Goal: Task Accomplishment & Management: Manage account settings

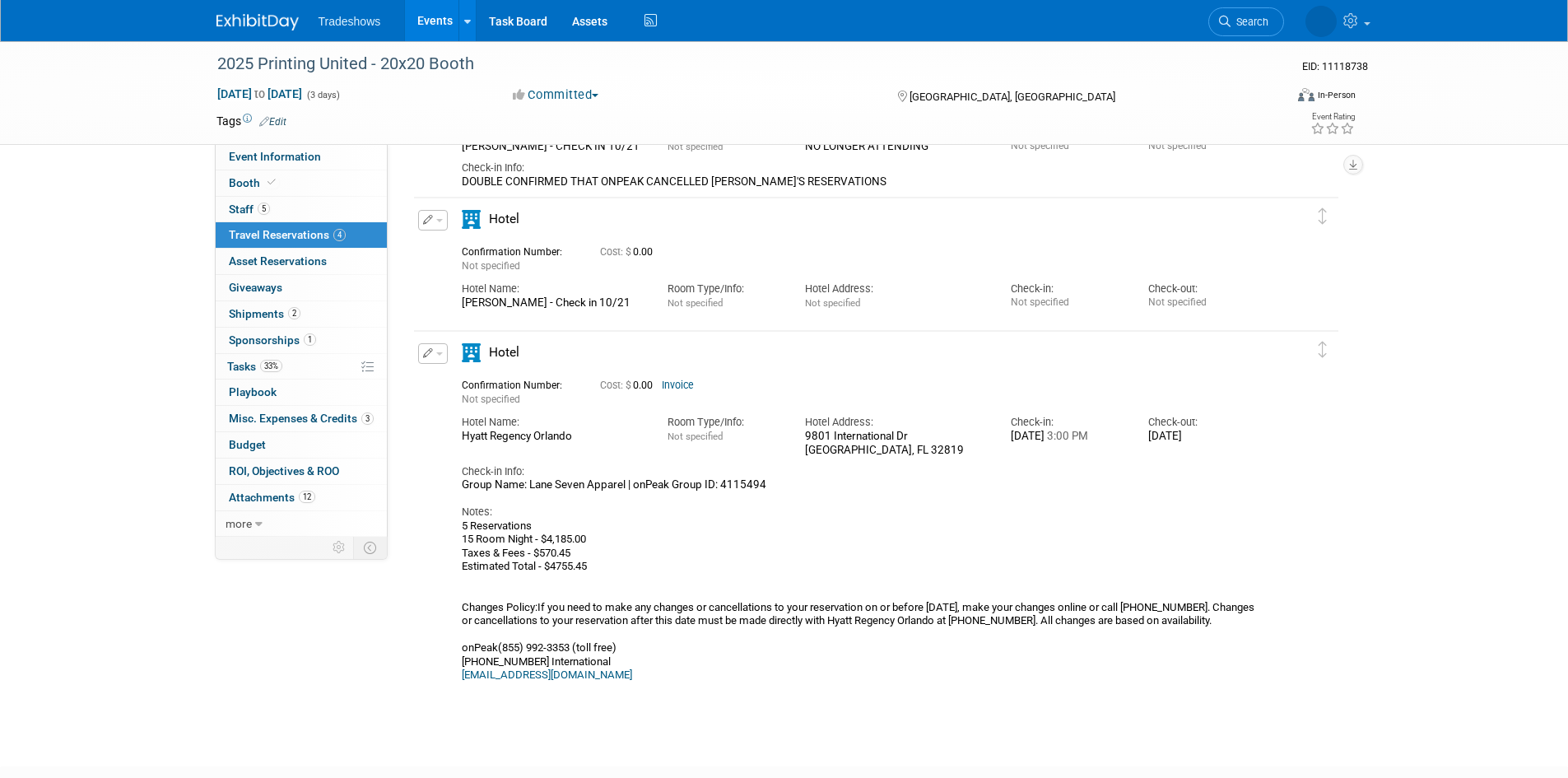
scroll to position [494, 0]
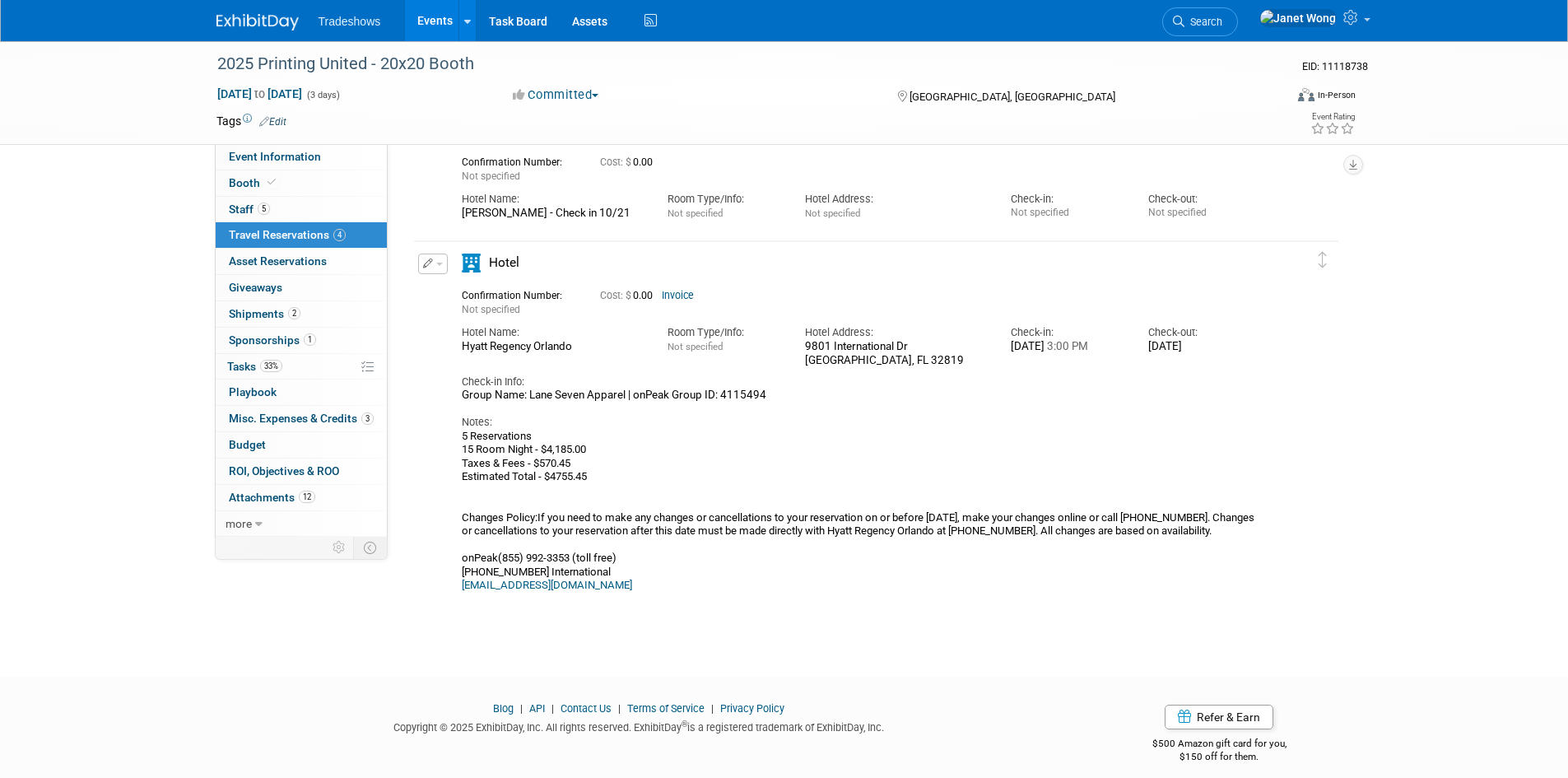
click at [425, 260] on button "button" at bounding box center [433, 263] width 30 height 21
click at [464, 286] on button "Edit Reservation" at bounding box center [488, 292] width 139 height 24
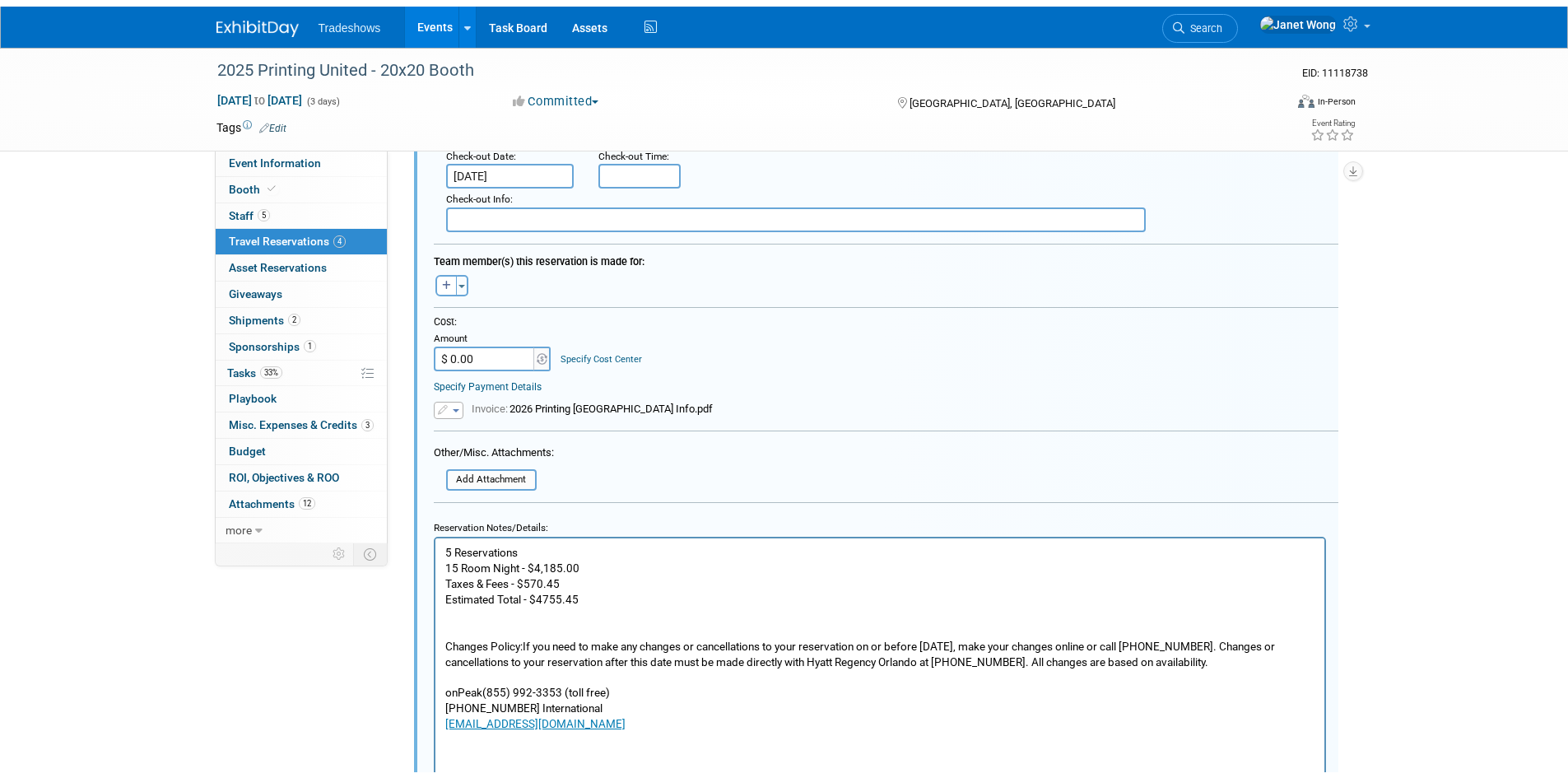
scroll to position [1126, 0]
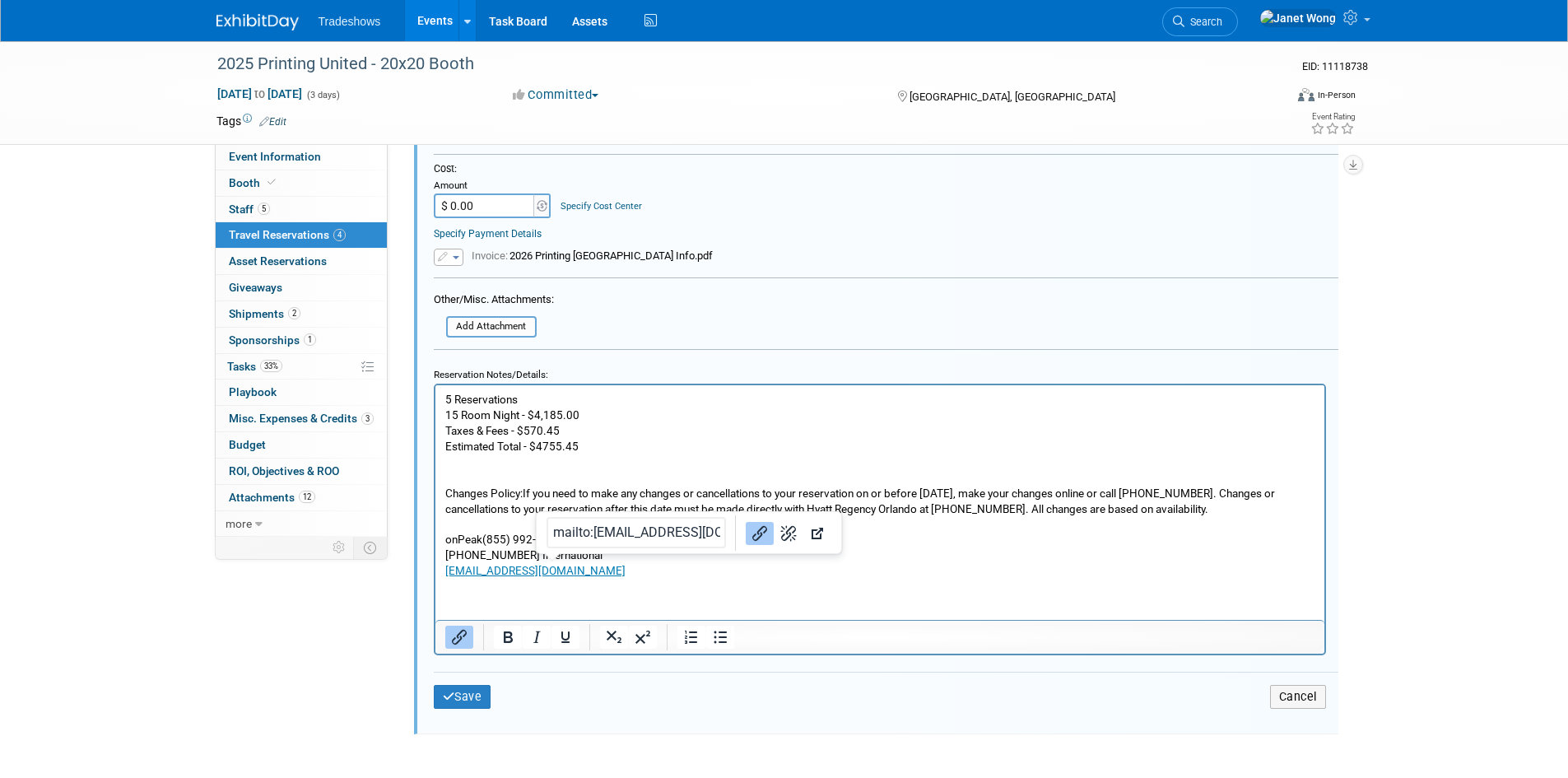
click at [537, 578] on html "5 Reservations 15 Room Night - $4,185.00 Taxes & Fees - $570.45 Estimated Total…" at bounding box center [879, 481] width 889 height 193
click at [626, 570] on p "5 Reservations 15 Room Night - $4,185.00 Taxes & Fees - $570.45 Estimated Total…" at bounding box center [879, 484] width 870 height 187
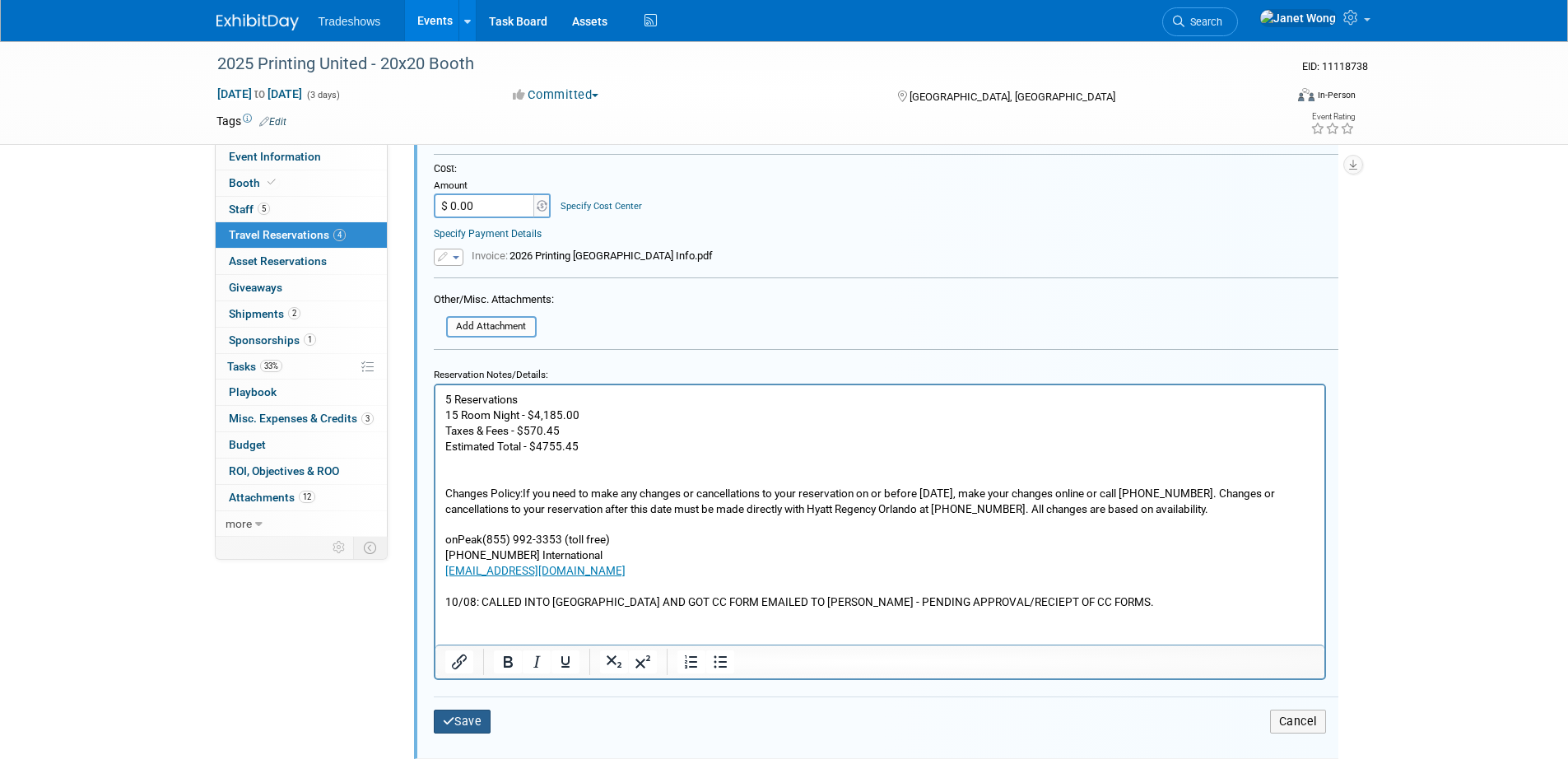
click at [485, 727] on button "Save" at bounding box center [462, 722] width 57 height 24
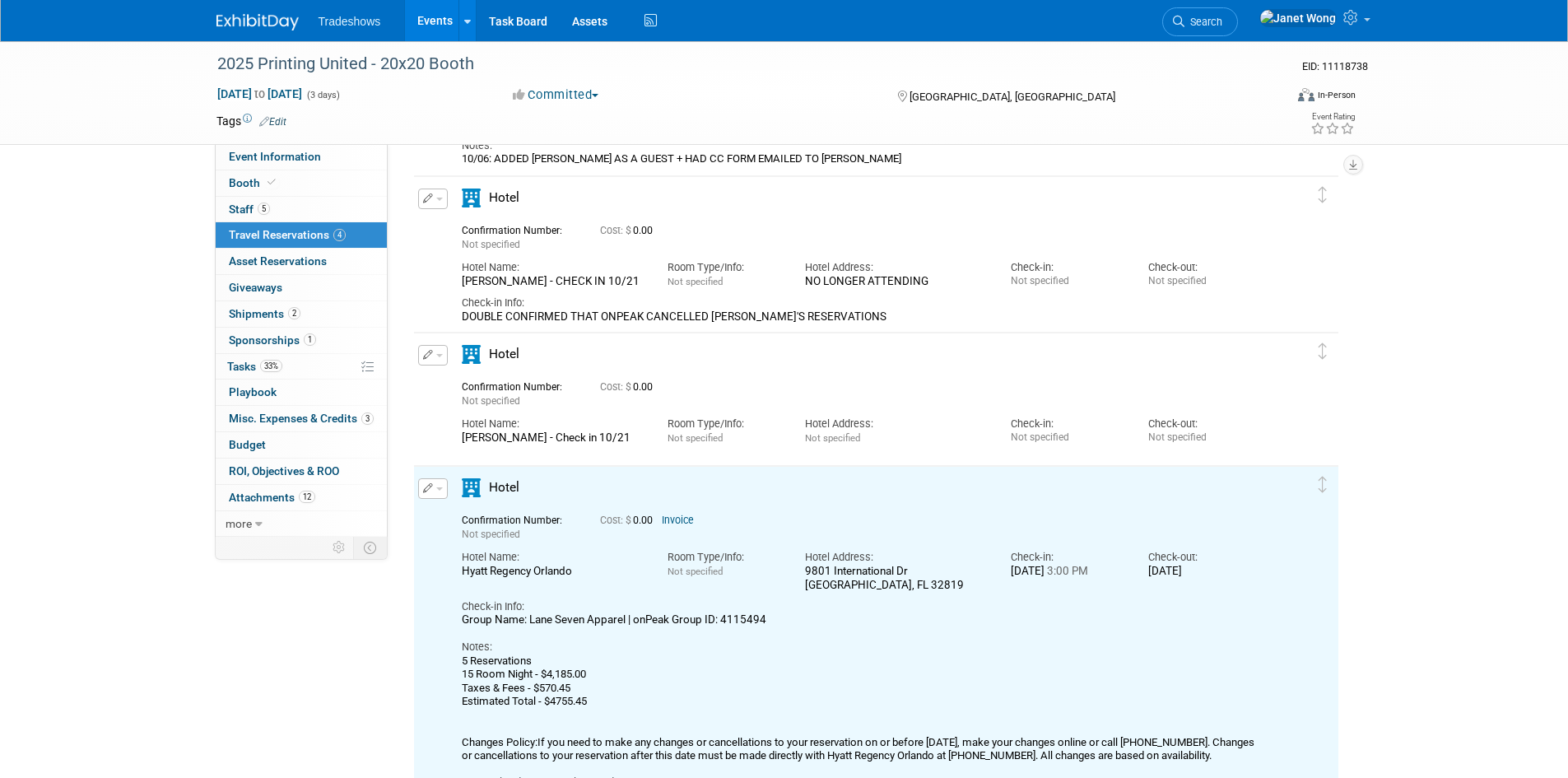
scroll to position [208, 0]
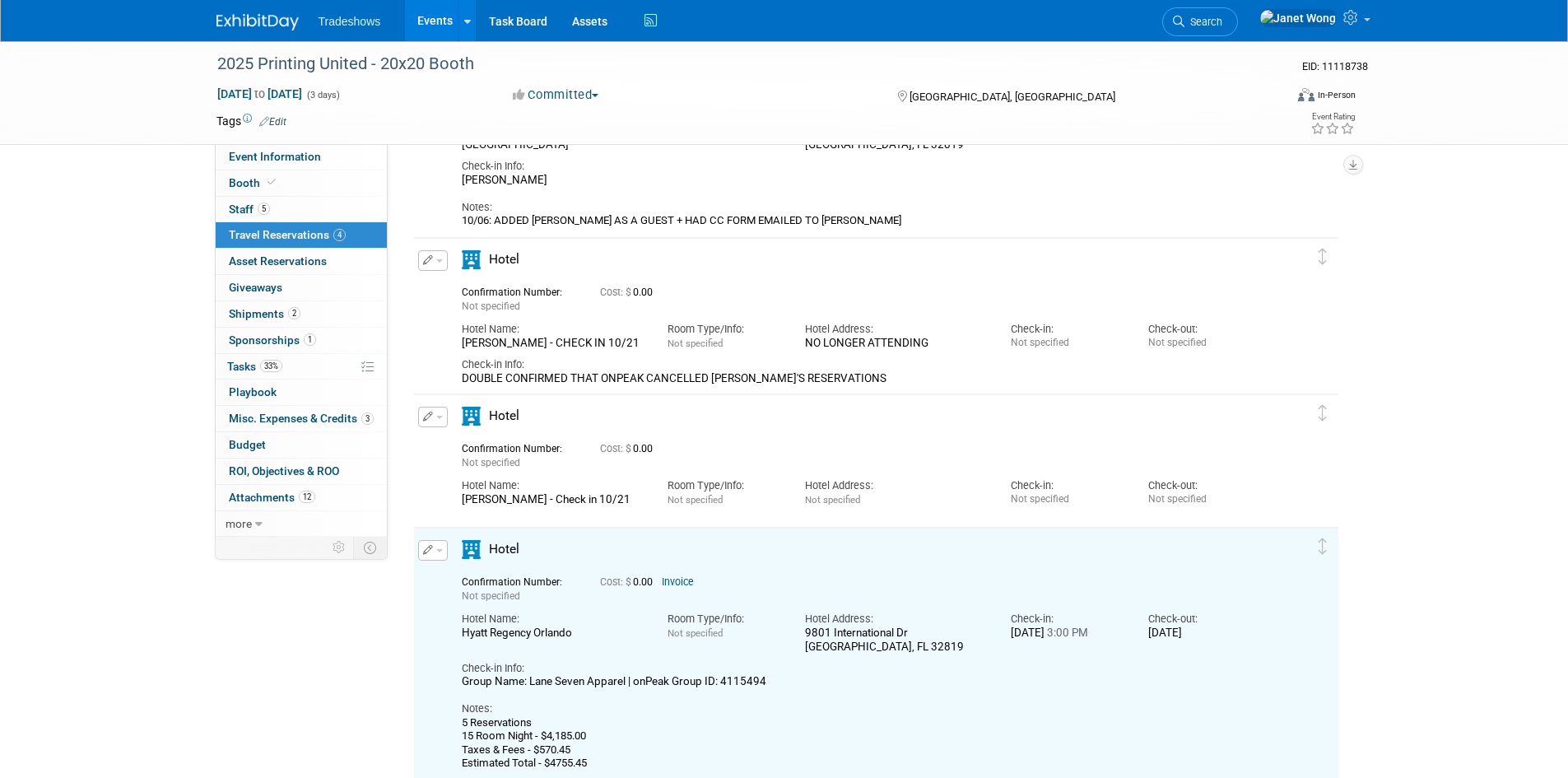
click at [419, 32] on link "Events" at bounding box center [435, 20] width 60 height 41
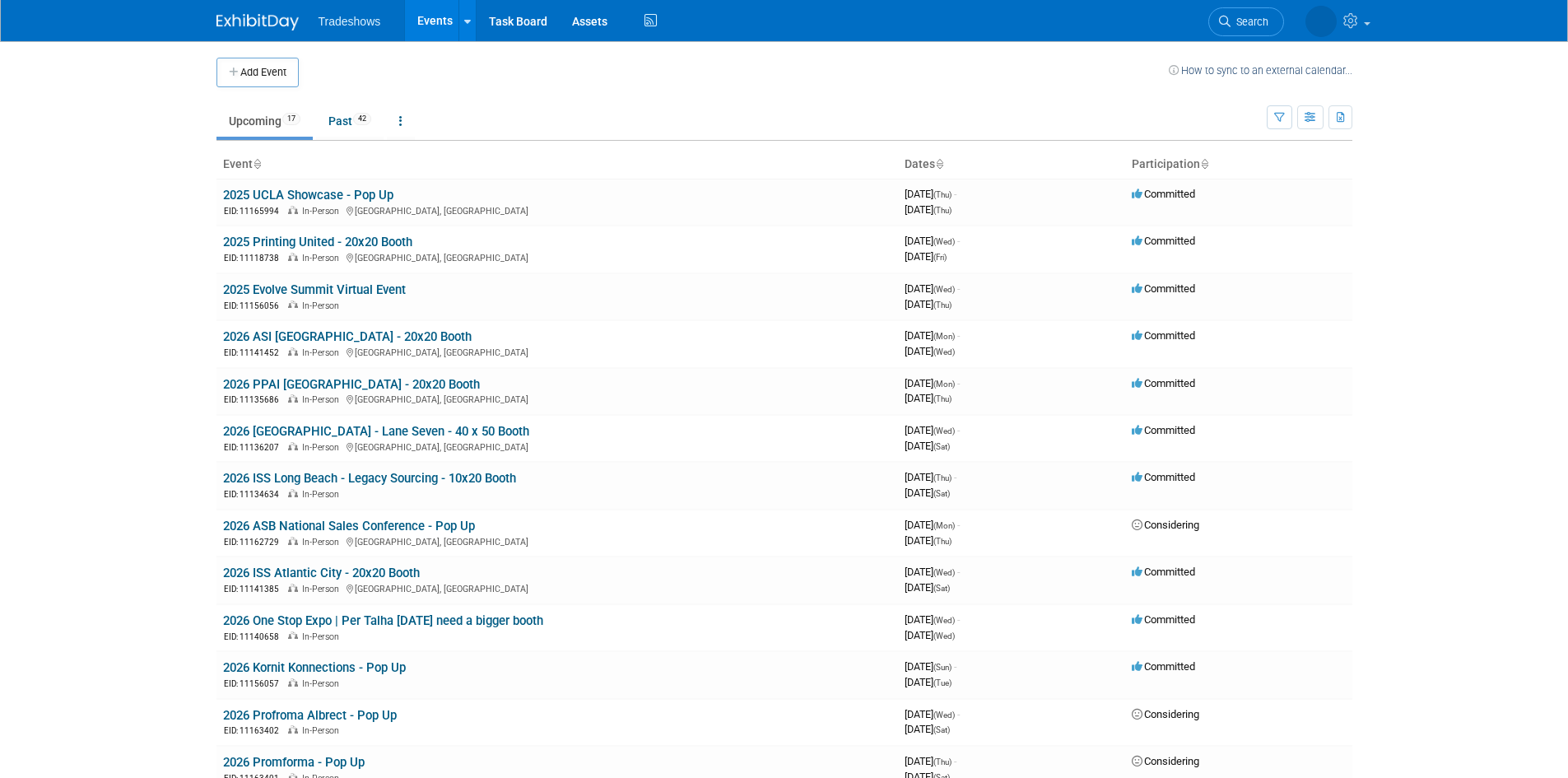
scroll to position [399, 0]
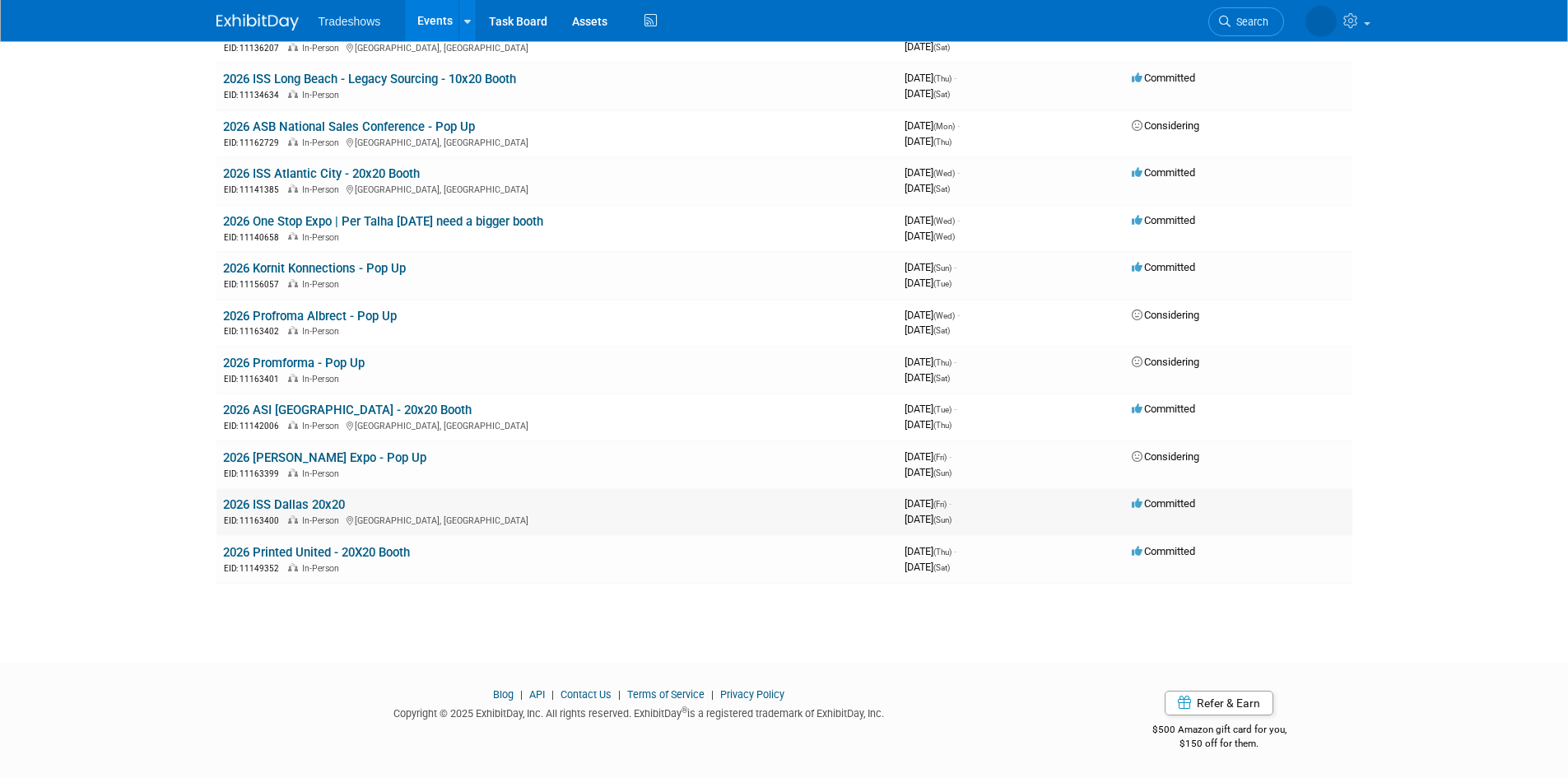
click at [321, 501] on link "2026 ISS Dallas 20x20" at bounding box center [284, 505] width 122 height 15
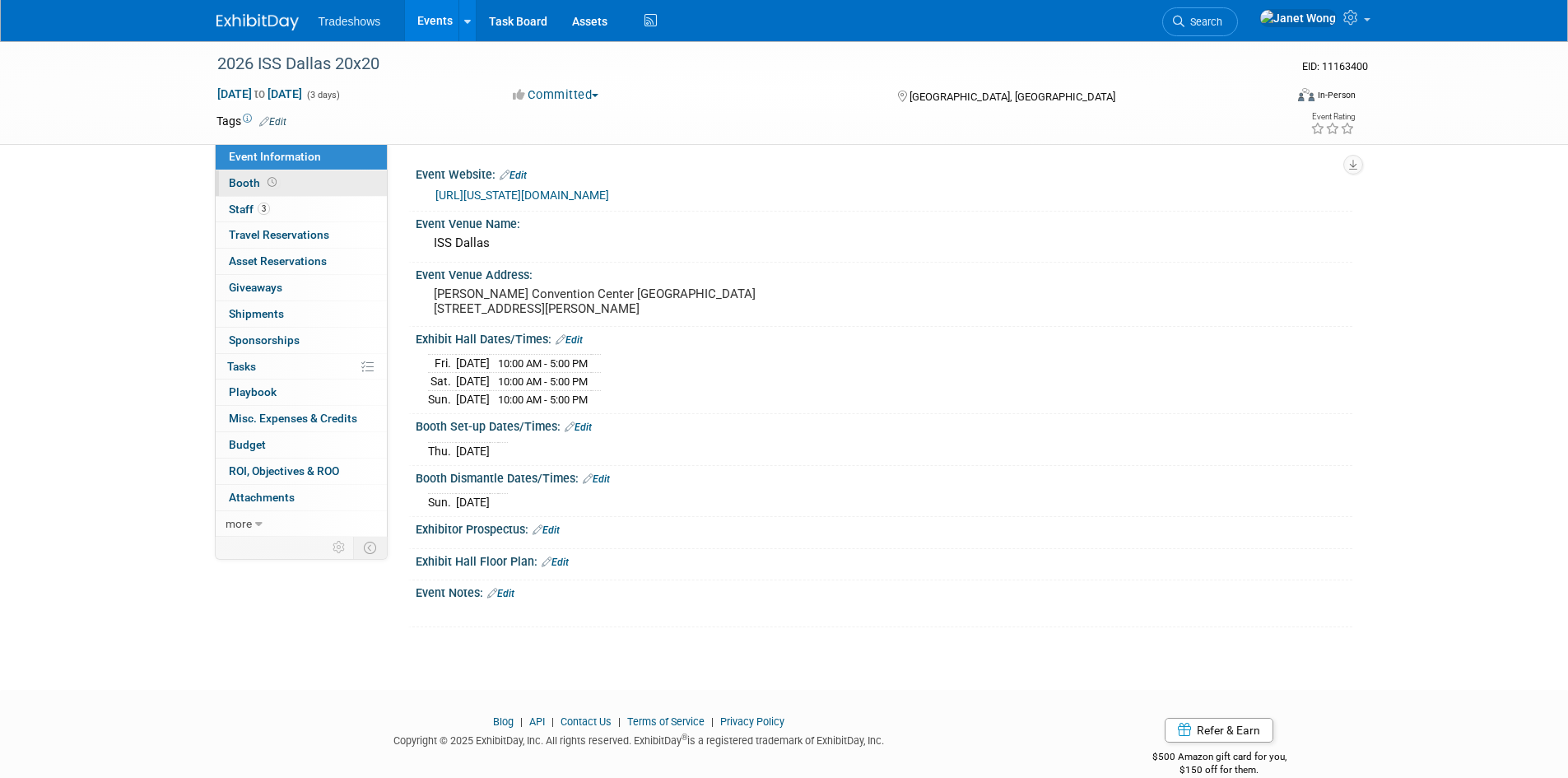
click at [303, 185] on link "Booth" at bounding box center [301, 183] width 171 height 26
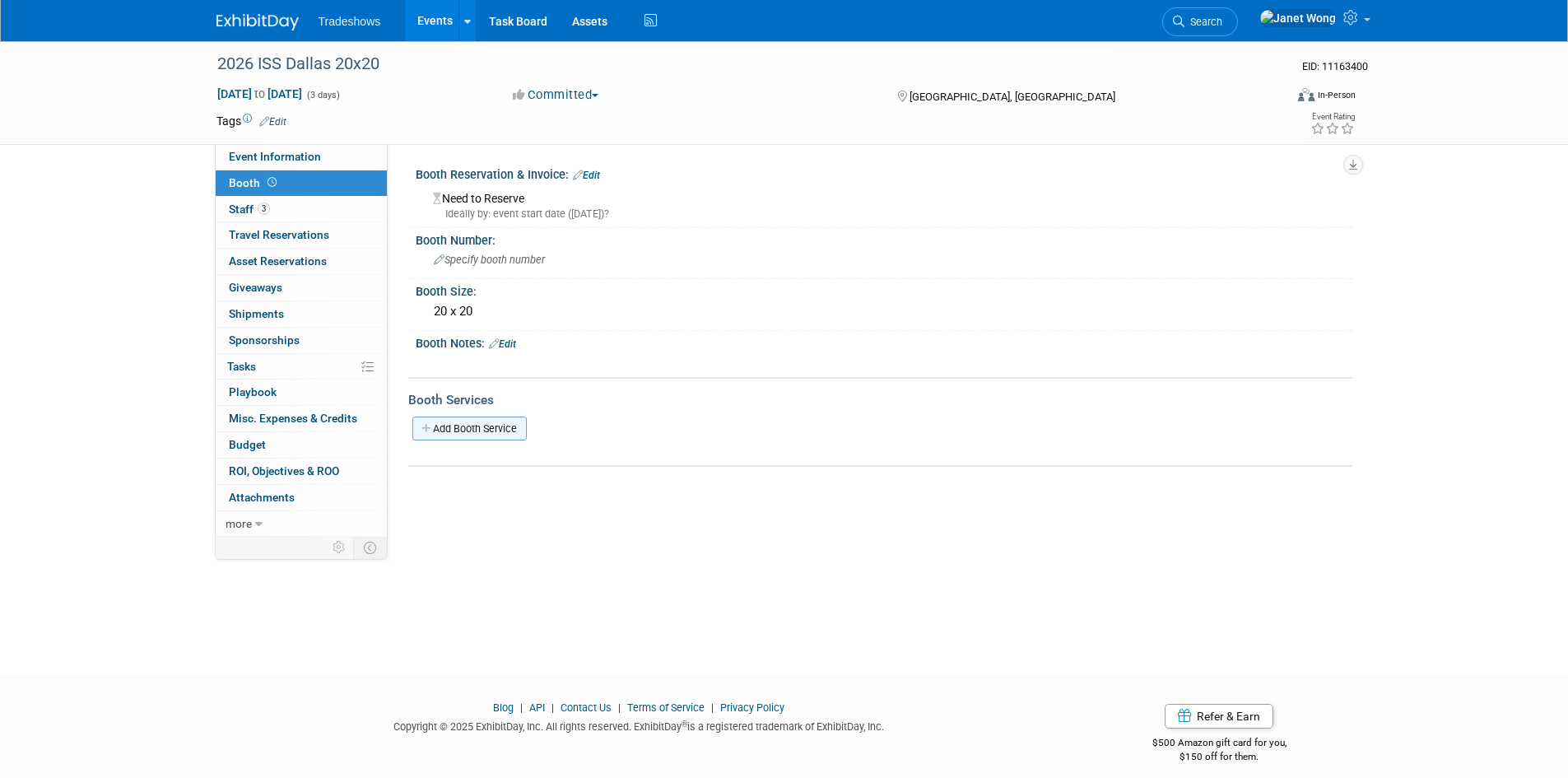
click at [503, 431] on link "Add Booth Service" at bounding box center [470, 428] width 115 height 24
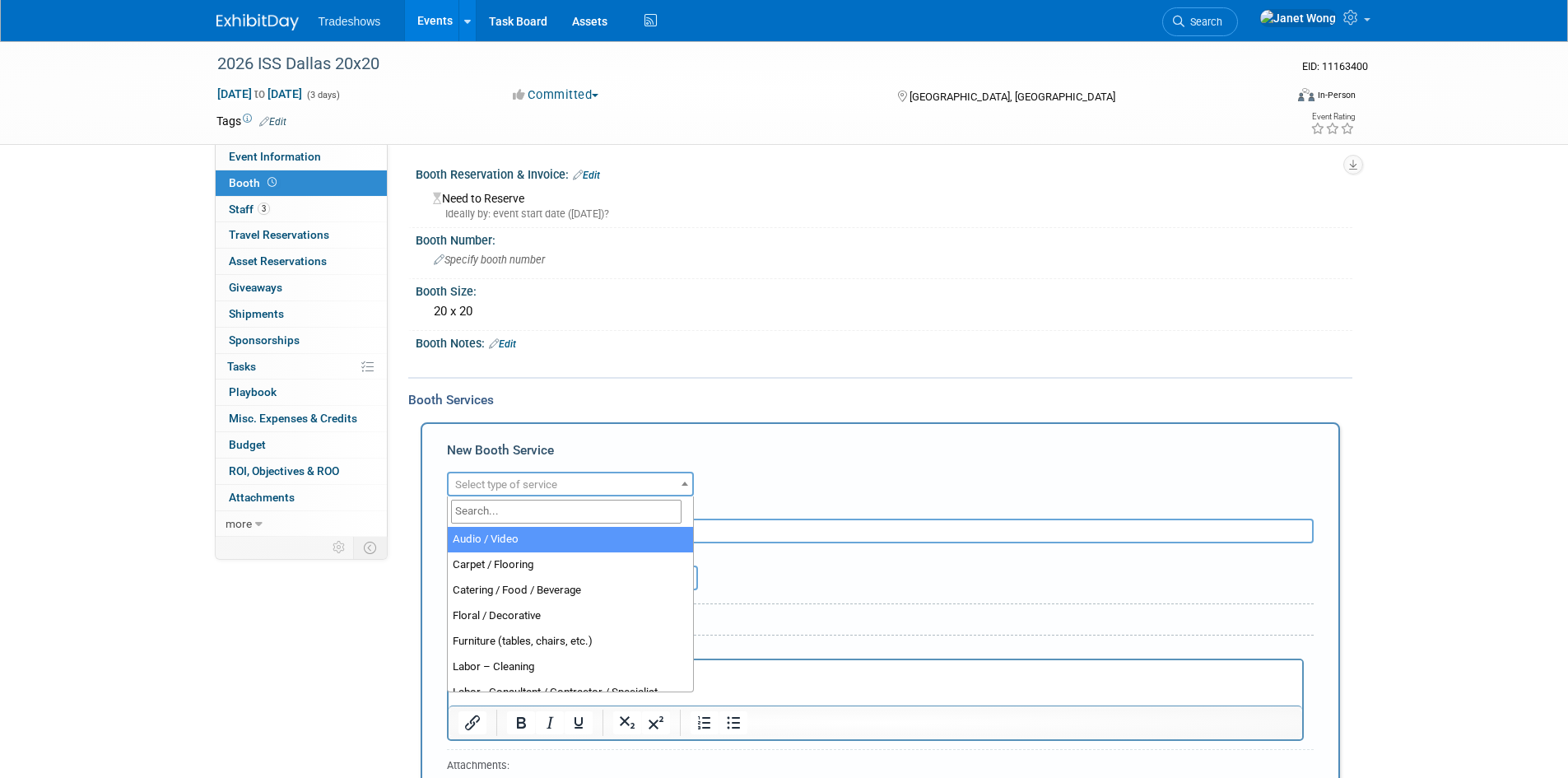
click at [534, 480] on span "Select type of service" at bounding box center [506, 485] width 102 height 13
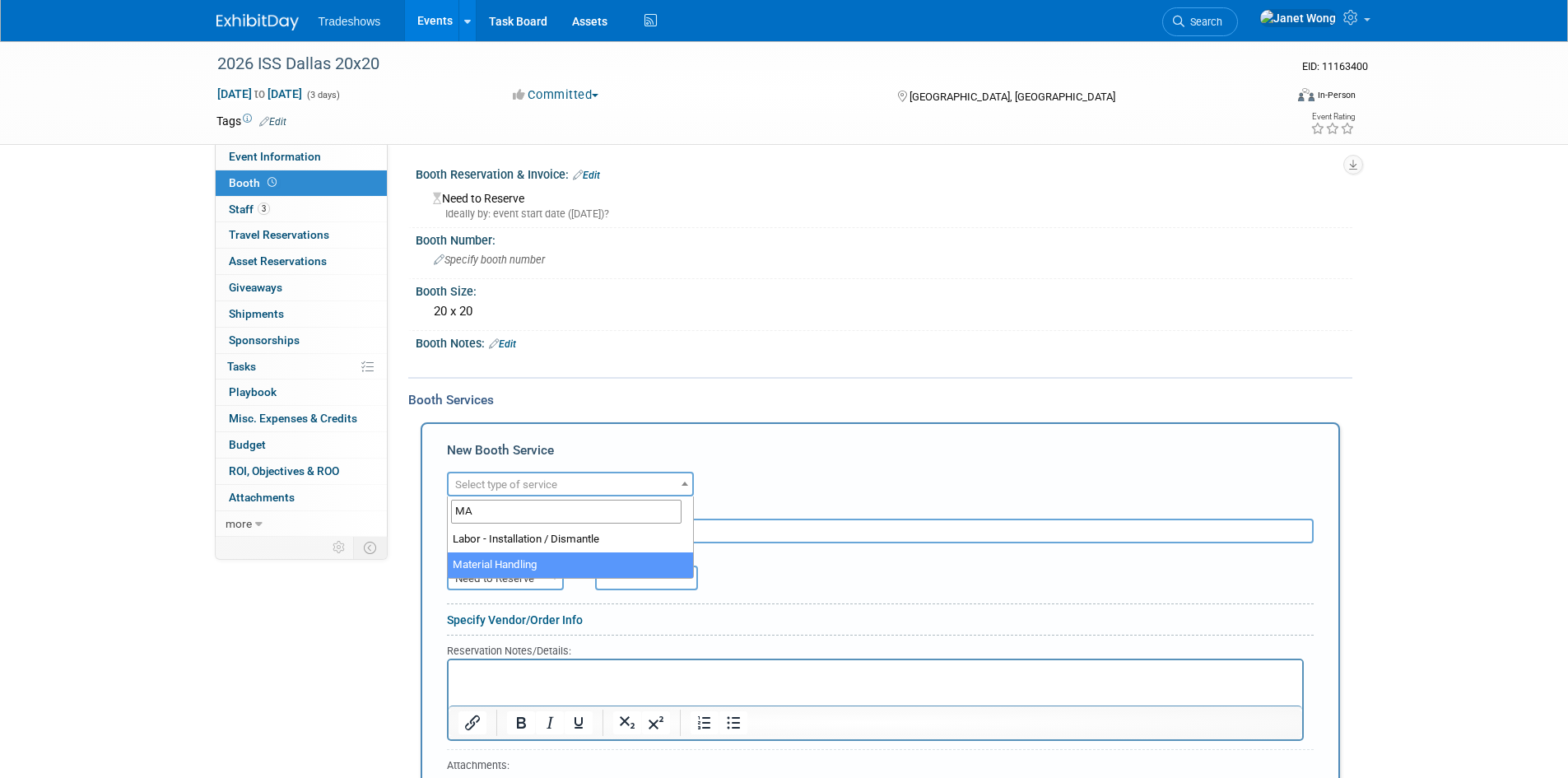
type input "MA"
select select "10"
click at [535, 529] on input "text" at bounding box center [881, 530] width 867 height 25
click at [565, 519] on input "text" at bounding box center [881, 530] width 867 height 25
type input "m"
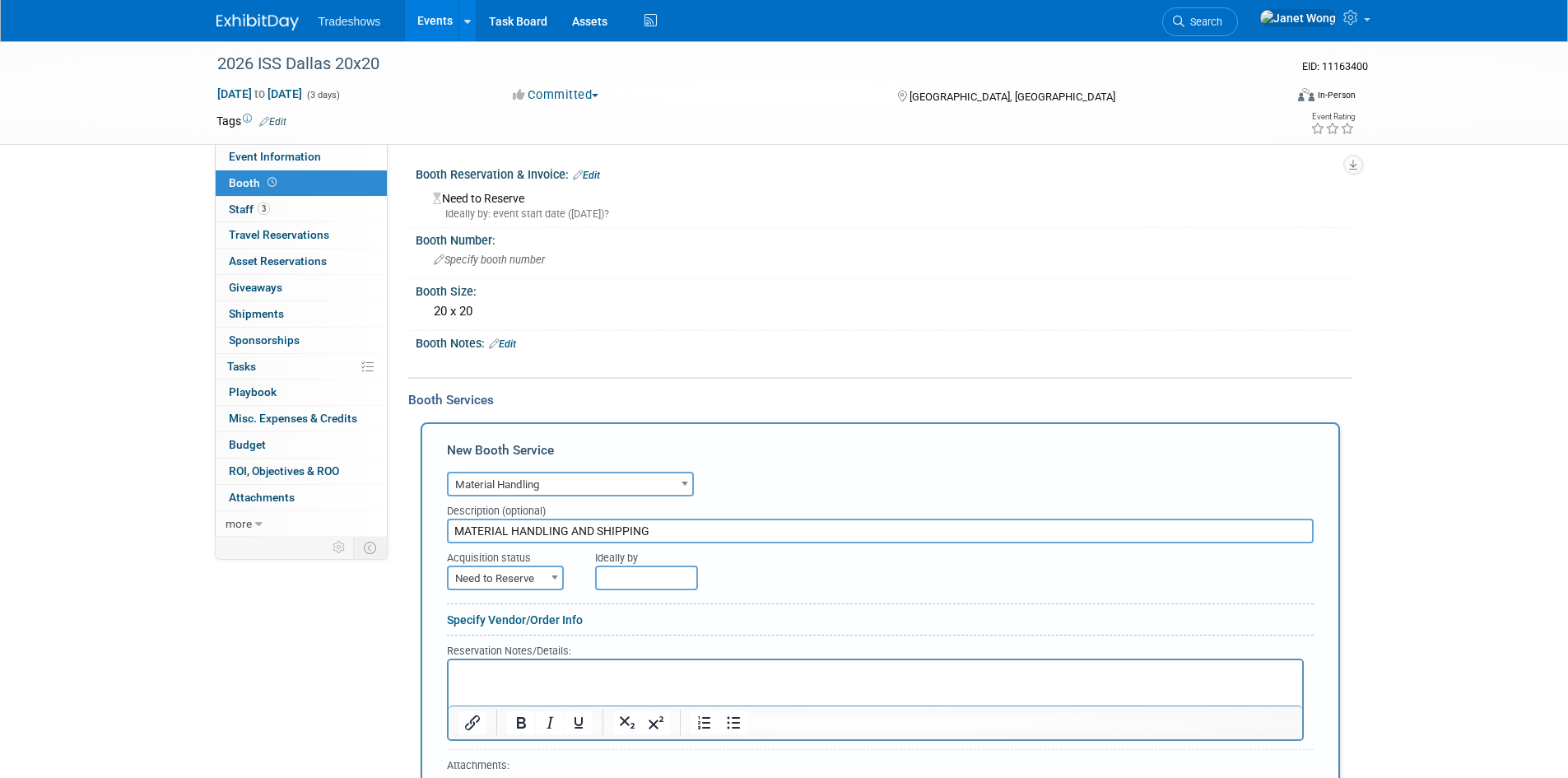
type input "MATERIAL HANDLING AND SHIPPING"
click at [516, 578] on span "Need to Reserve" at bounding box center [505, 578] width 114 height 23
drag, startPoint x: 469, startPoint y: 633, endPoint x: 485, endPoint y: 611, distance: 27.2
select select "2"
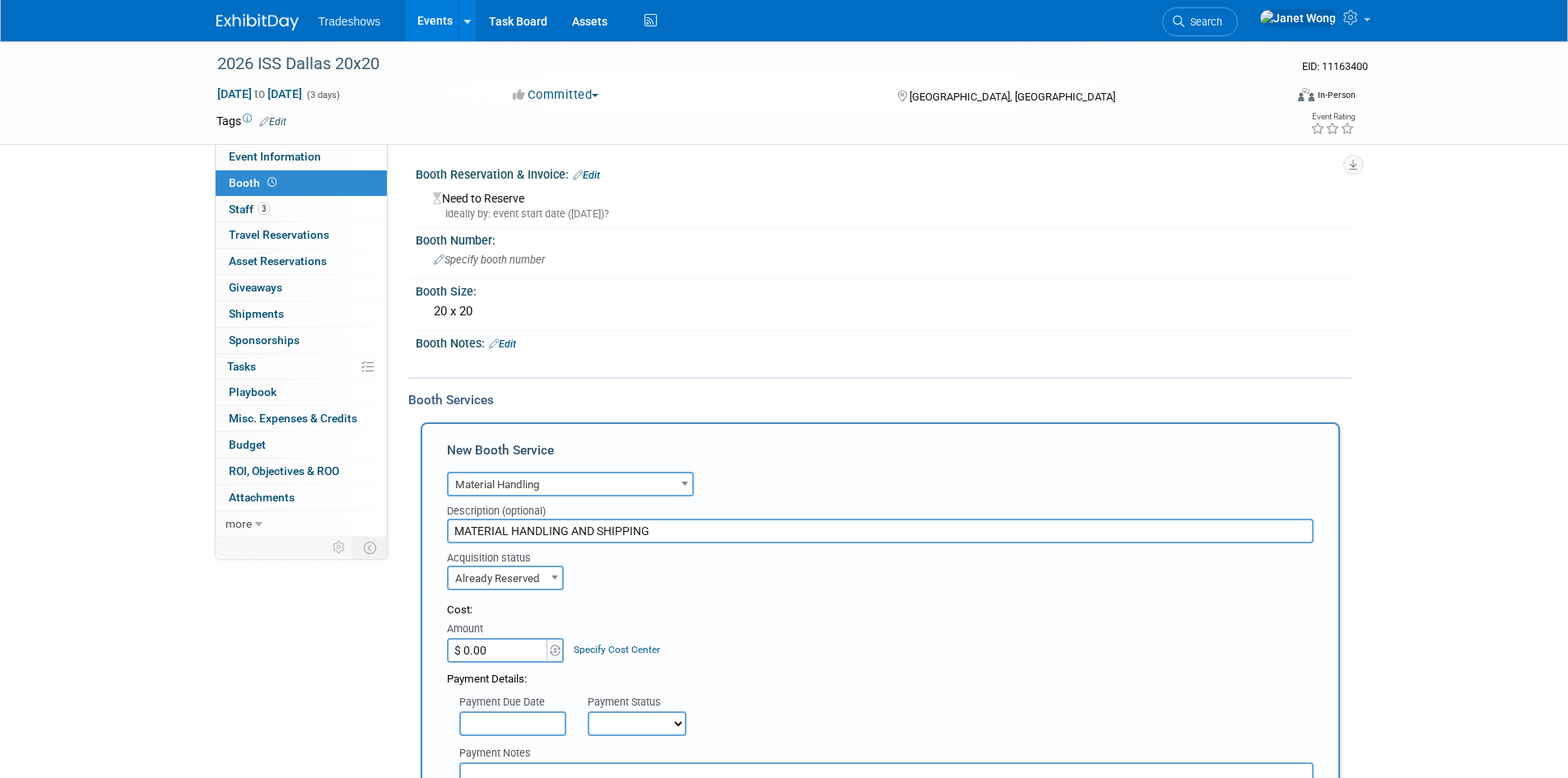
click at [488, 646] on input "$ 0.00" at bounding box center [498, 650] width 103 height 25
type input "$ 5,924.16"
click at [748, 585] on div "Acquisition status Need to Reserve Already Reserved Already Reserved Ideally by" at bounding box center [880, 567] width 891 height 47
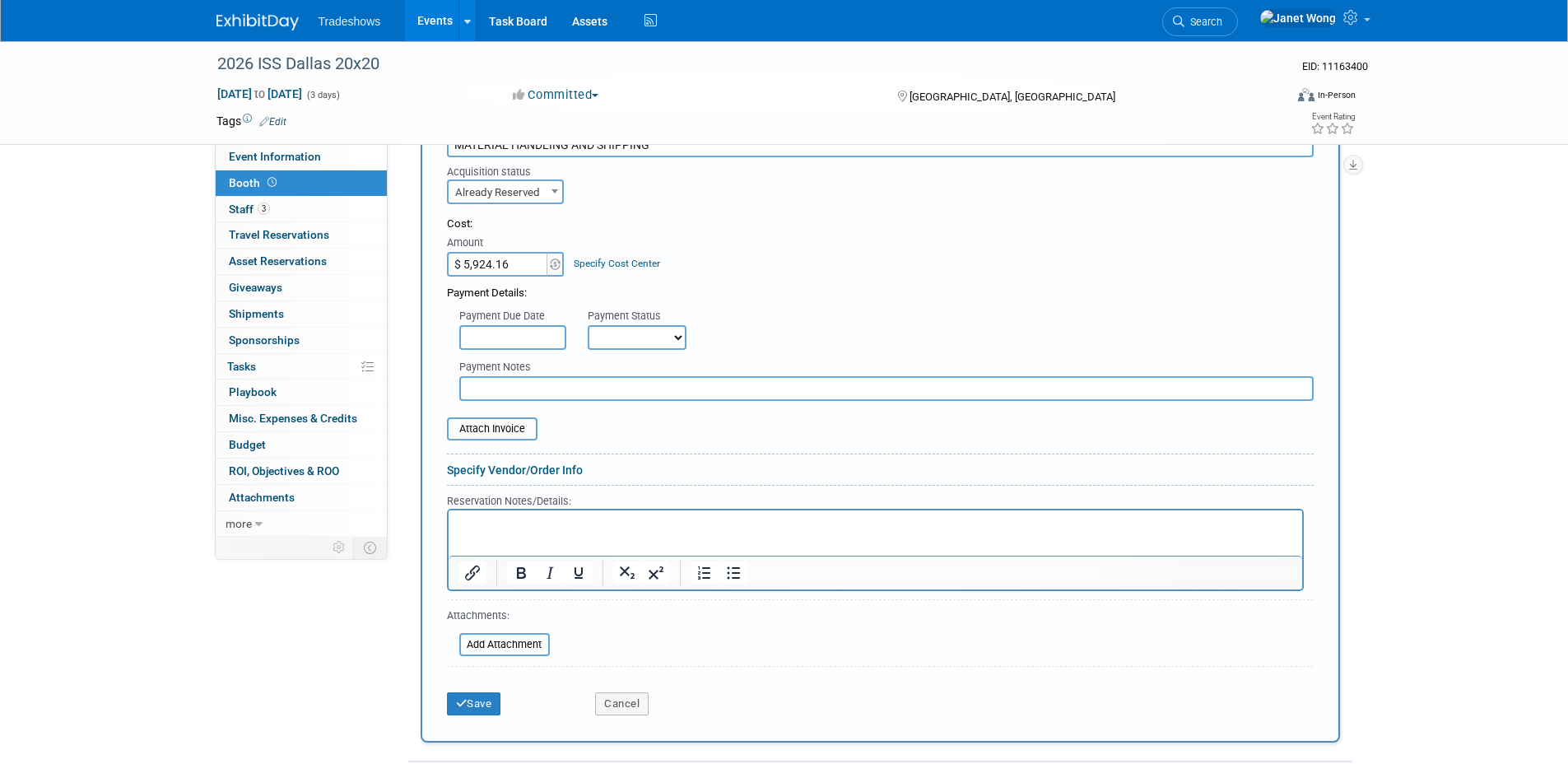
scroll to position [494, 0]
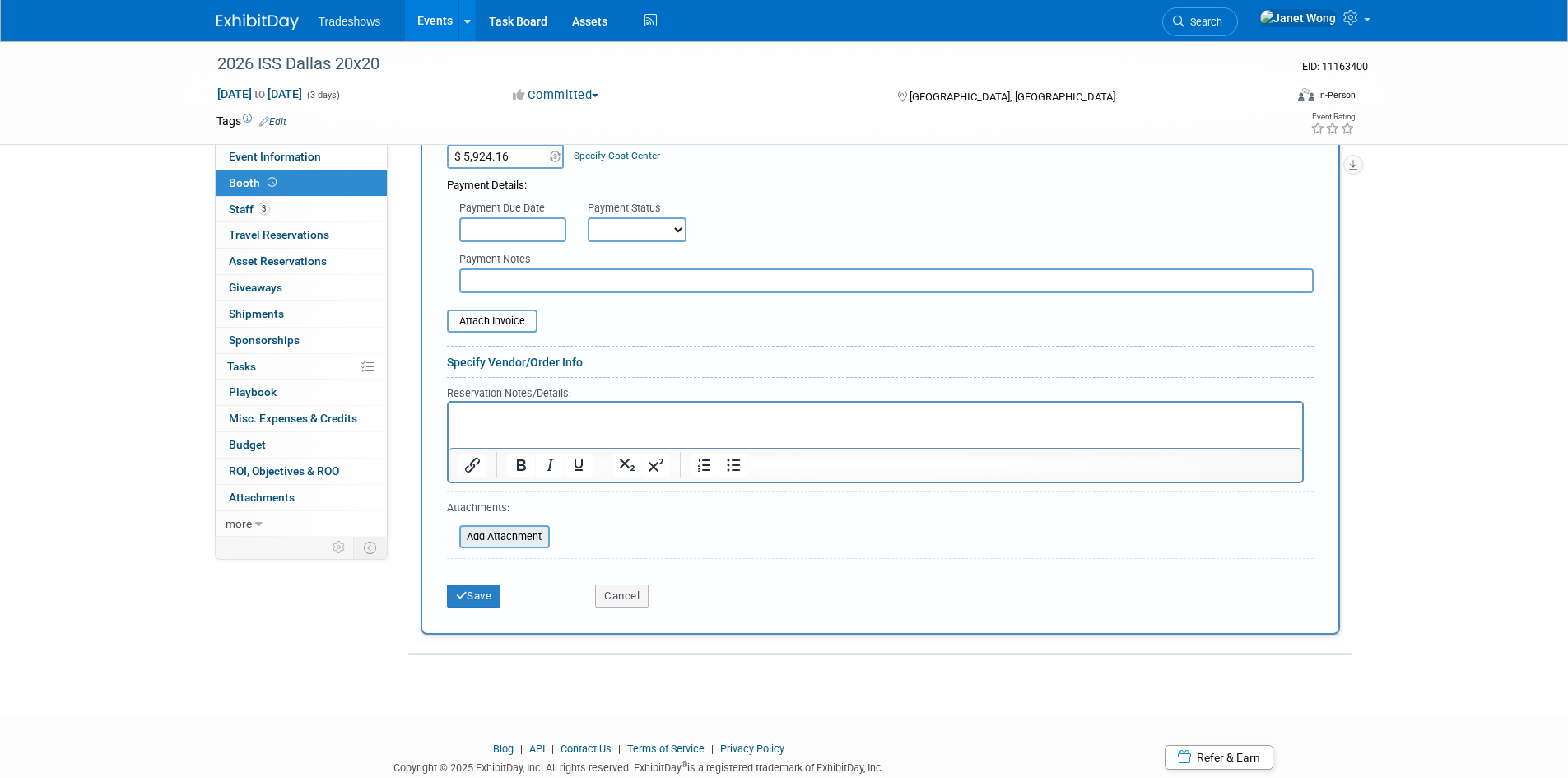
click at [476, 540] on input "file" at bounding box center [450, 537] width 196 height 20
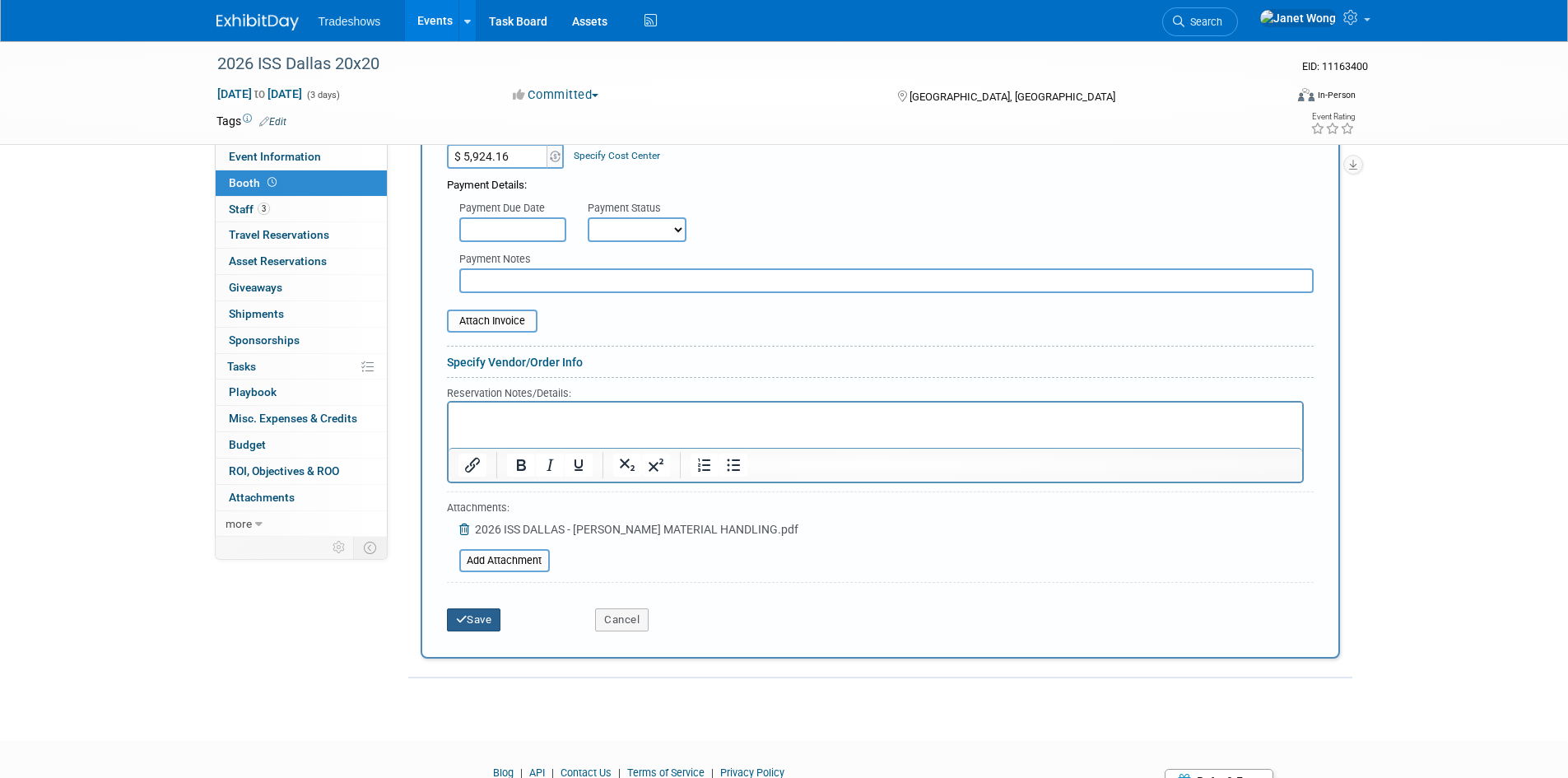
click at [488, 627] on button "Save" at bounding box center [474, 619] width 55 height 23
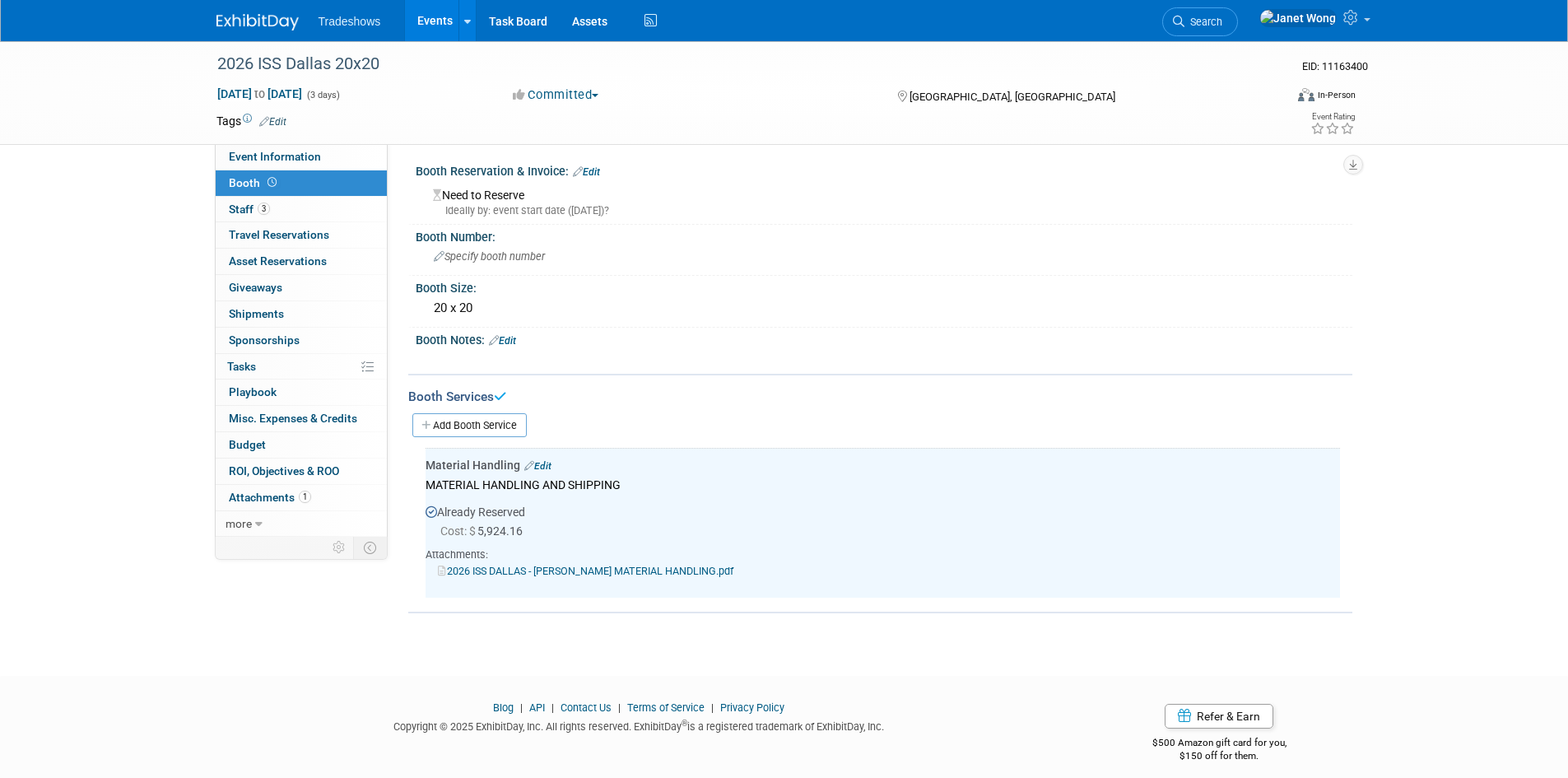
scroll to position [0, 0]
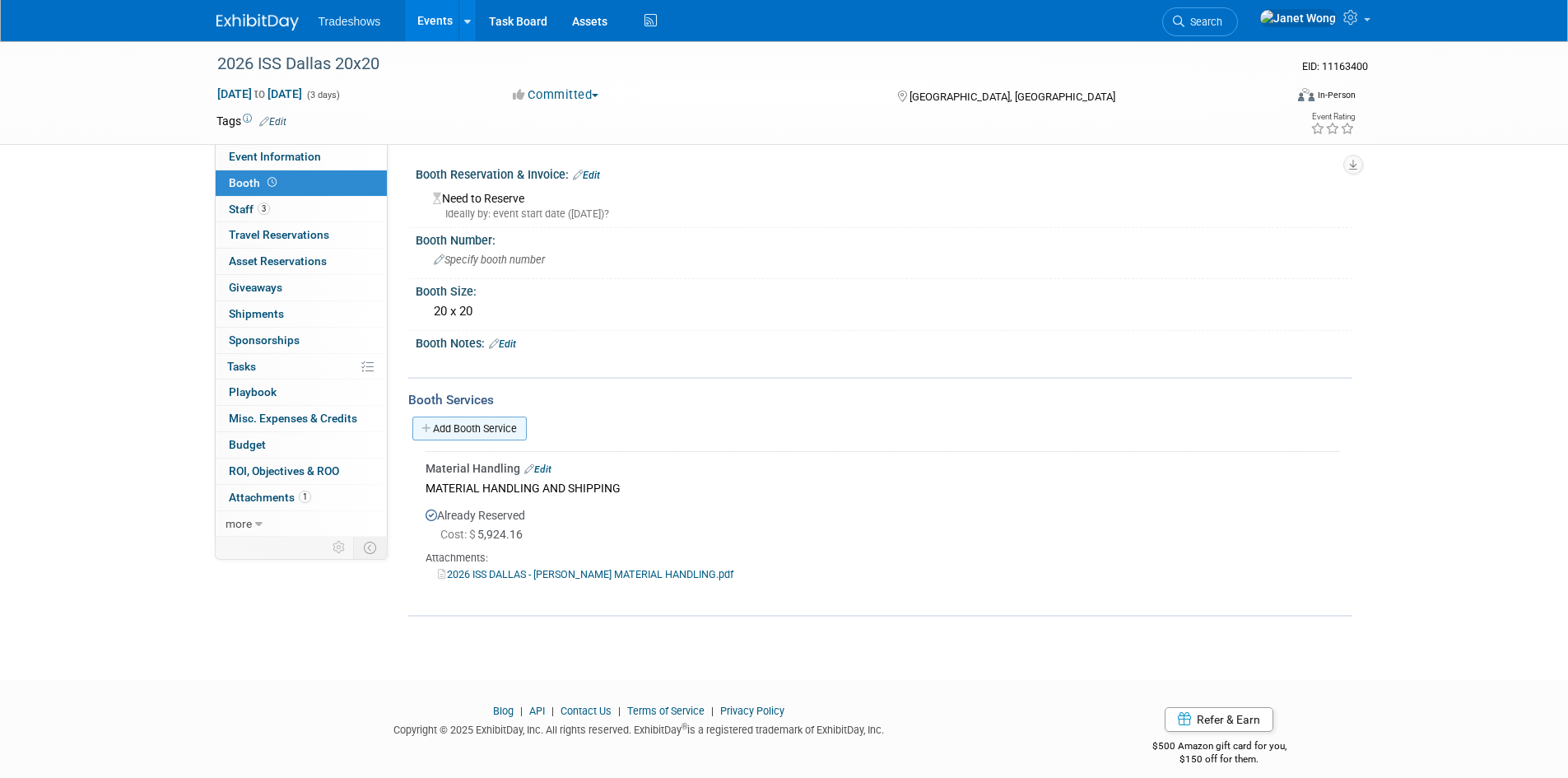
click at [432, 435] on link "Add Booth Service" at bounding box center [470, 428] width 115 height 24
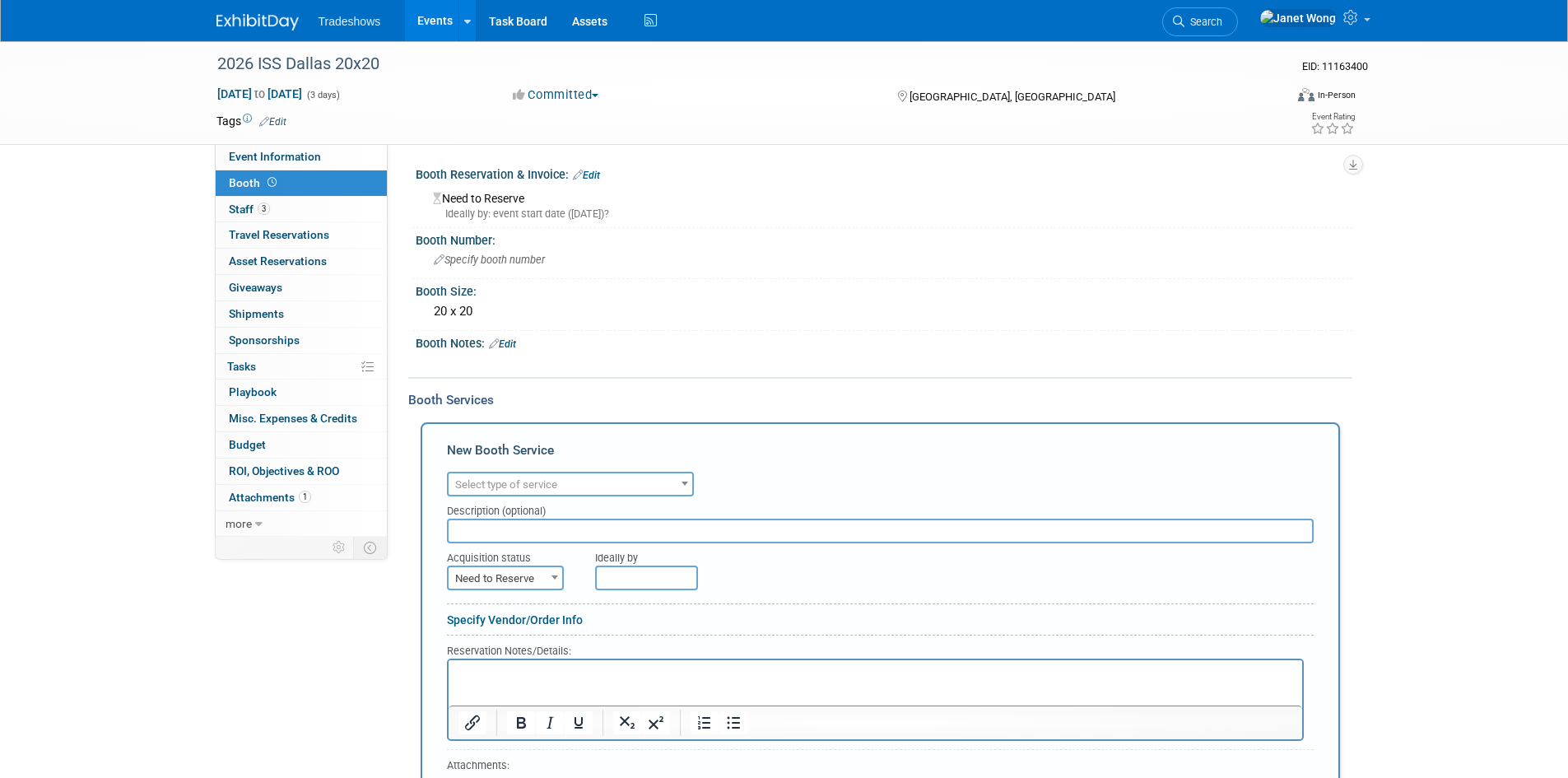
click at [557, 480] on span "Select type of service" at bounding box center [506, 485] width 102 height 13
type input "OT"
select select "1"
click at [511, 537] on input "text" at bounding box center [881, 530] width 867 height 25
type input "FREEMAN - OUTLET - 120 VOLT"
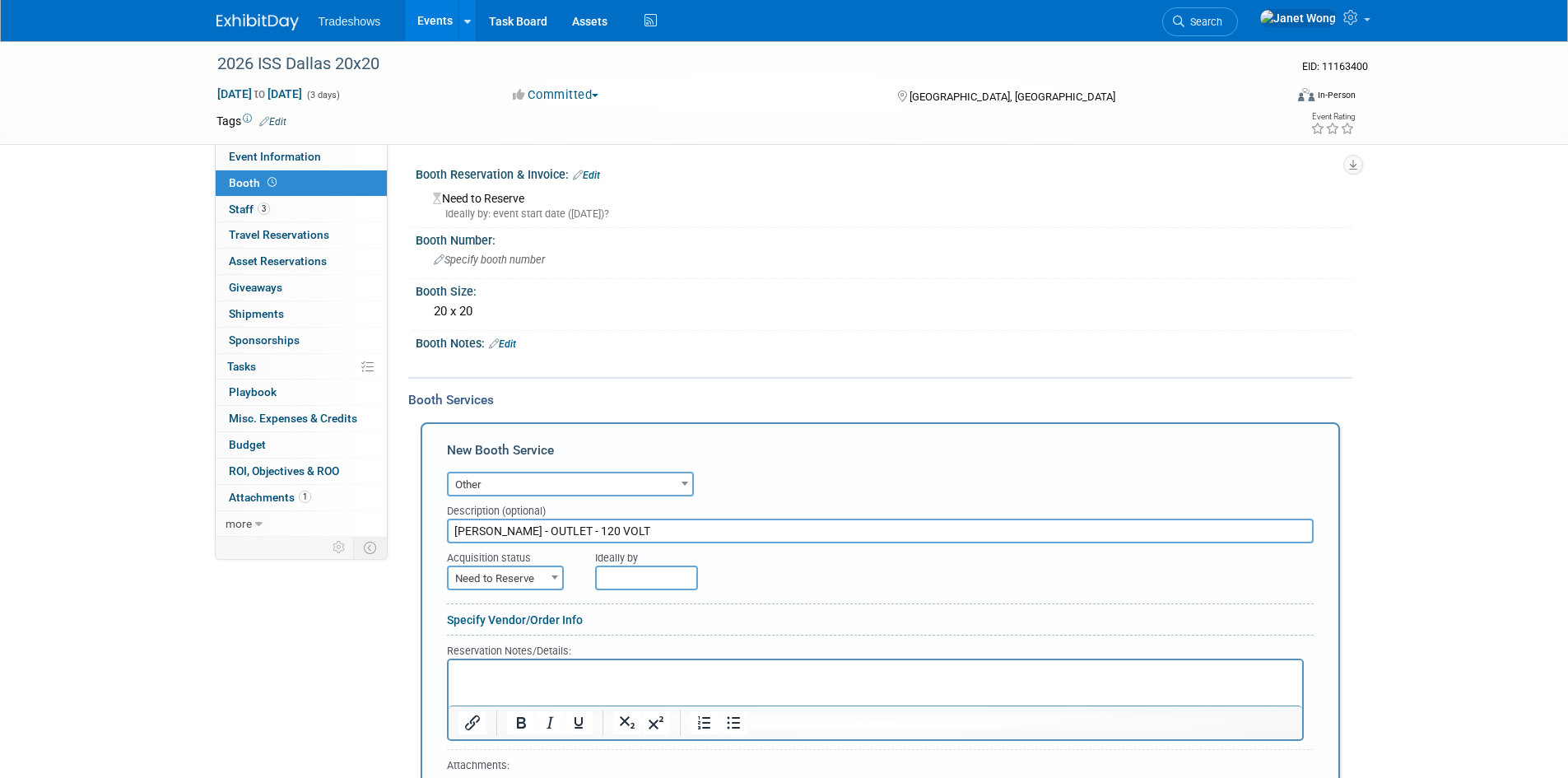
click at [497, 575] on span "Need to Reserve" at bounding box center [505, 578] width 114 height 23
select select "2"
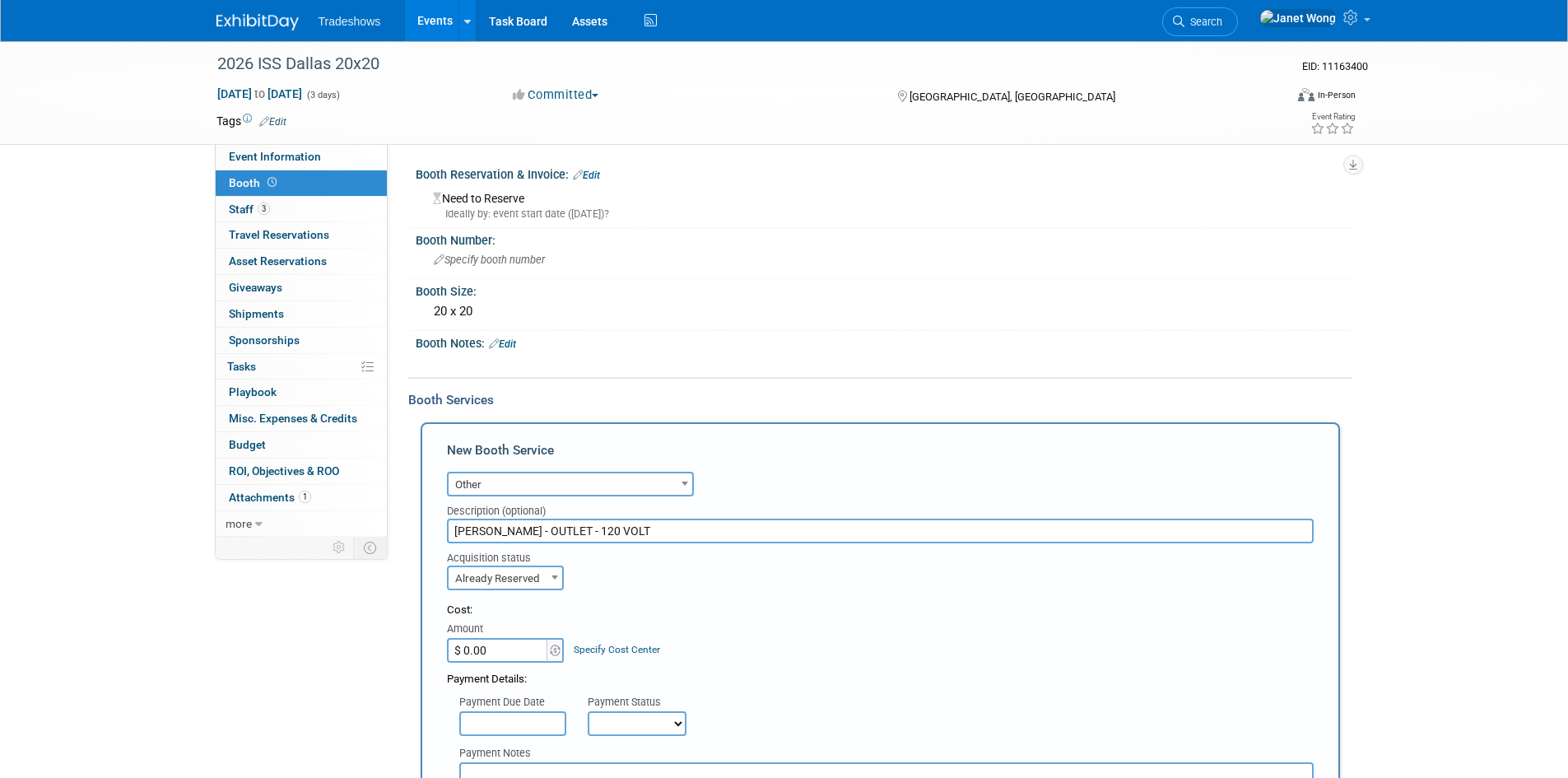
click at [500, 651] on input "$ 0.00" at bounding box center [498, 650] width 103 height 25
paste input "284.5"
type input "$ 284.50"
click at [673, 620] on div "Cost: Amount $ 284.50 Specify Cost Center Cost Center -- Not Specified --" at bounding box center [881, 633] width 867 height 60
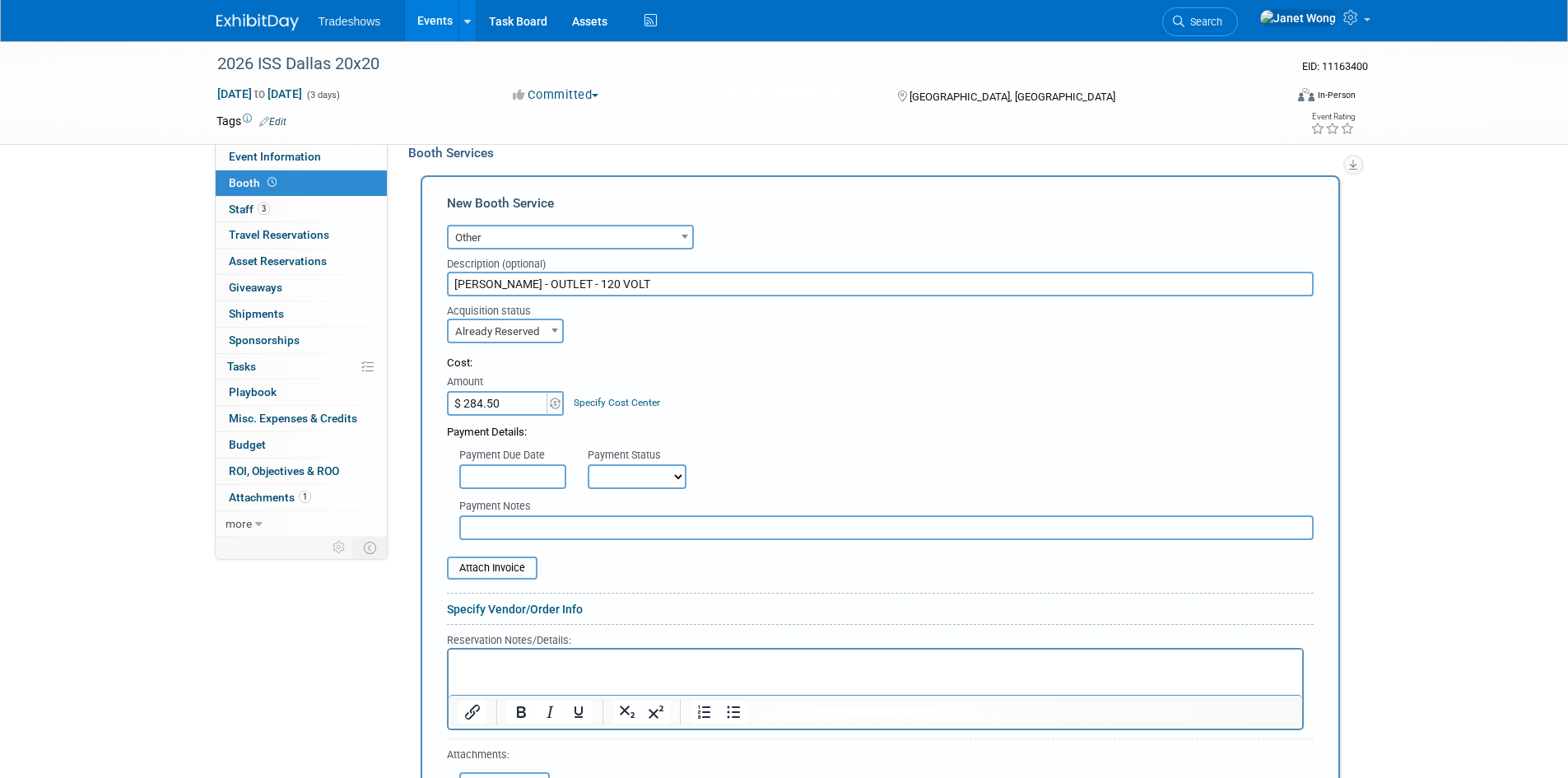
scroll to position [412, 0]
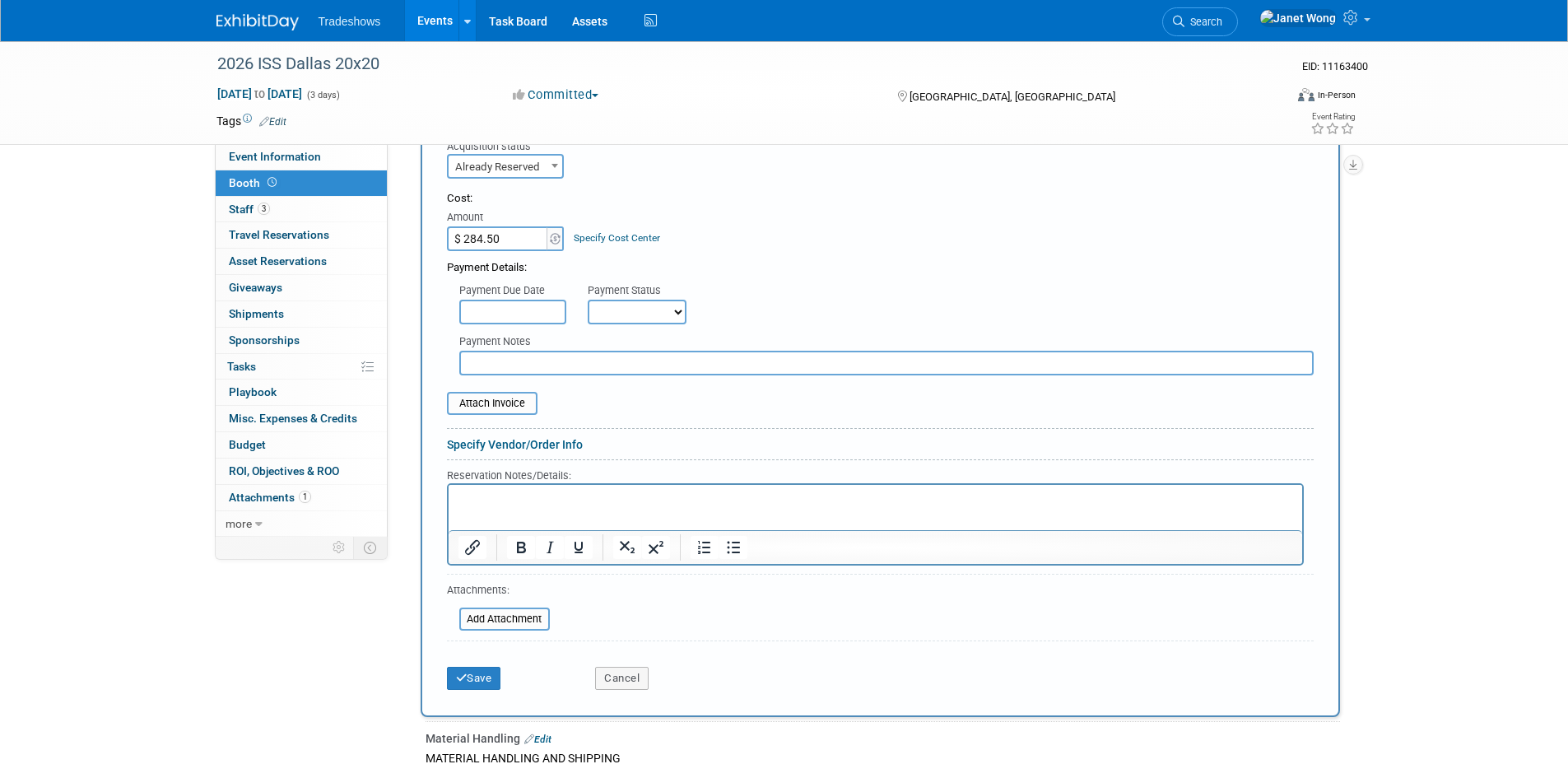
click at [505, 415] on form "Audio / Video Carpet / Flooring Catering / Food / Beverage Floral / Decorative …" at bounding box center [881, 376] width 867 height 642
click at [519, 399] on input "file" at bounding box center [437, 404] width 196 height 20
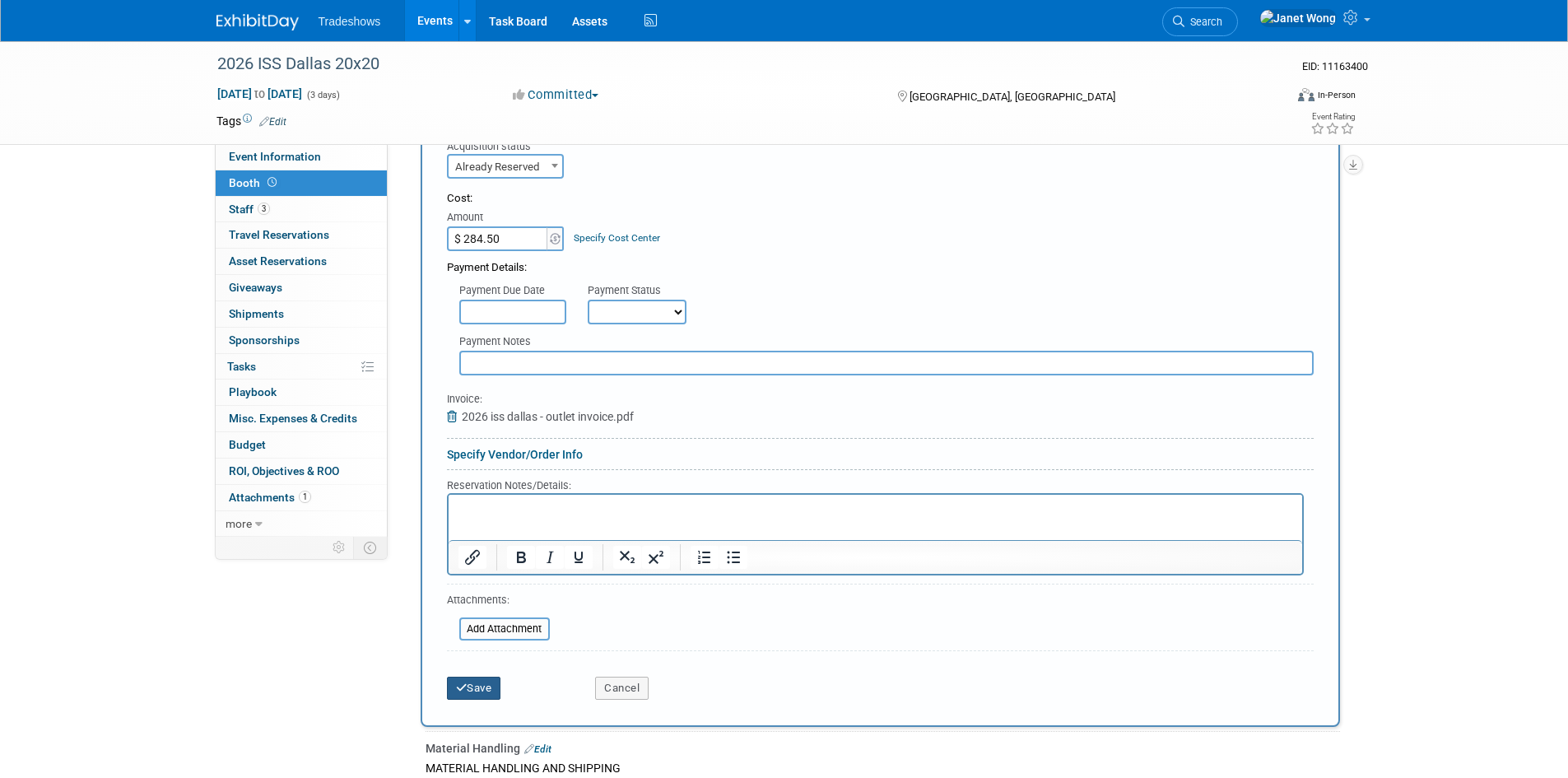
drag, startPoint x: 476, startPoint y: 691, endPoint x: 497, endPoint y: 673, distance: 27.7
click at [476, 691] on button "Save" at bounding box center [474, 688] width 55 height 23
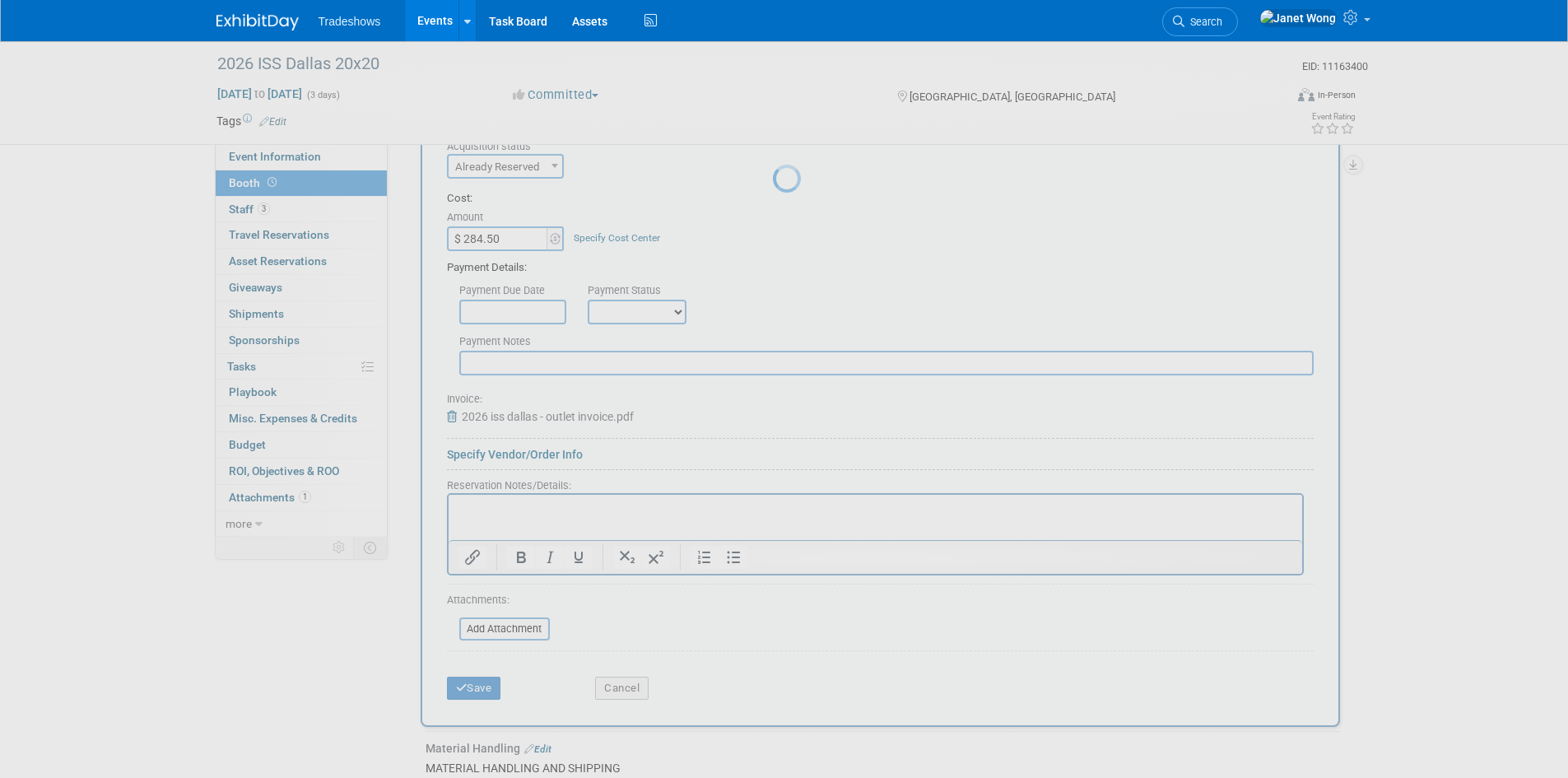
scroll to position [128, 0]
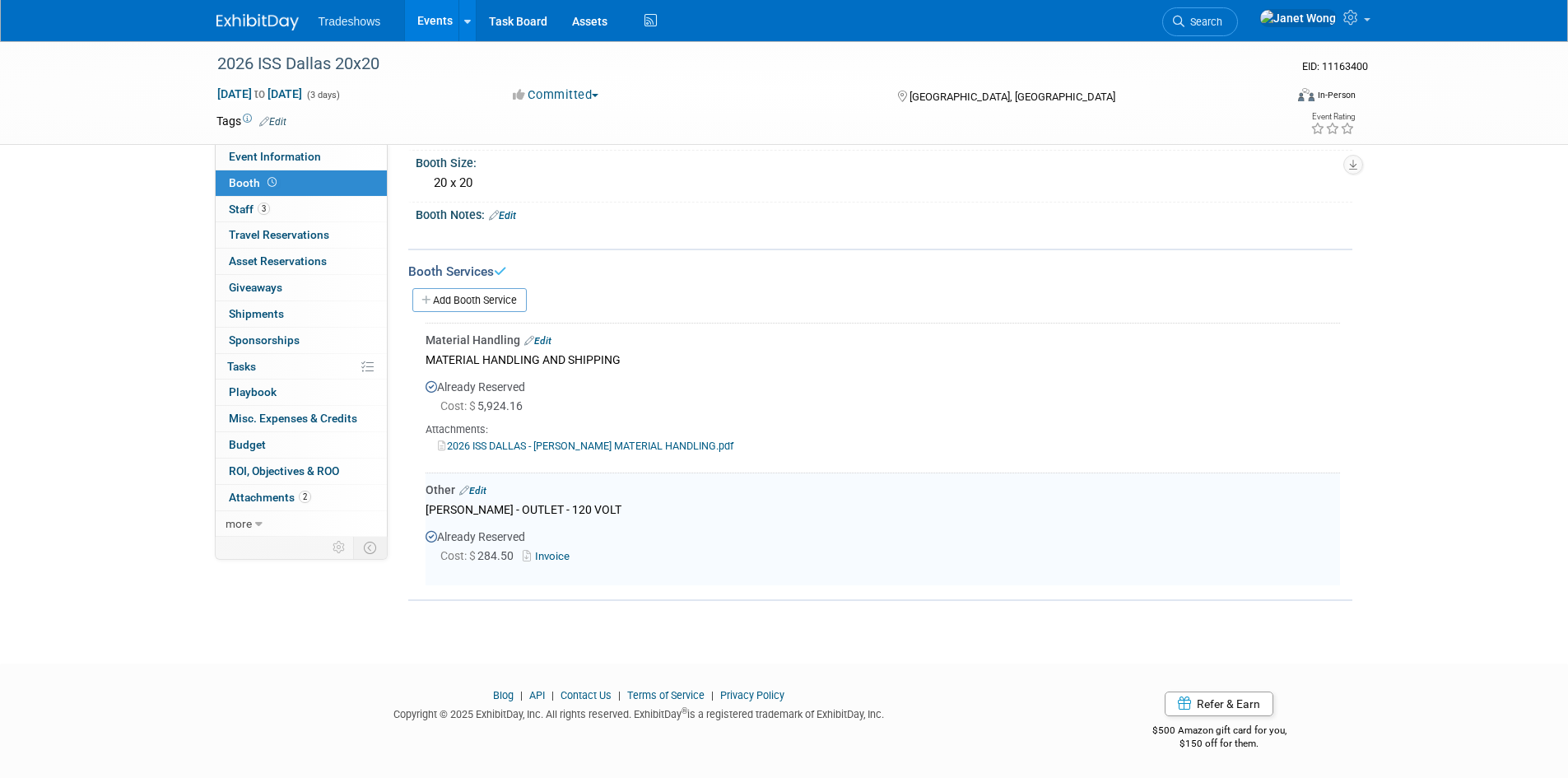
click at [540, 337] on link "Edit" at bounding box center [538, 341] width 27 height 12
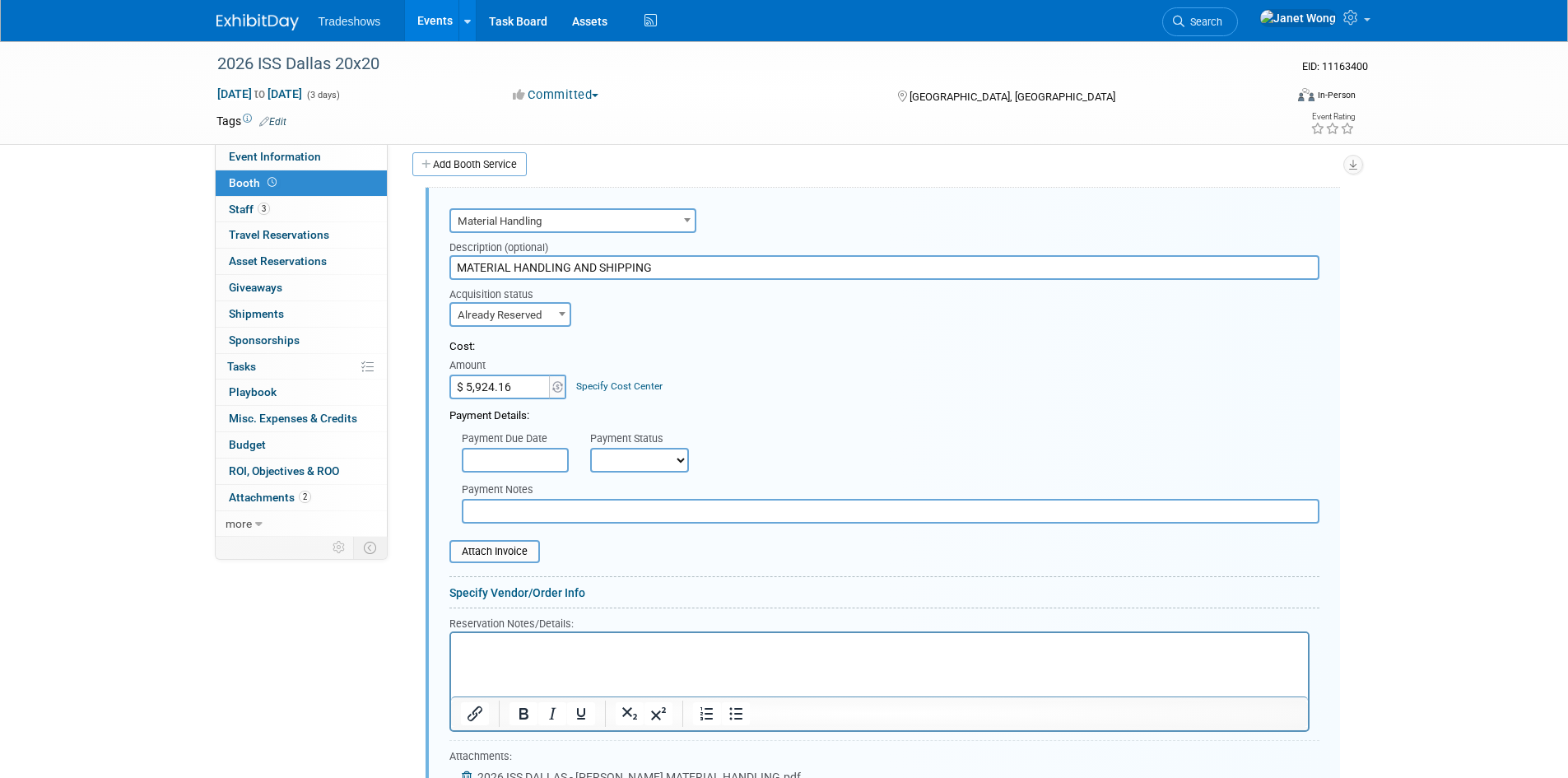
scroll to position [511, 0]
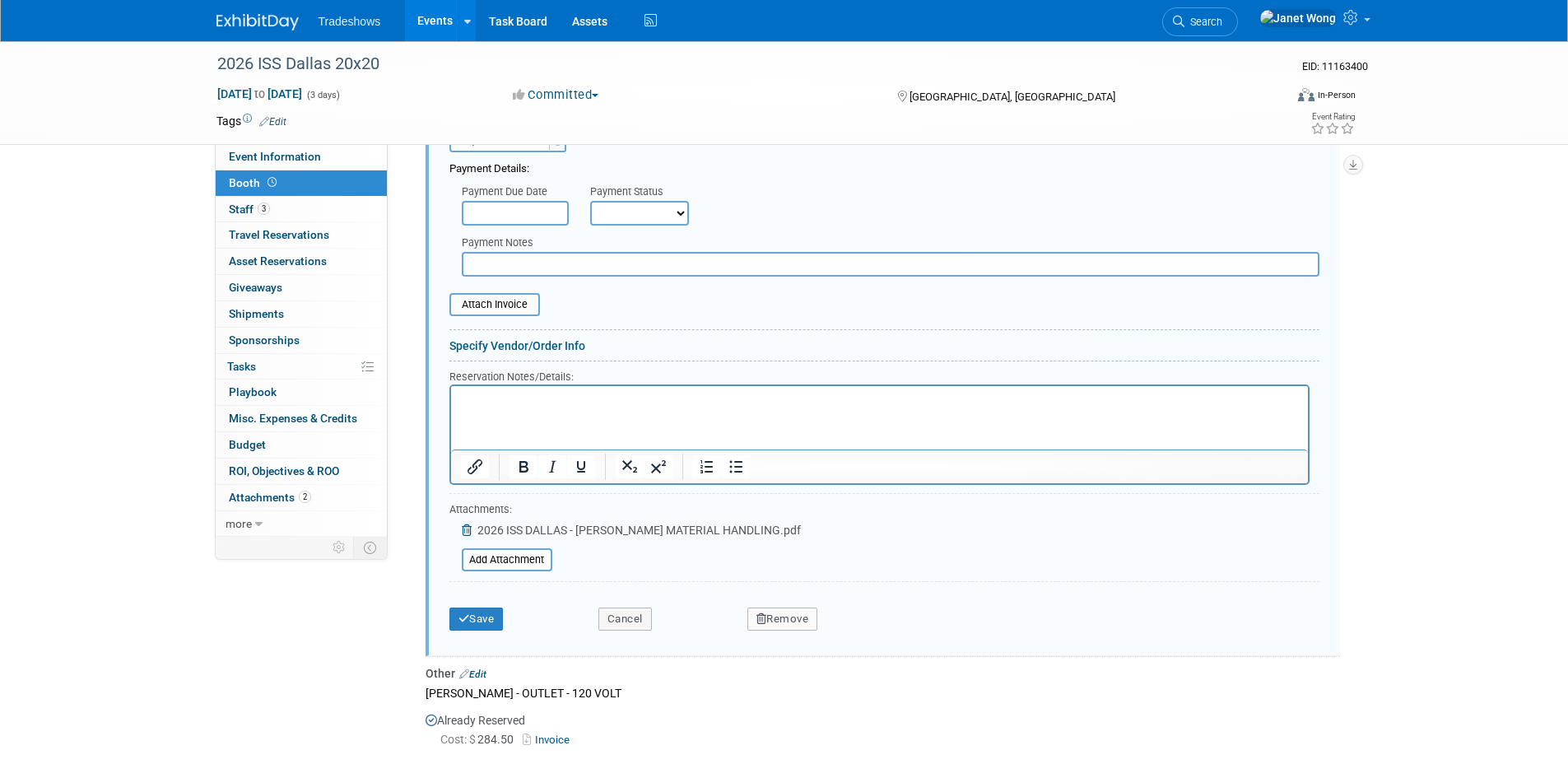
click at [469, 529] on icon at bounding box center [468, 530] width 13 height 12
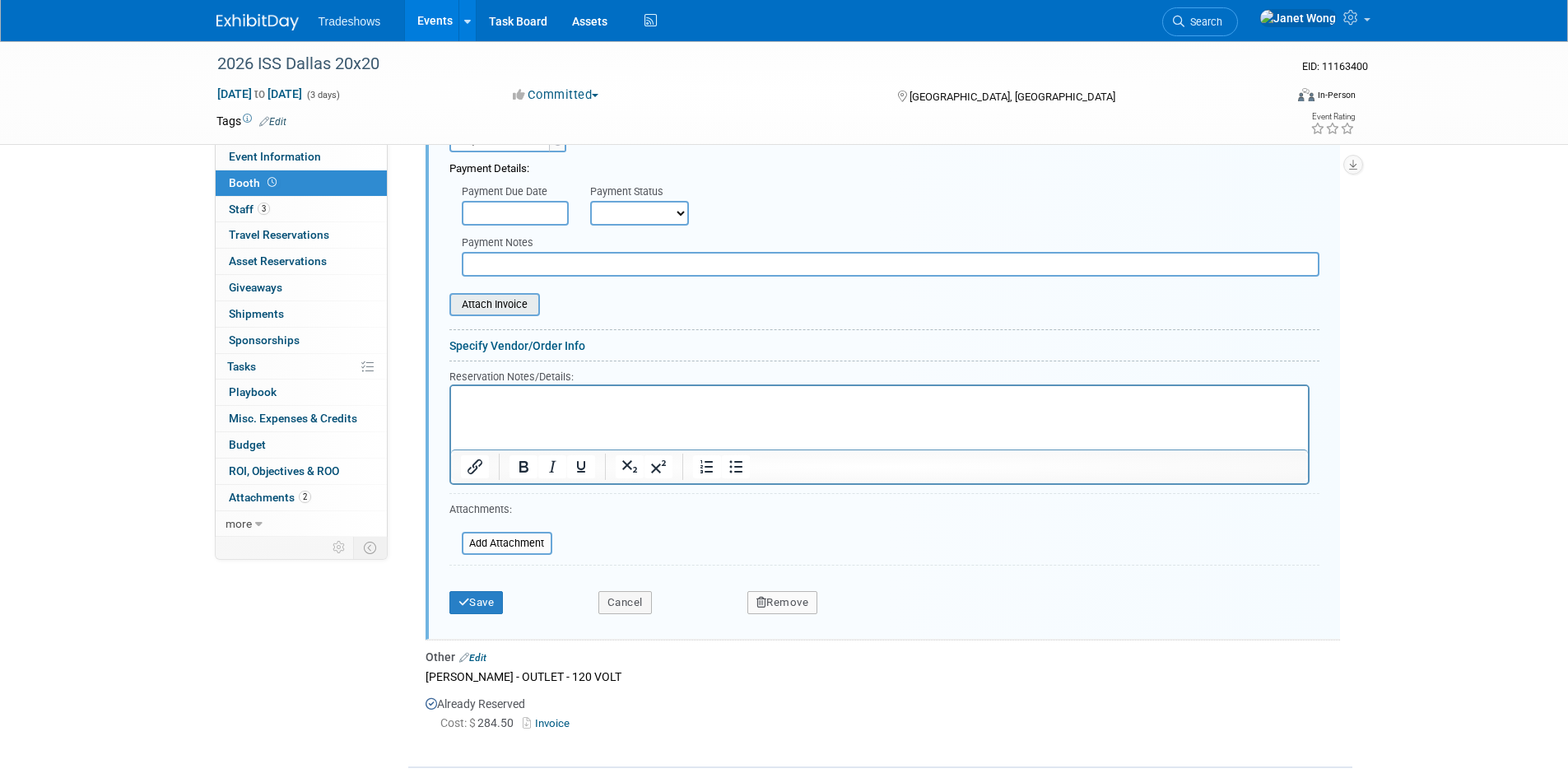
click at [494, 295] on input "file" at bounding box center [440, 305] width 196 height 20
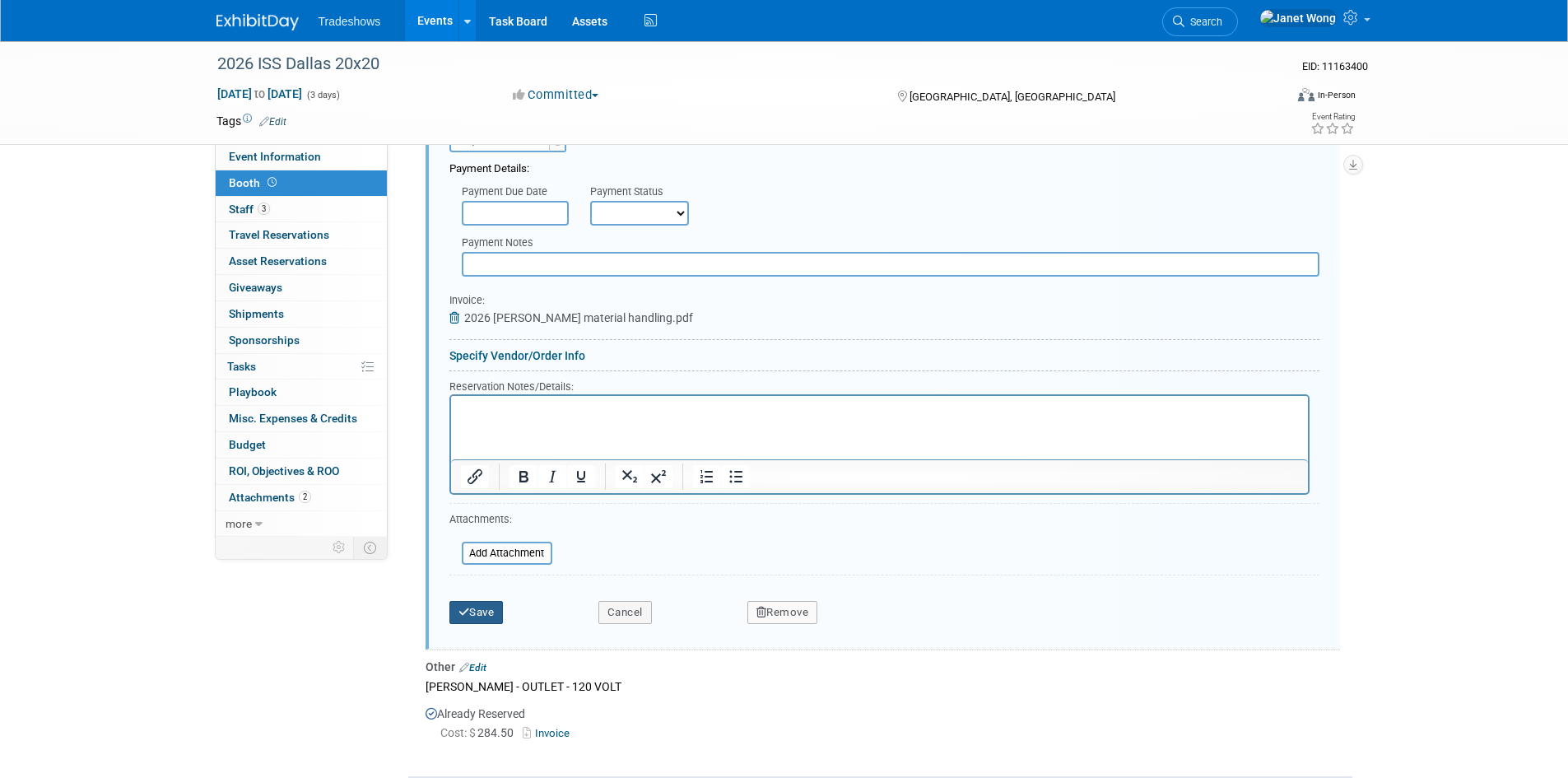
click at [492, 624] on button "Save" at bounding box center [476, 612] width 55 height 23
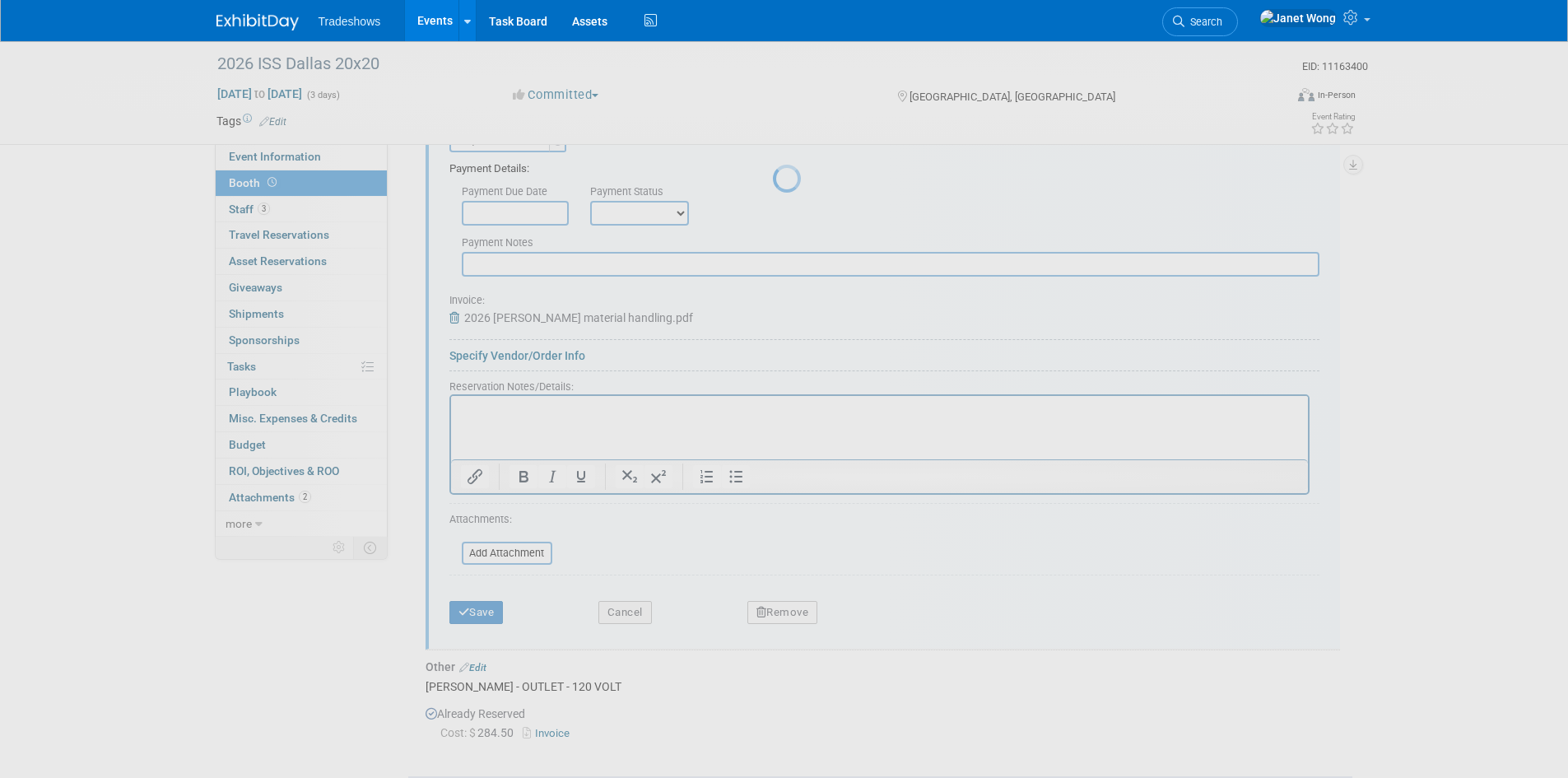
scroll to position [90, 0]
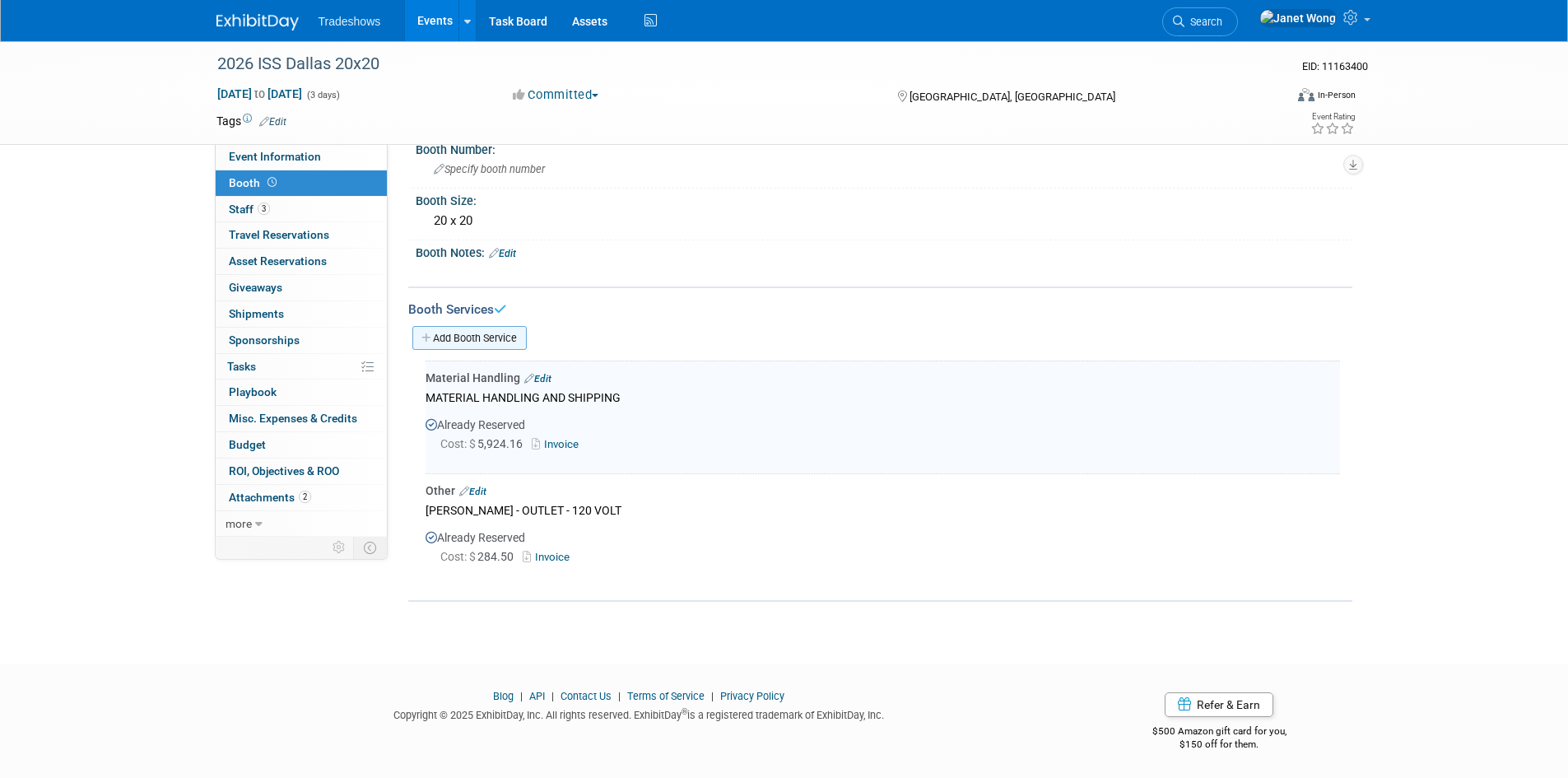
click at [443, 338] on link "Add Booth Service" at bounding box center [470, 338] width 115 height 24
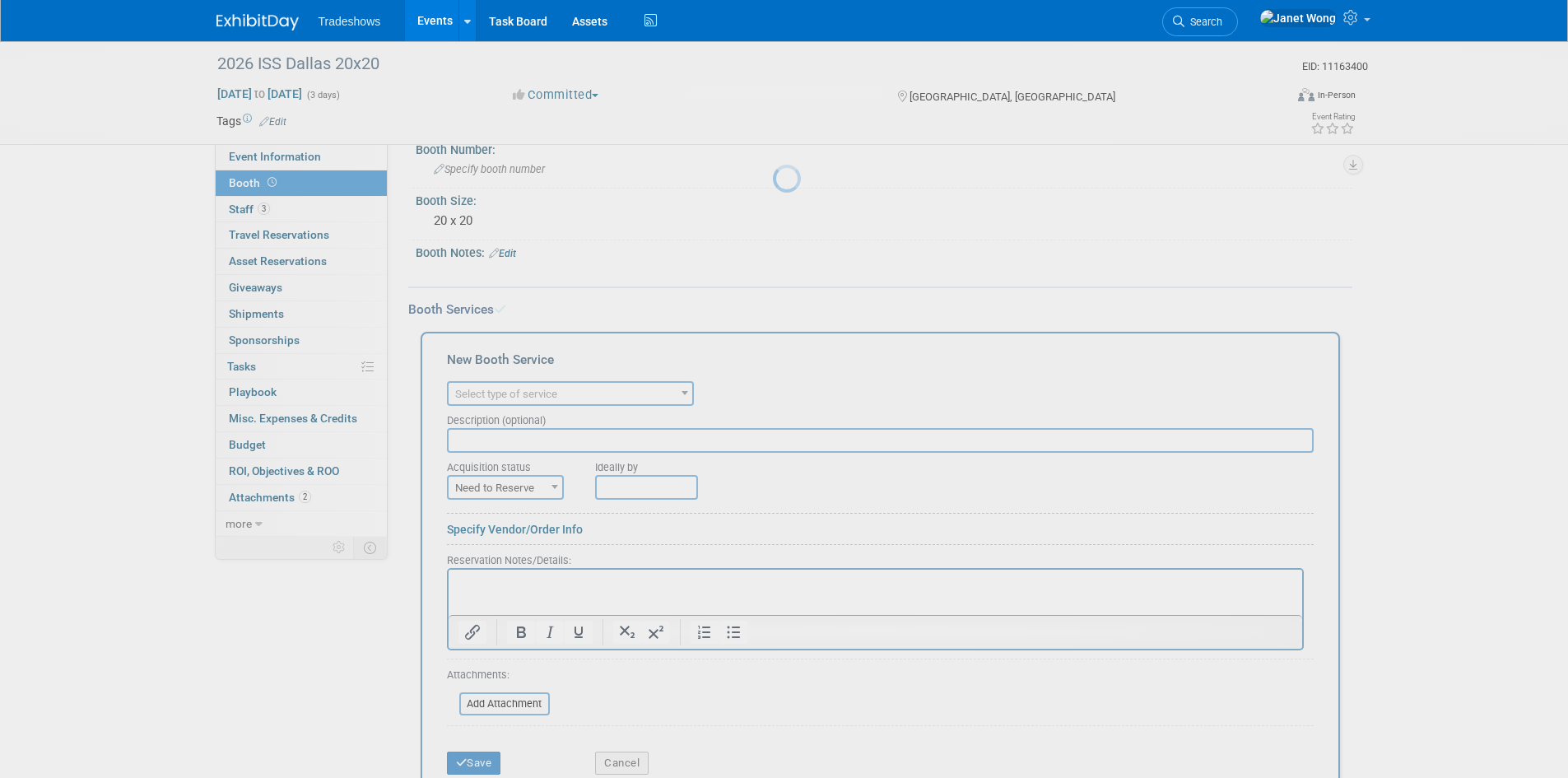
scroll to position [0, 0]
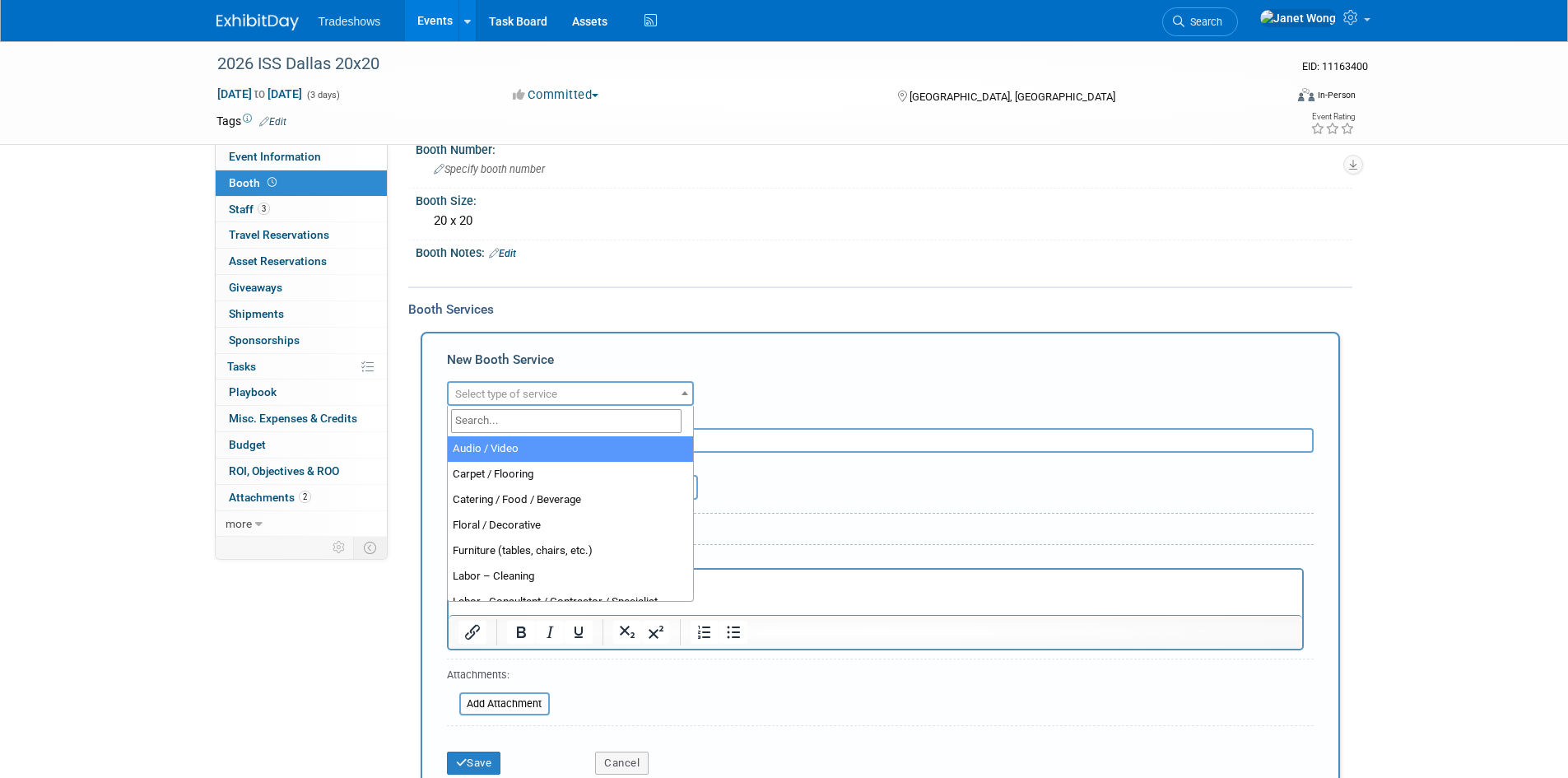
click at [552, 397] on span "Select type of service" at bounding box center [506, 394] width 102 height 13
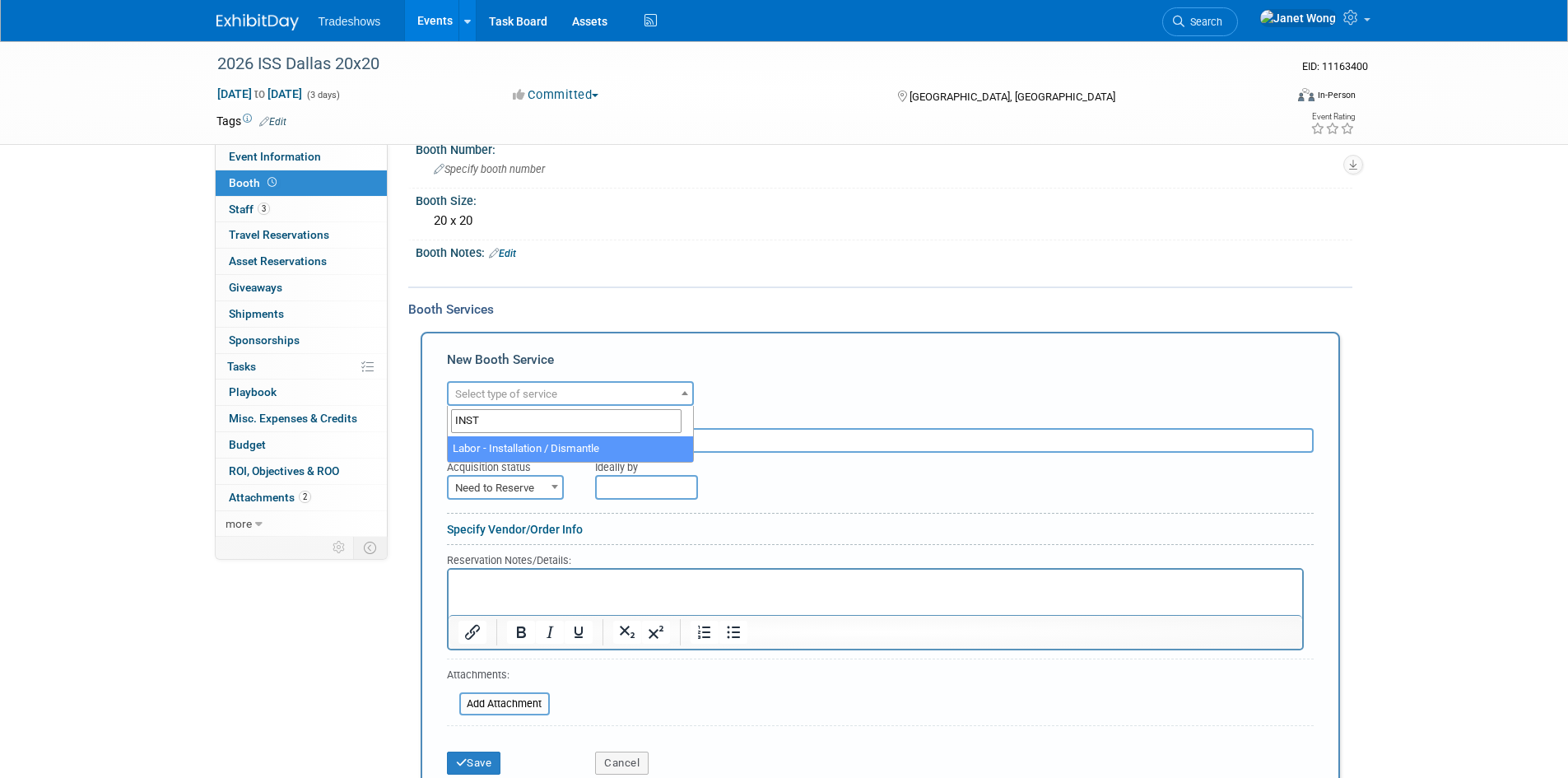
type input "INST"
select select "11"
click at [537, 435] on input "text" at bounding box center [881, 440] width 867 height 25
type input "FREEMAN - ELECTRICIAN STRAIGHT TIME"
click at [520, 488] on span "Need to Reserve" at bounding box center [505, 487] width 114 height 23
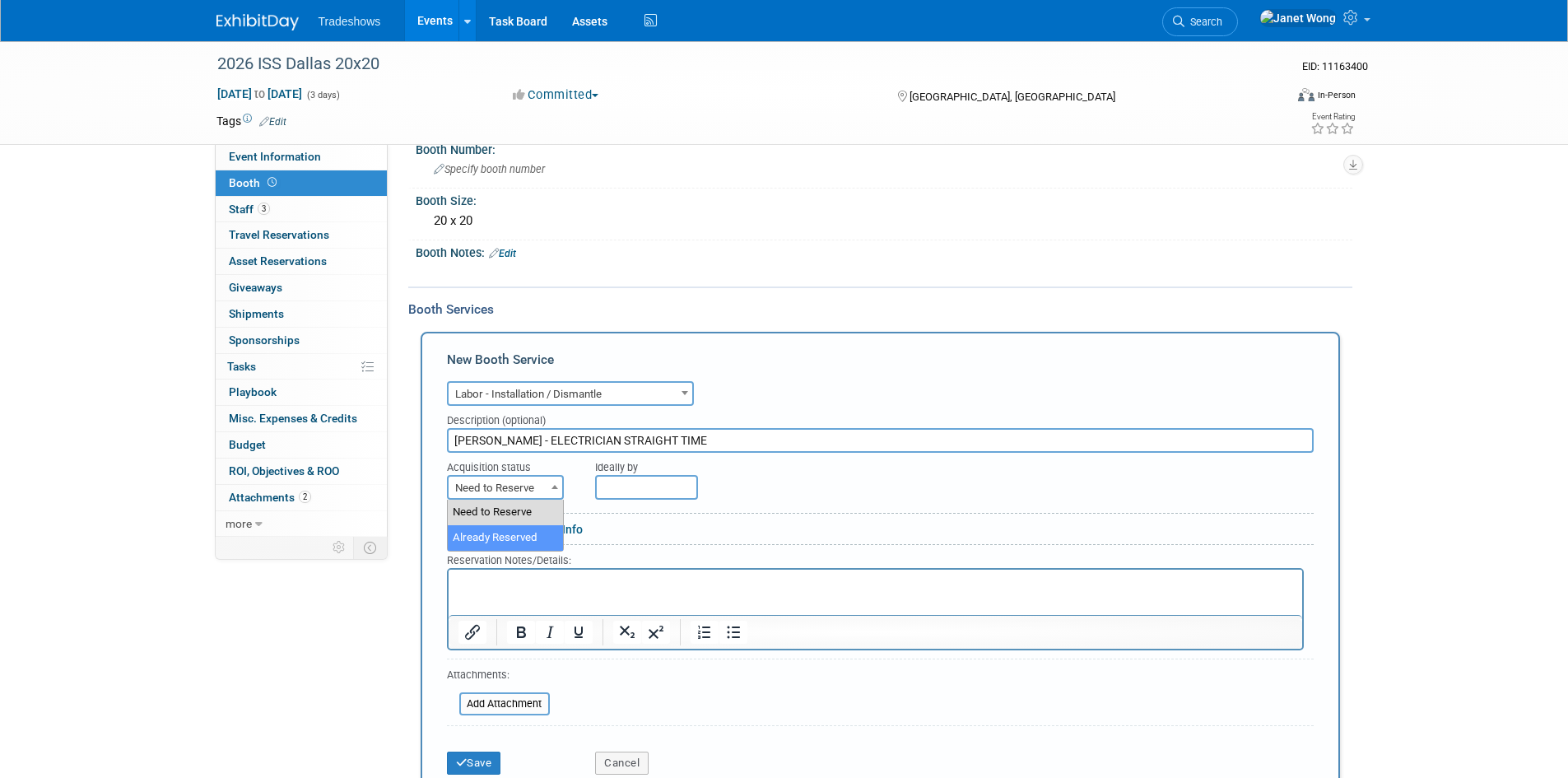
select select "2"
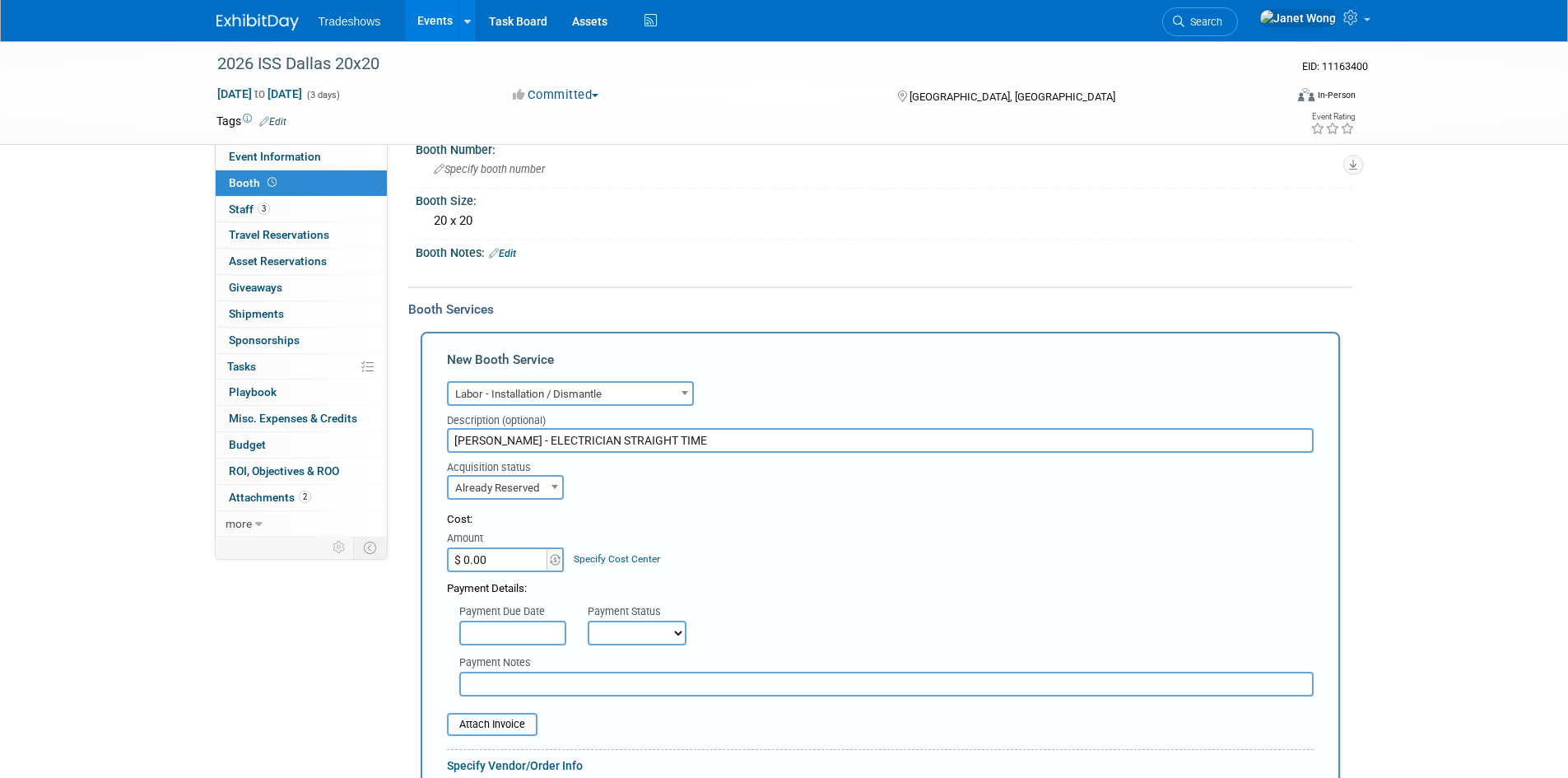
click at [468, 568] on input "$ 0.00" at bounding box center [498, 559] width 103 height 25
type input "$ 141.00"
click at [697, 527] on div "Cost: Amount $ 141.00 Specify Cost Center Cost Center -- Not Specified --" at bounding box center [881, 542] width 867 height 60
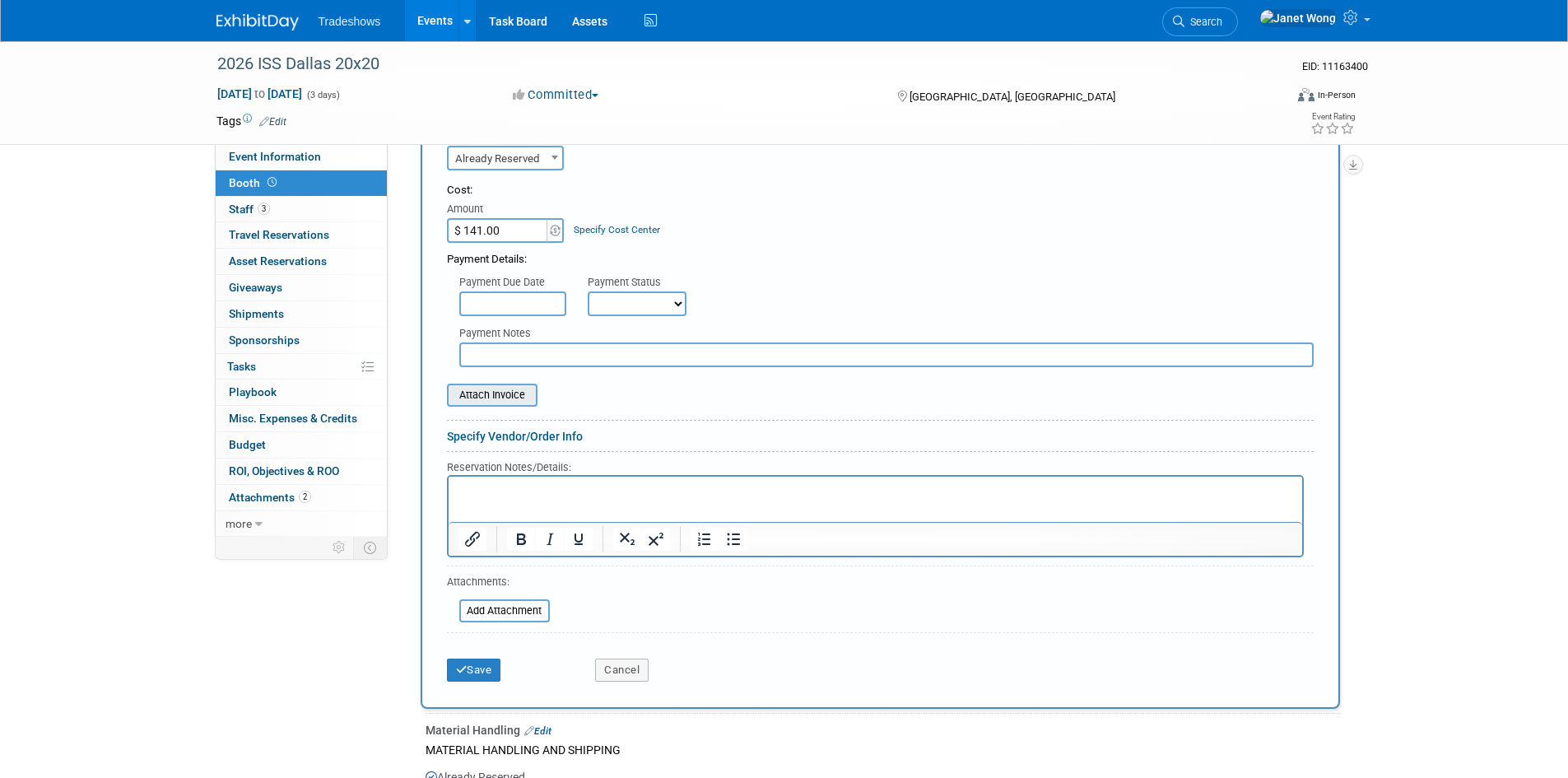
click at [517, 388] on input "file" at bounding box center [437, 395] width 196 height 20
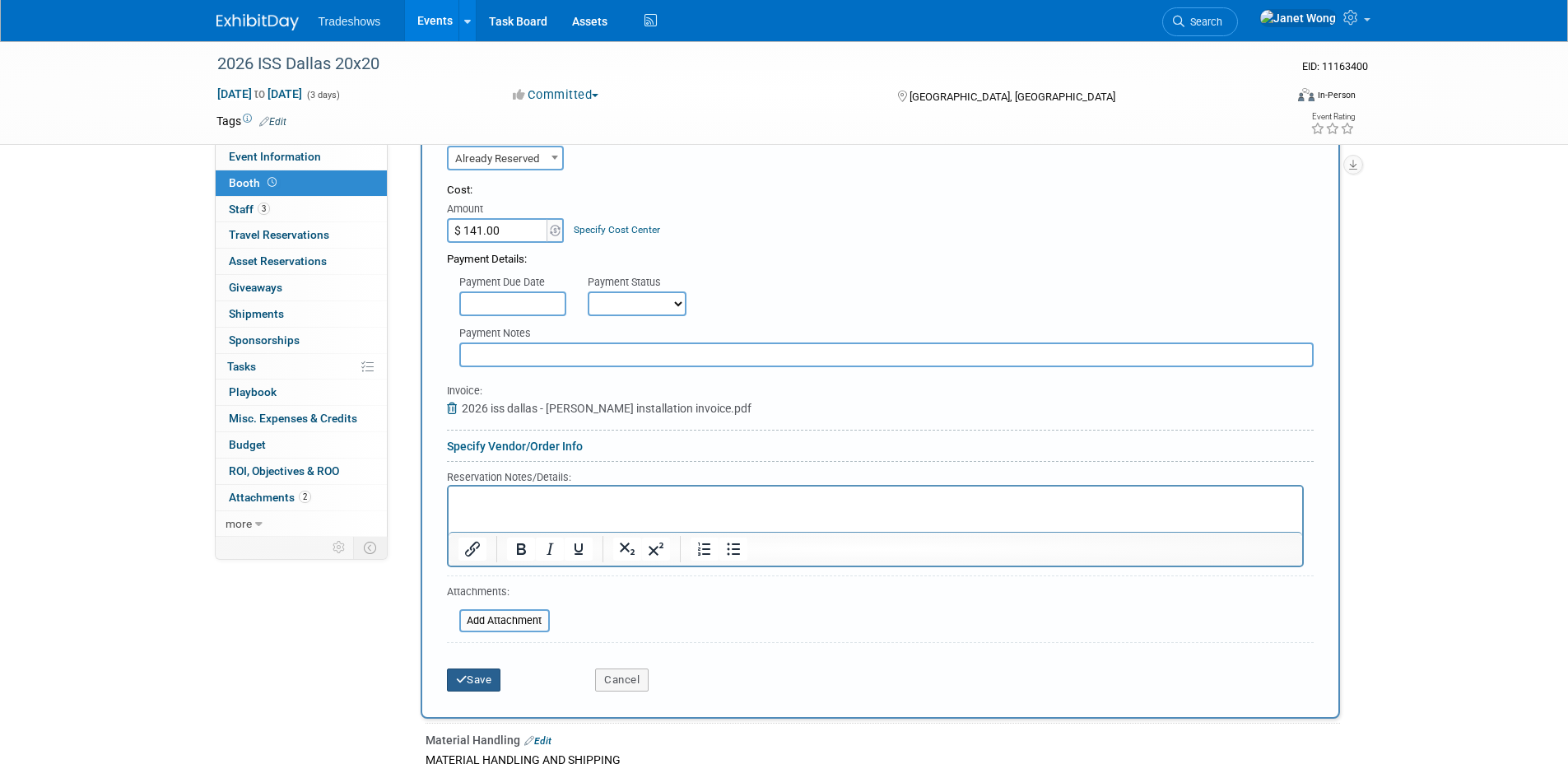
click at [472, 685] on button "Save" at bounding box center [474, 680] width 55 height 23
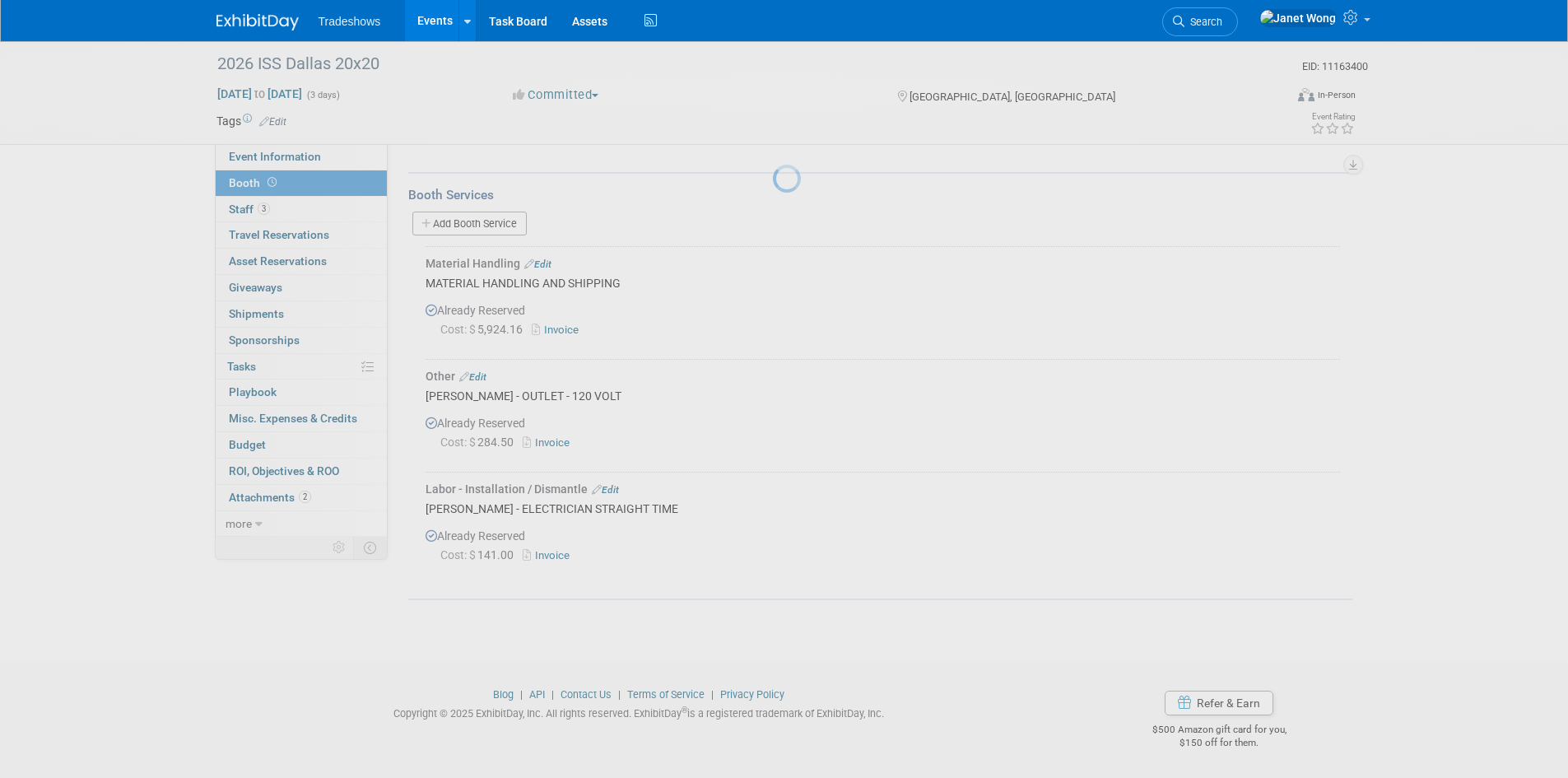
scroll to position [202, 0]
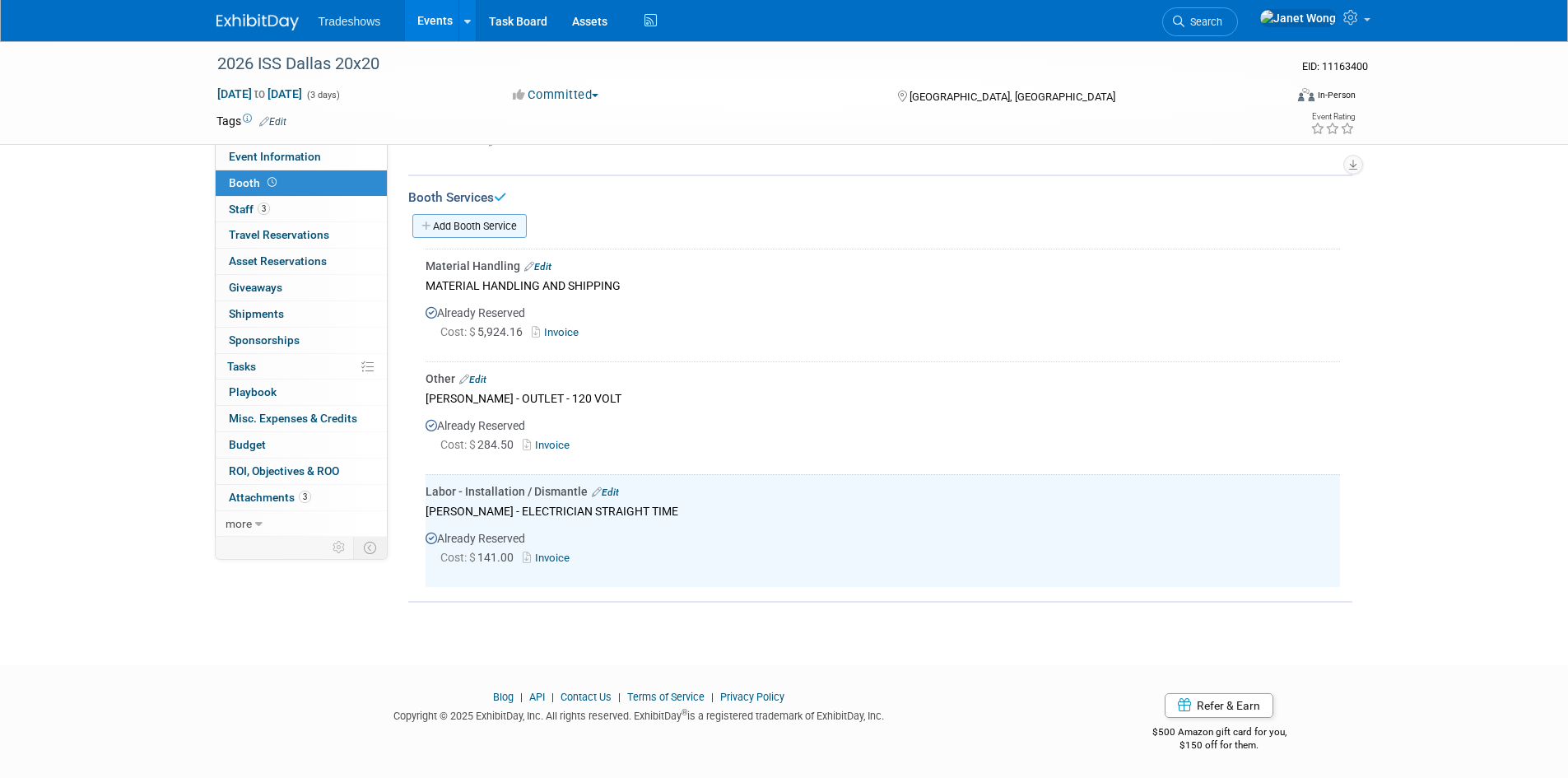
click at [516, 229] on link "Add Booth Service" at bounding box center [470, 226] width 115 height 24
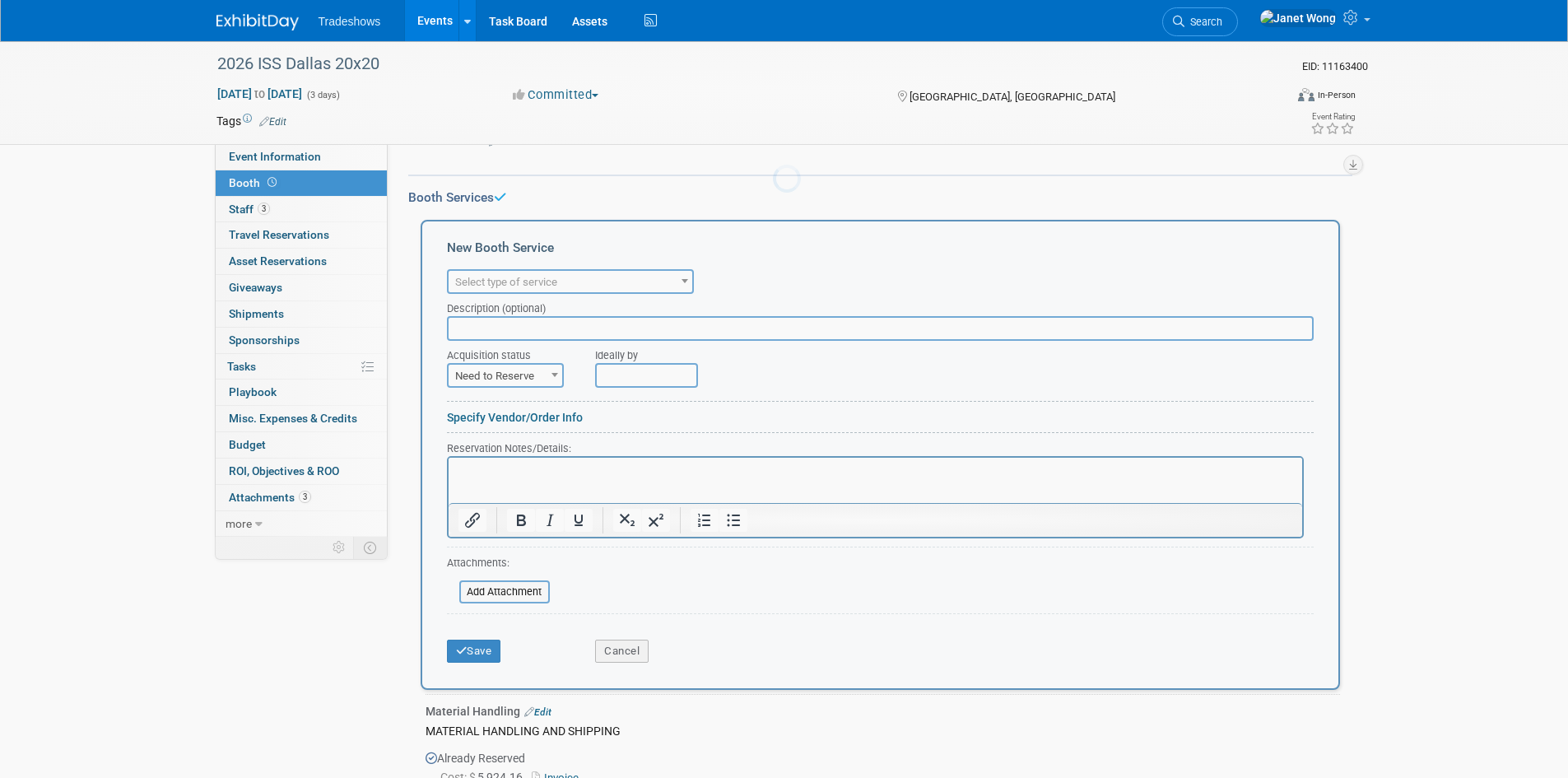
scroll to position [0, 0]
click at [531, 271] on span "Select type of service" at bounding box center [570, 282] width 243 height 23
type input "INST"
select select "11"
click at [541, 324] on input "text" at bounding box center [881, 328] width 867 height 25
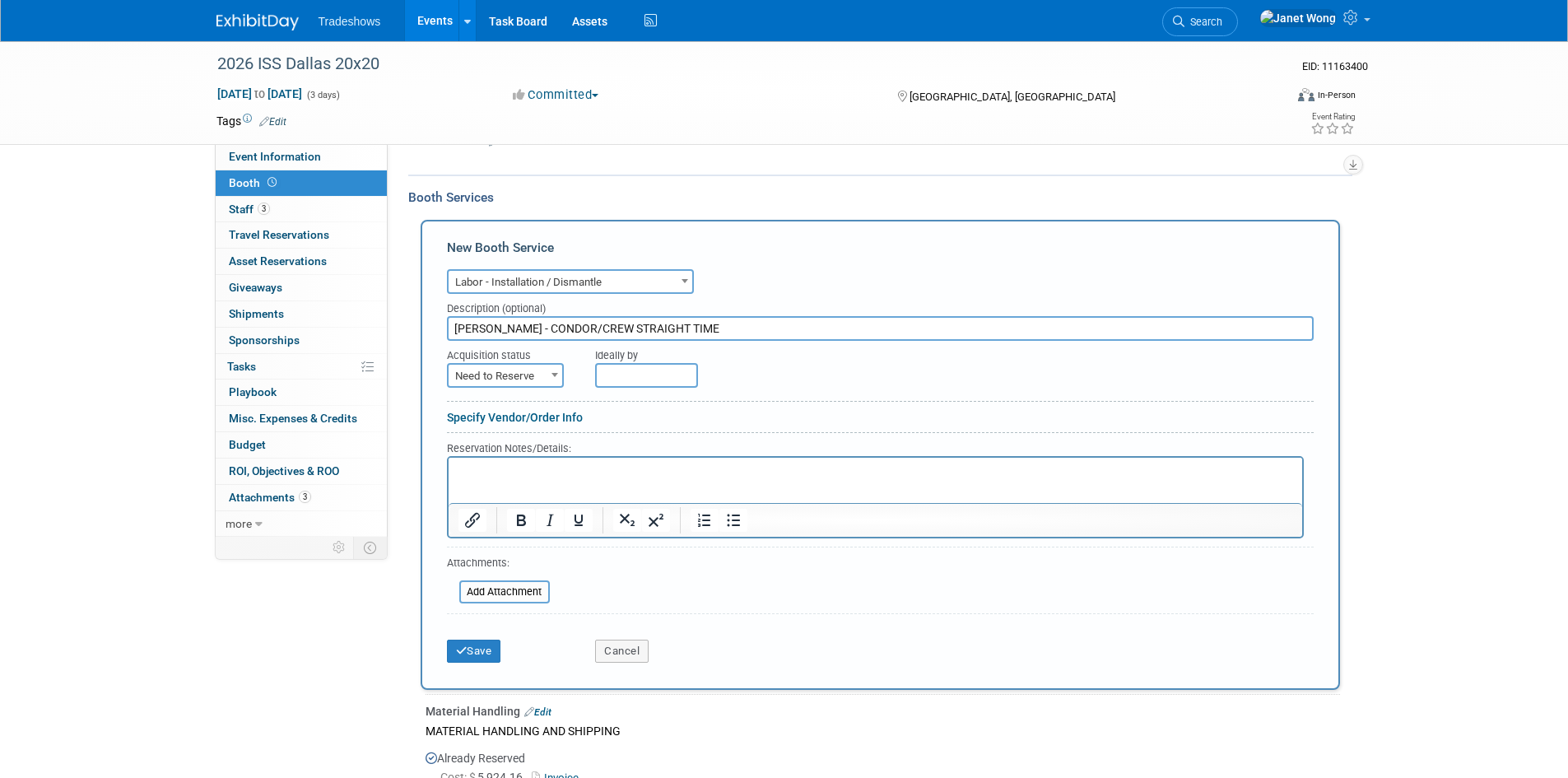
type input "FREEMAN - CONDOR/CREW STRAIGHT TIME"
click at [499, 374] on span "Need to Reserve" at bounding box center [505, 375] width 114 height 23
drag, startPoint x: 493, startPoint y: 416, endPoint x: 578, endPoint y: 398, distance: 86.9
select select "2"
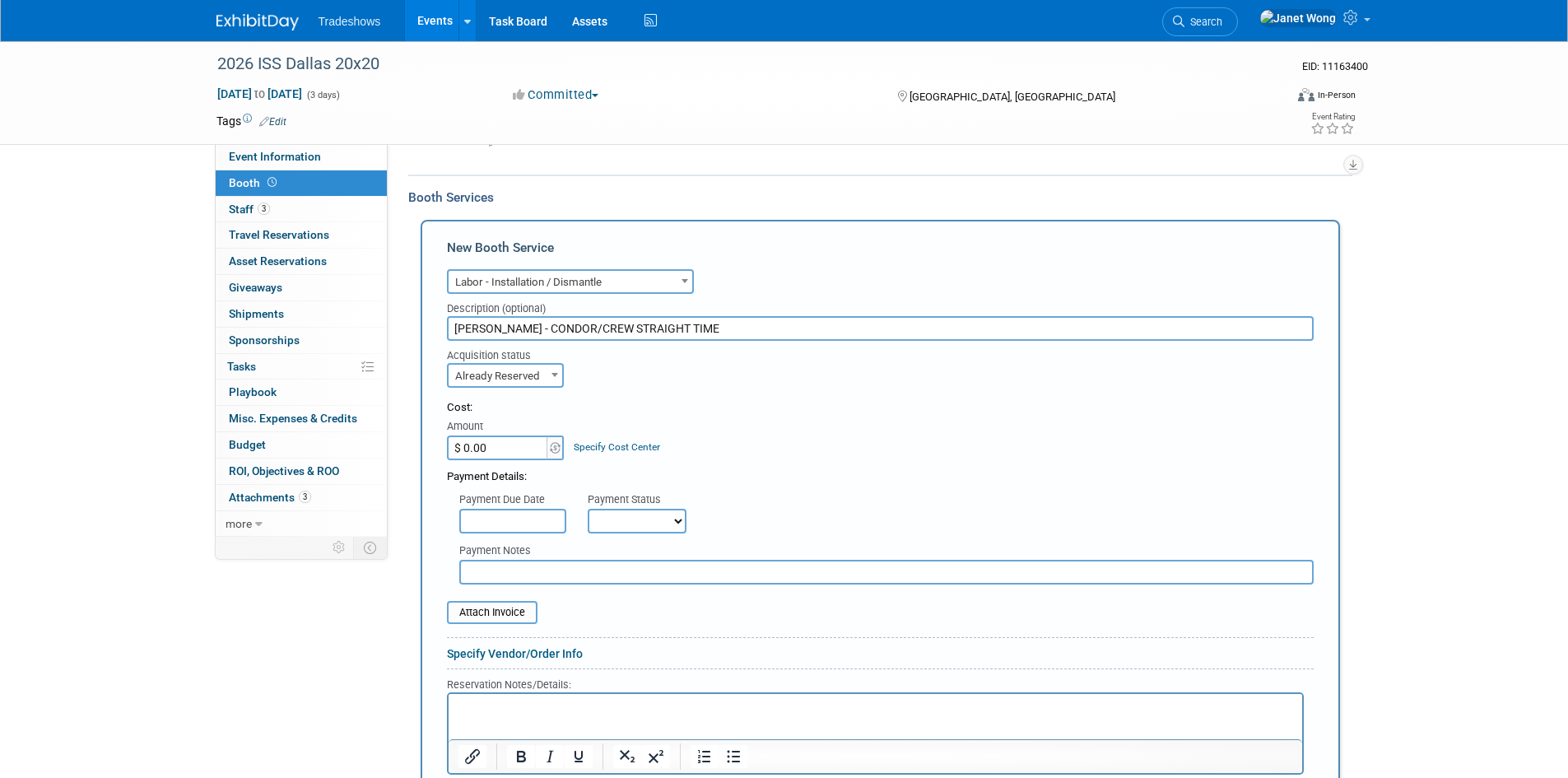
click at [512, 449] on input "$ 0.00" at bounding box center [498, 447] width 103 height 25
type input "$ 743.00"
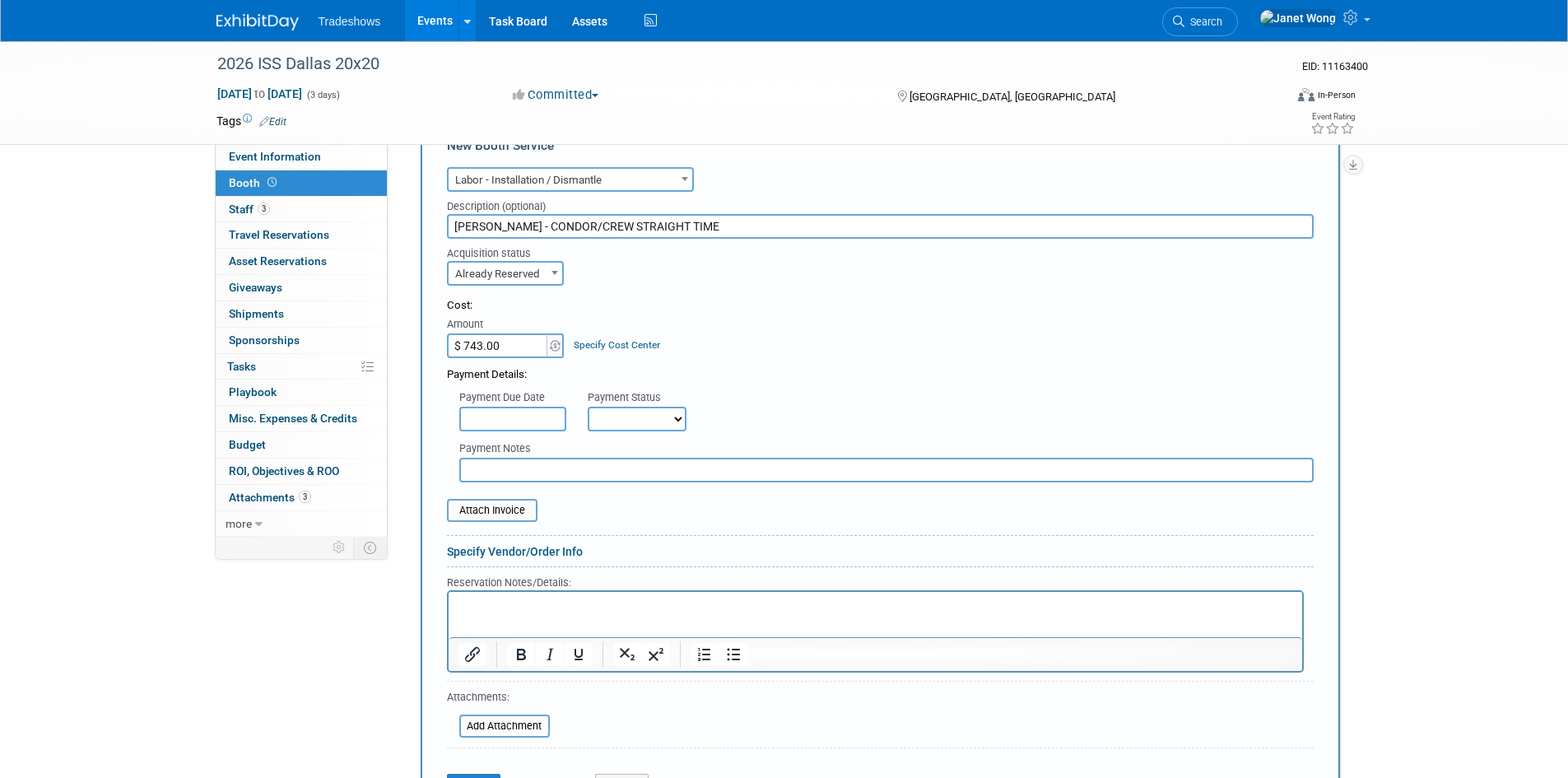
scroll to position [367, 0]
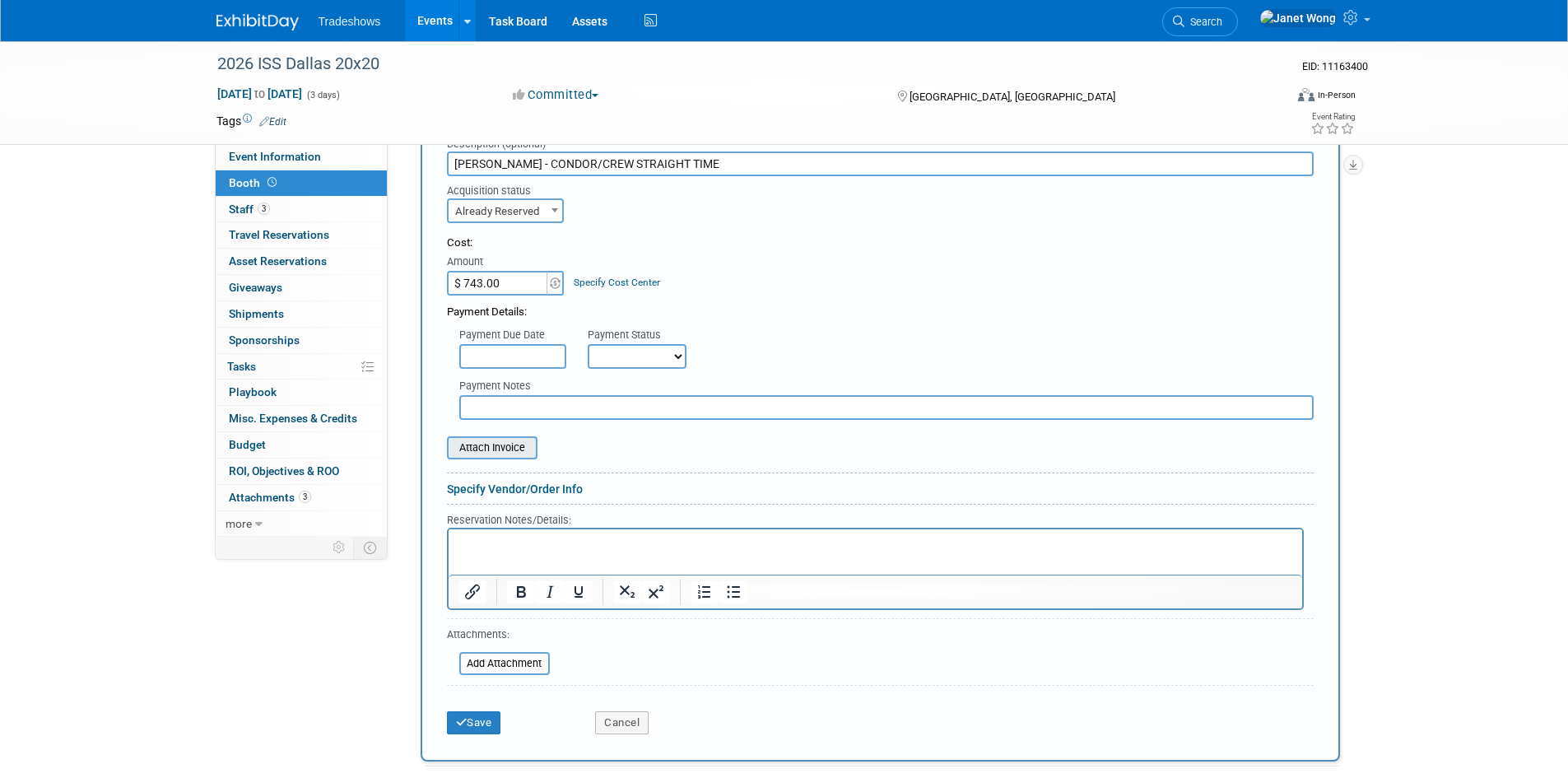
click at [494, 455] on input "file" at bounding box center [437, 448] width 196 height 20
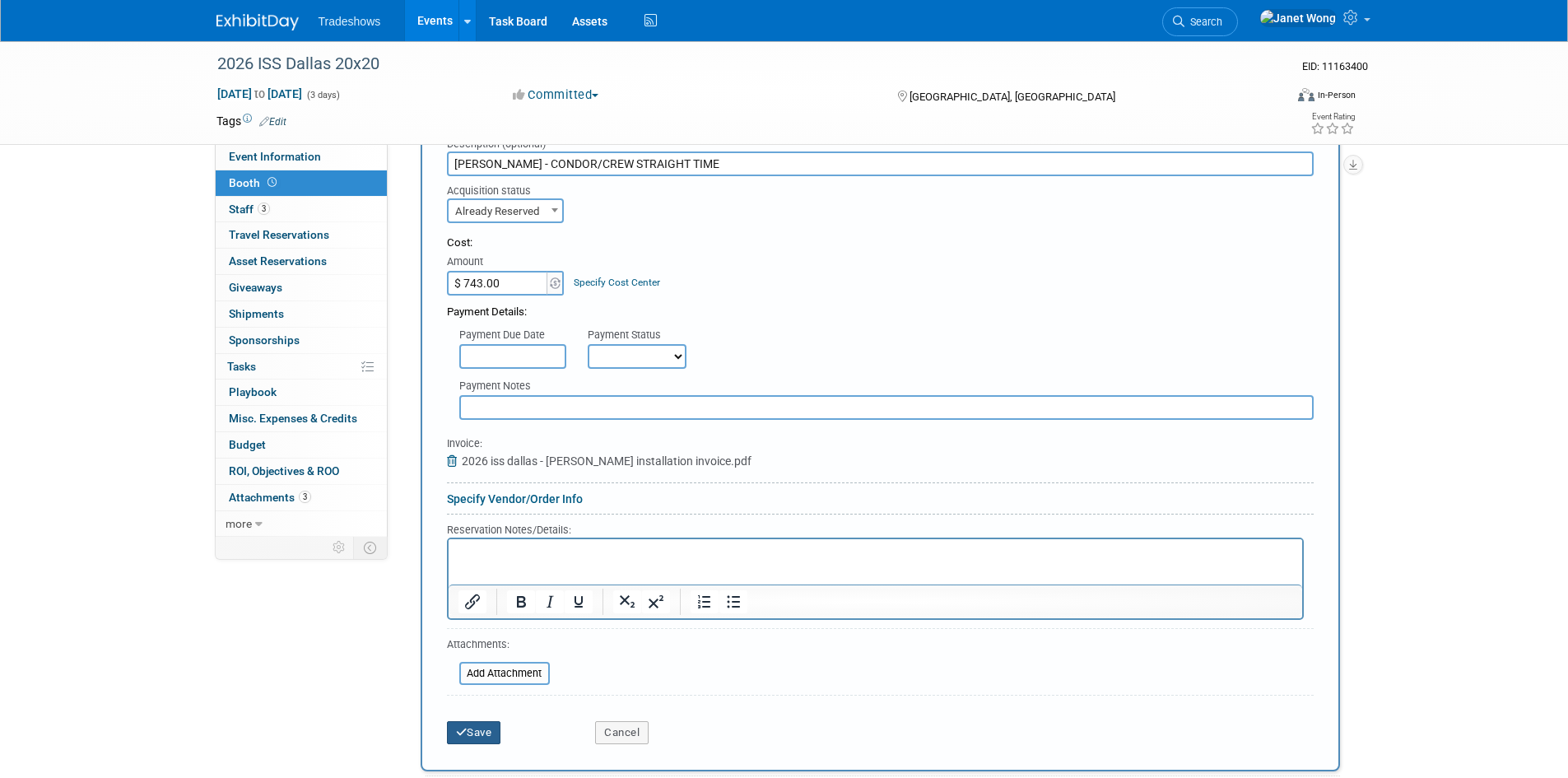
click at [483, 730] on button "Save" at bounding box center [474, 732] width 55 height 23
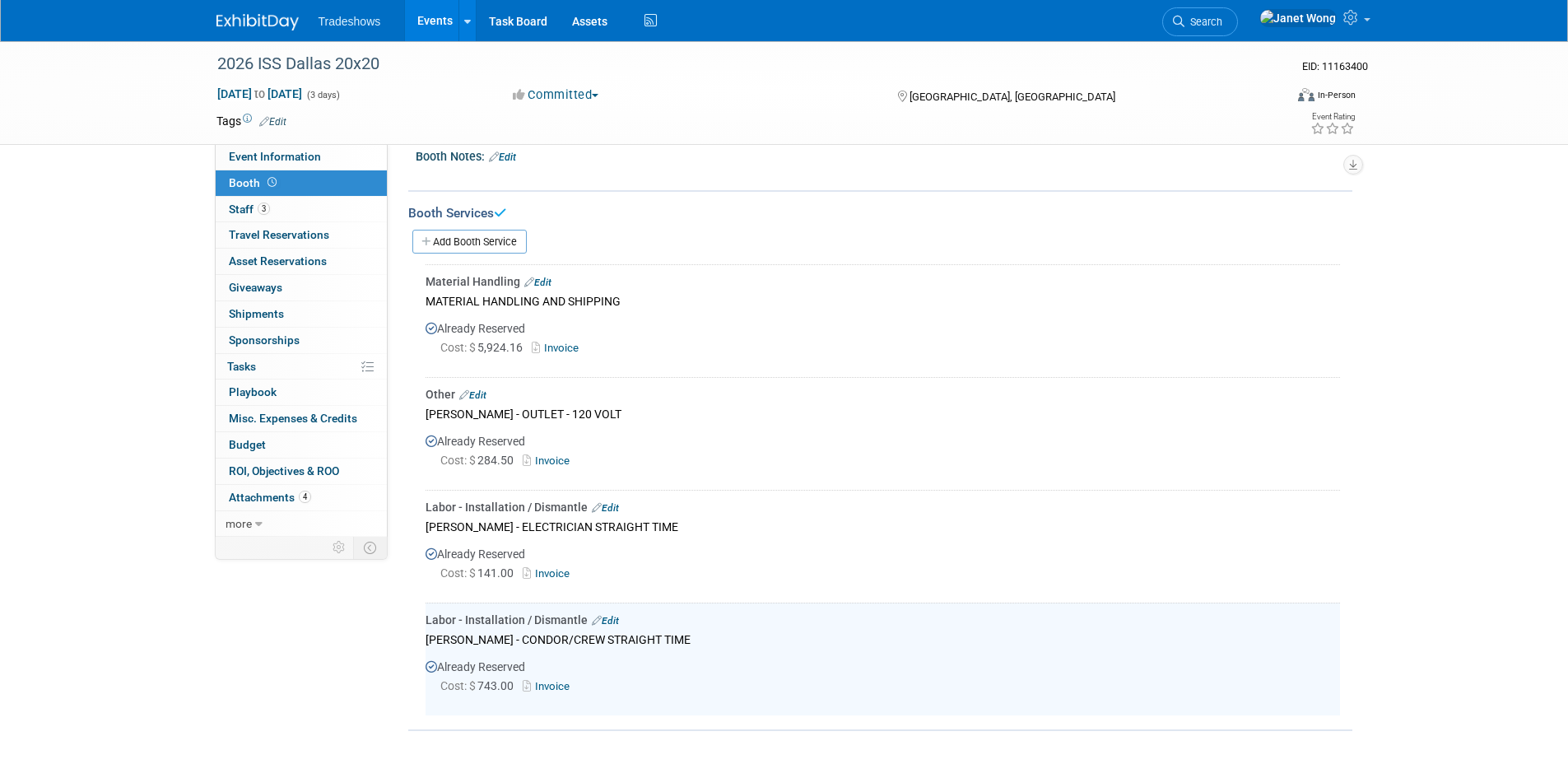
scroll to position [149, 0]
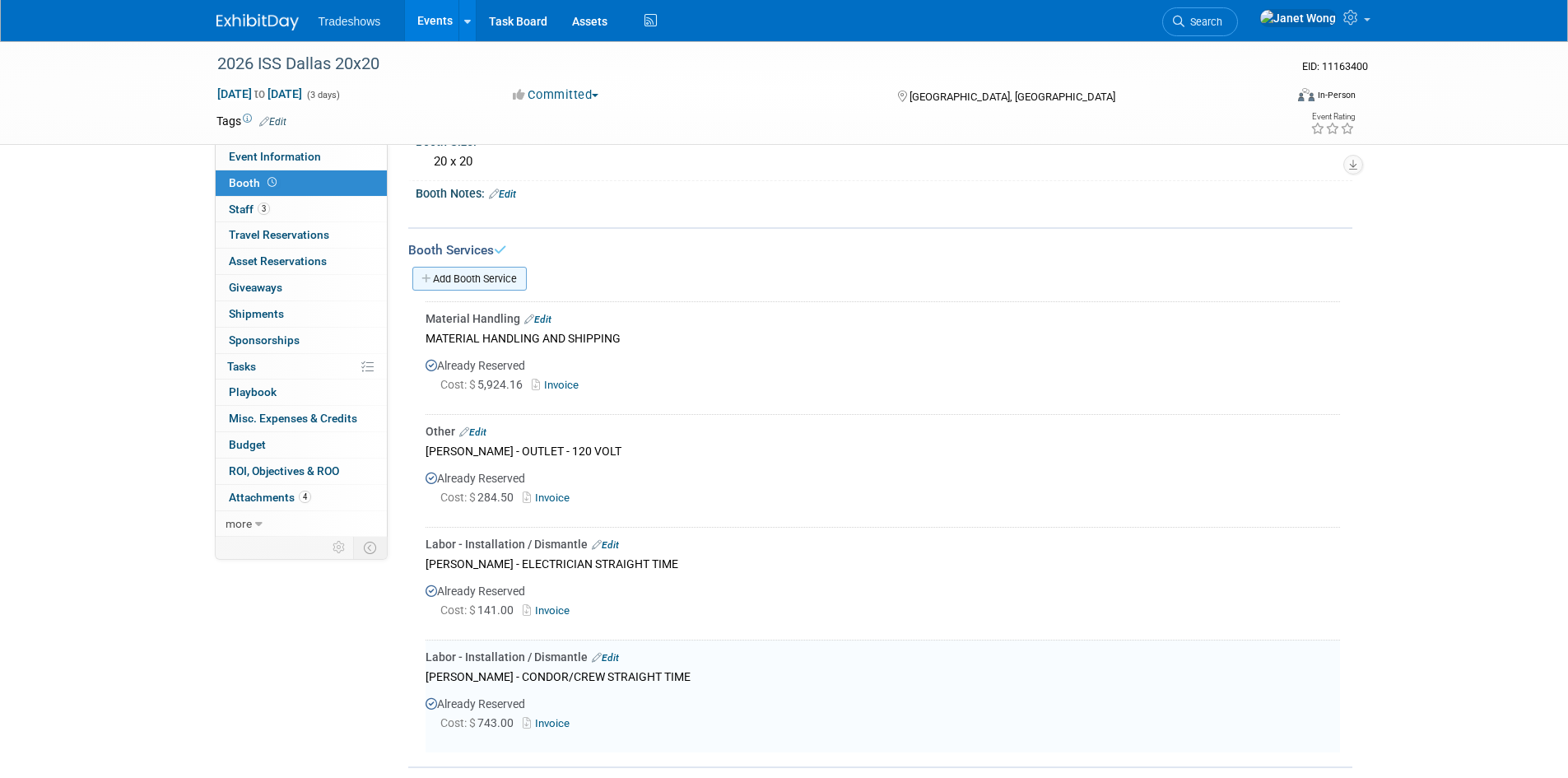
click at [485, 274] on link "Add Booth Service" at bounding box center [470, 279] width 115 height 24
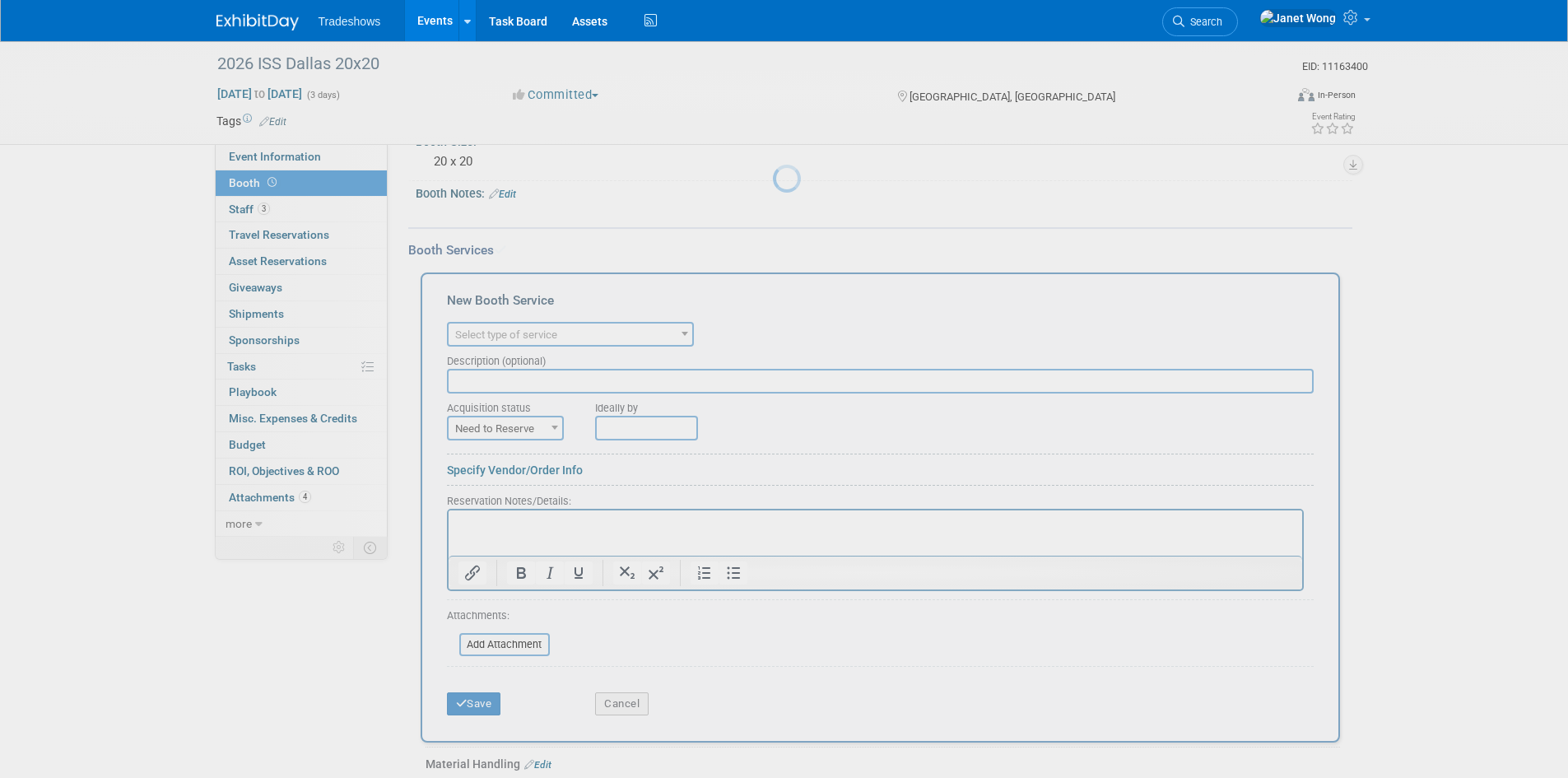
scroll to position [0, 0]
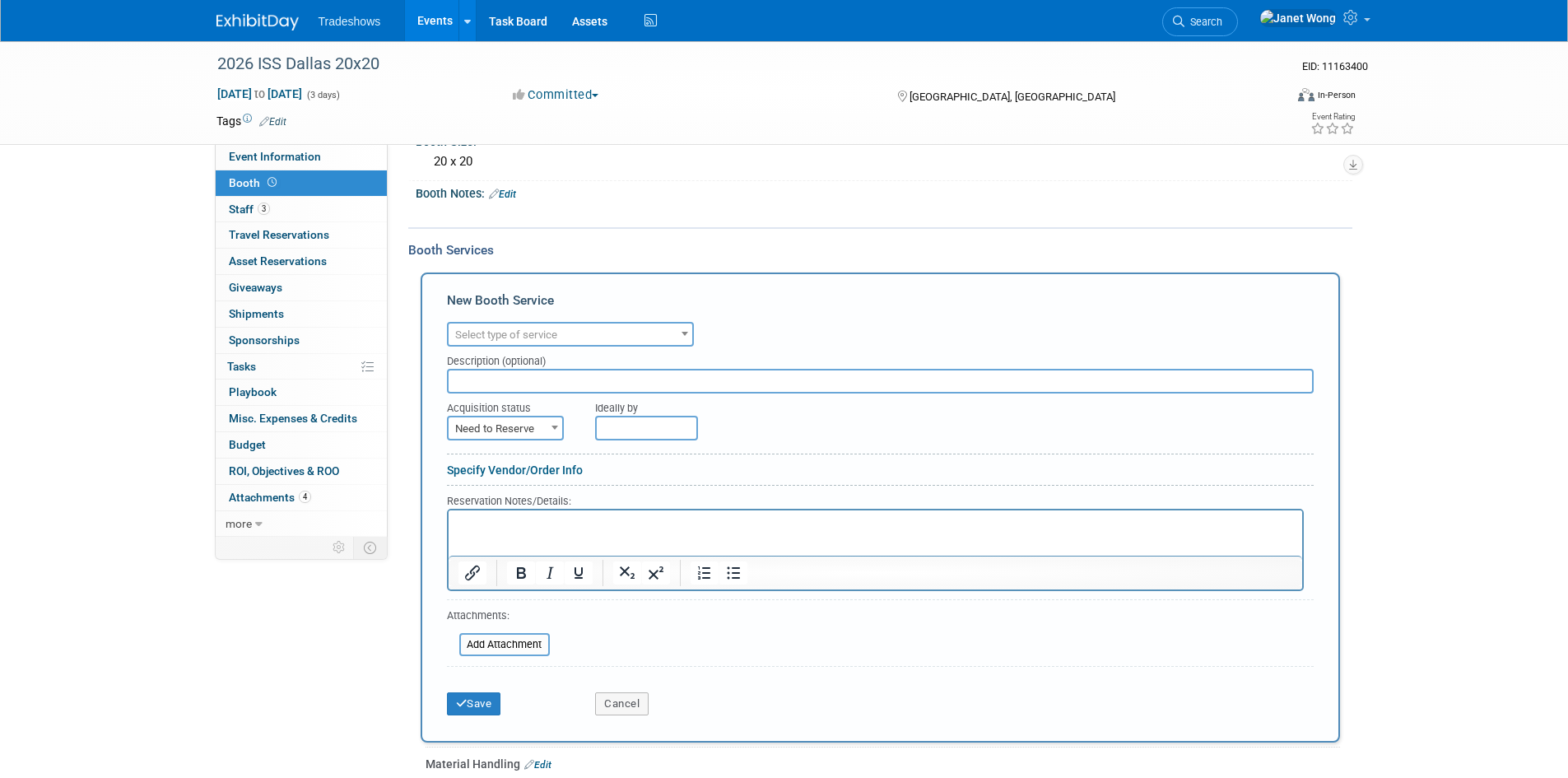
click at [503, 333] on span "Select type of service" at bounding box center [506, 335] width 102 height 13
type input "DIS"
select select "11"
click at [500, 373] on input "text" at bounding box center [881, 381] width 867 height 25
type input "FREEMAN - DISMANTLE CONDOR/CREW OVERTIME"
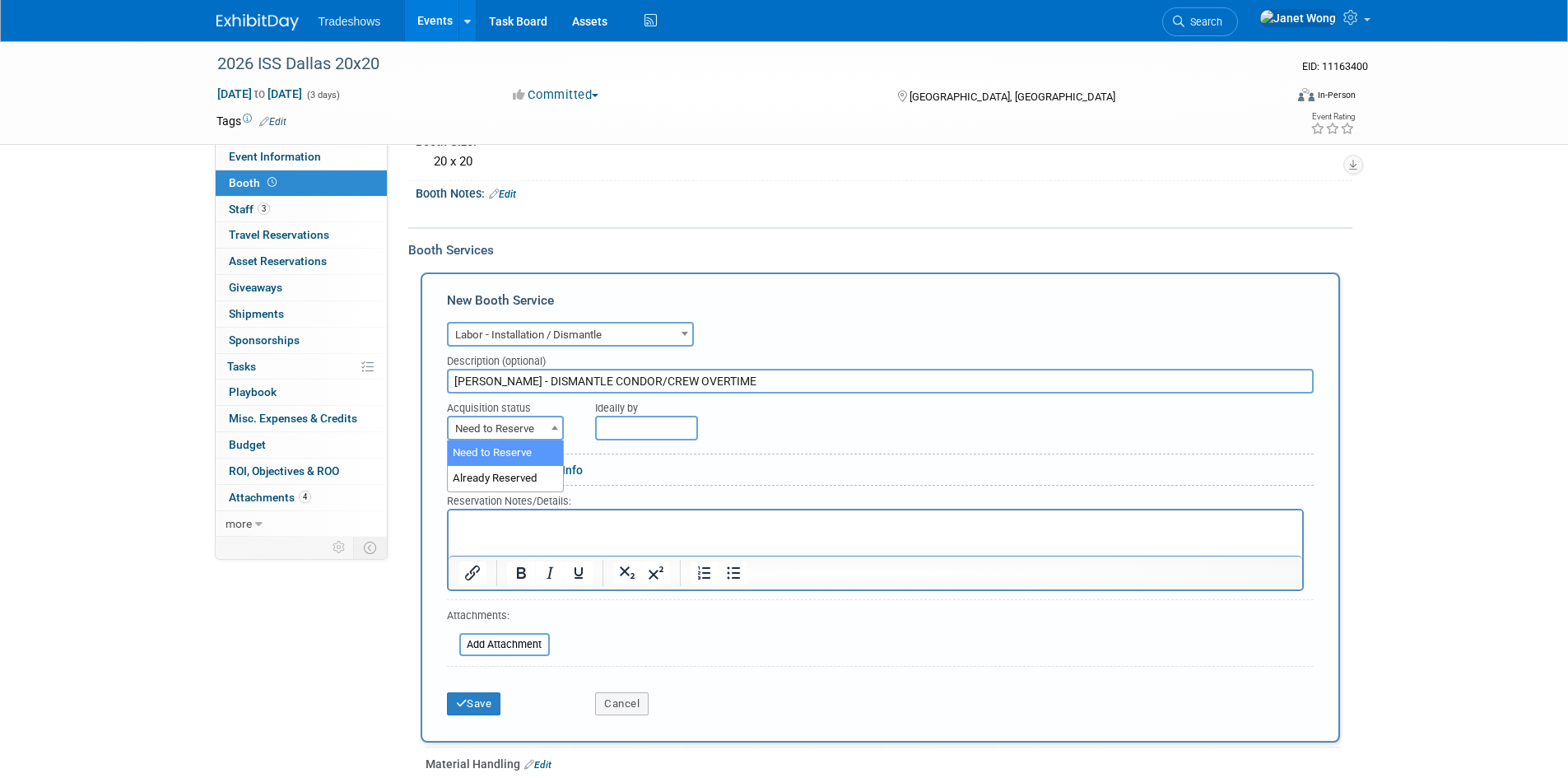
click at [511, 426] on span "Need to Reserve" at bounding box center [505, 428] width 114 height 23
select select "2"
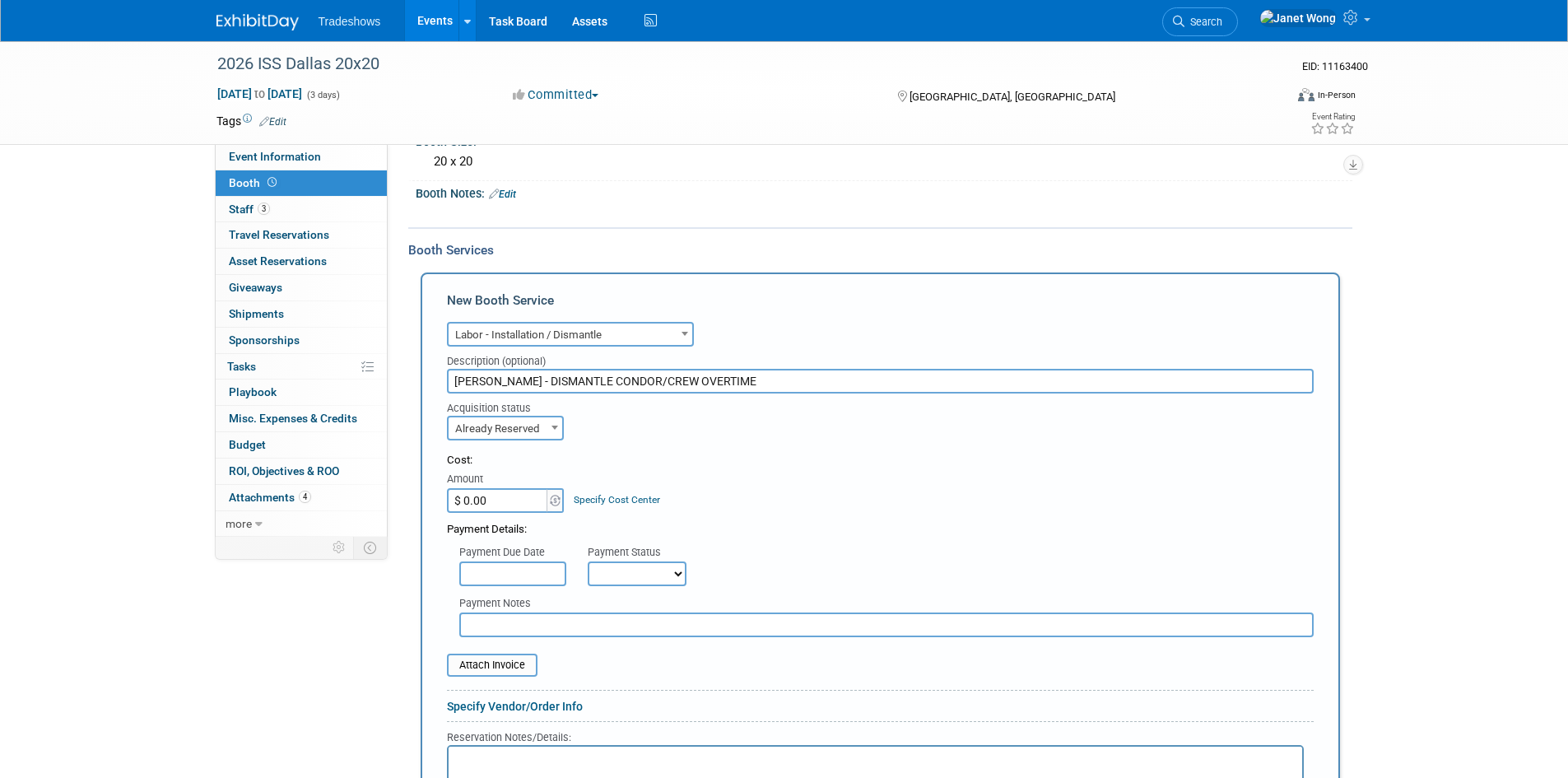
click at [508, 490] on input "$ 0.00" at bounding box center [498, 500] width 103 height 25
type input "$ 808.75"
click at [775, 520] on div "Payment Details:" at bounding box center [881, 525] width 867 height 25
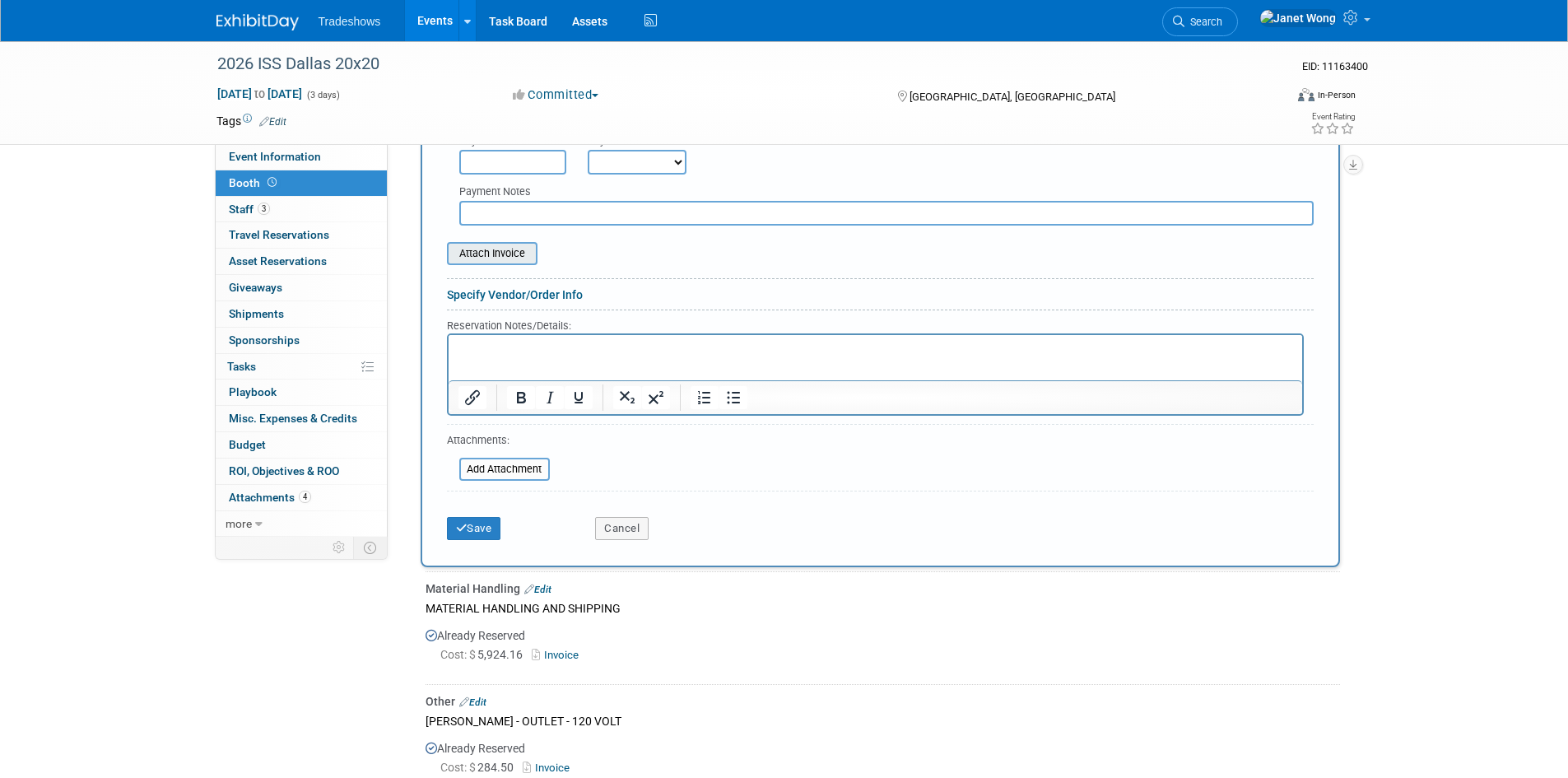
click at [514, 251] on input "file" at bounding box center [437, 253] width 196 height 20
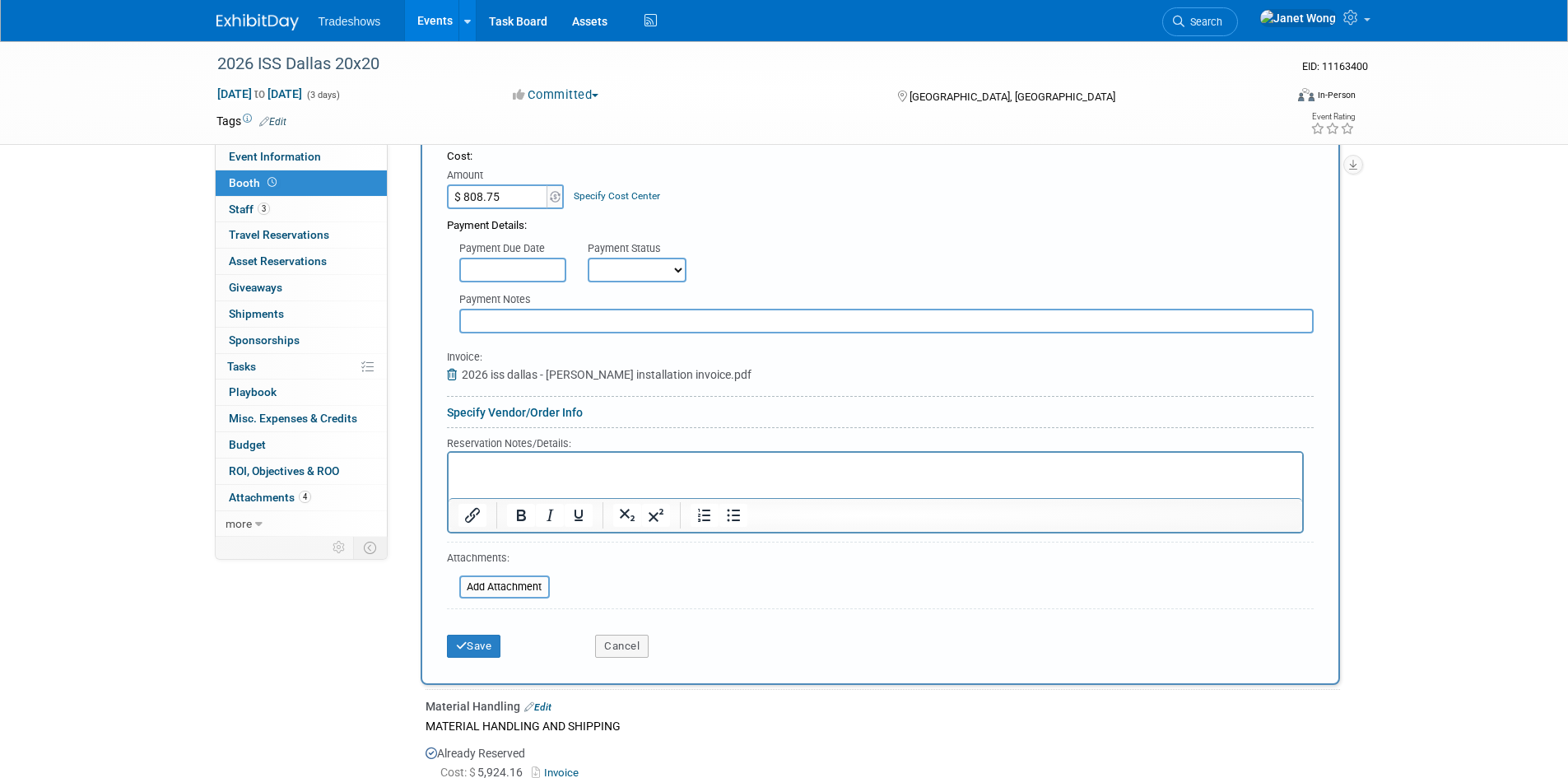
scroll to position [397, 0]
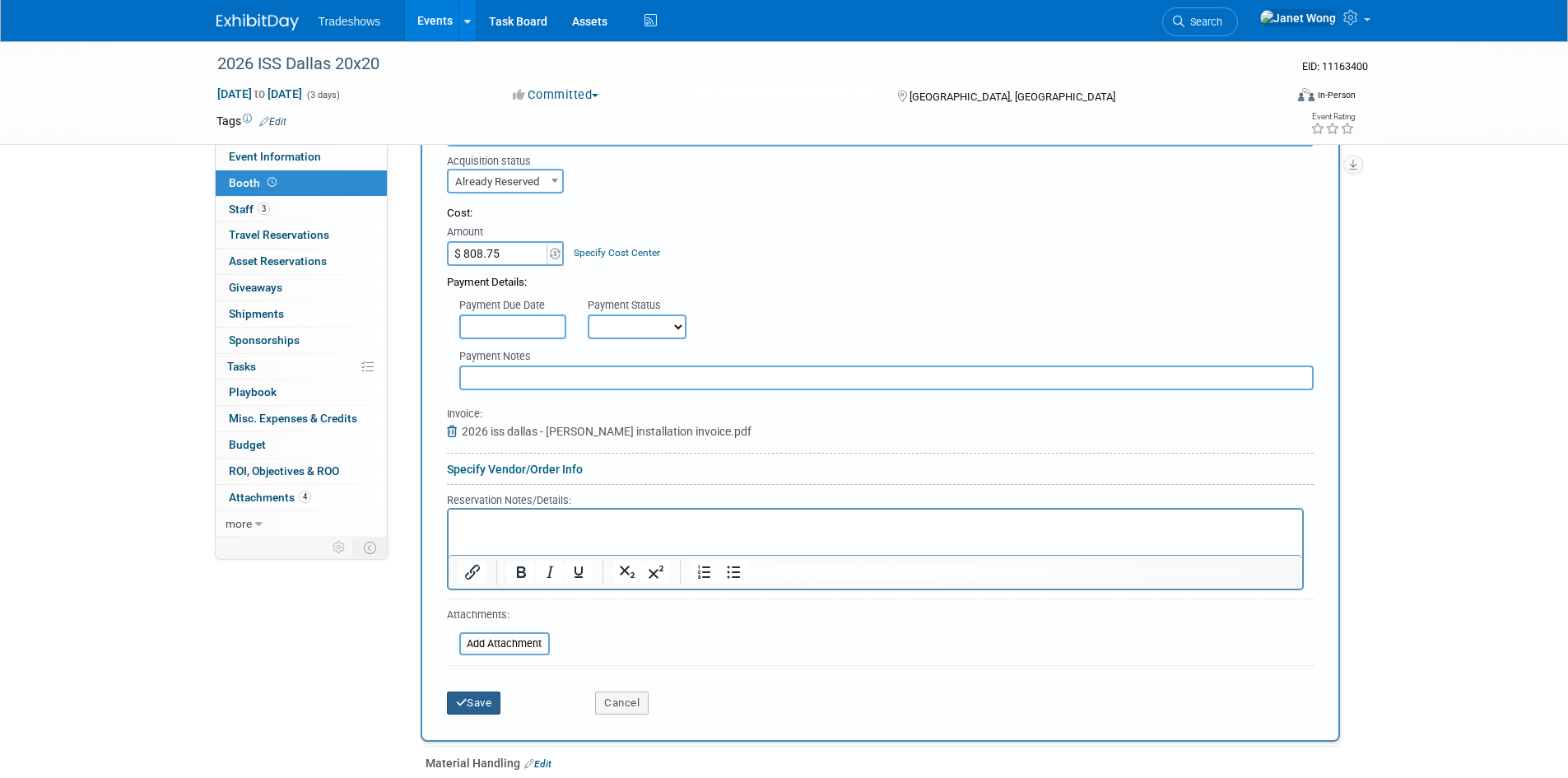
click at [490, 700] on button "Save" at bounding box center [474, 702] width 55 height 23
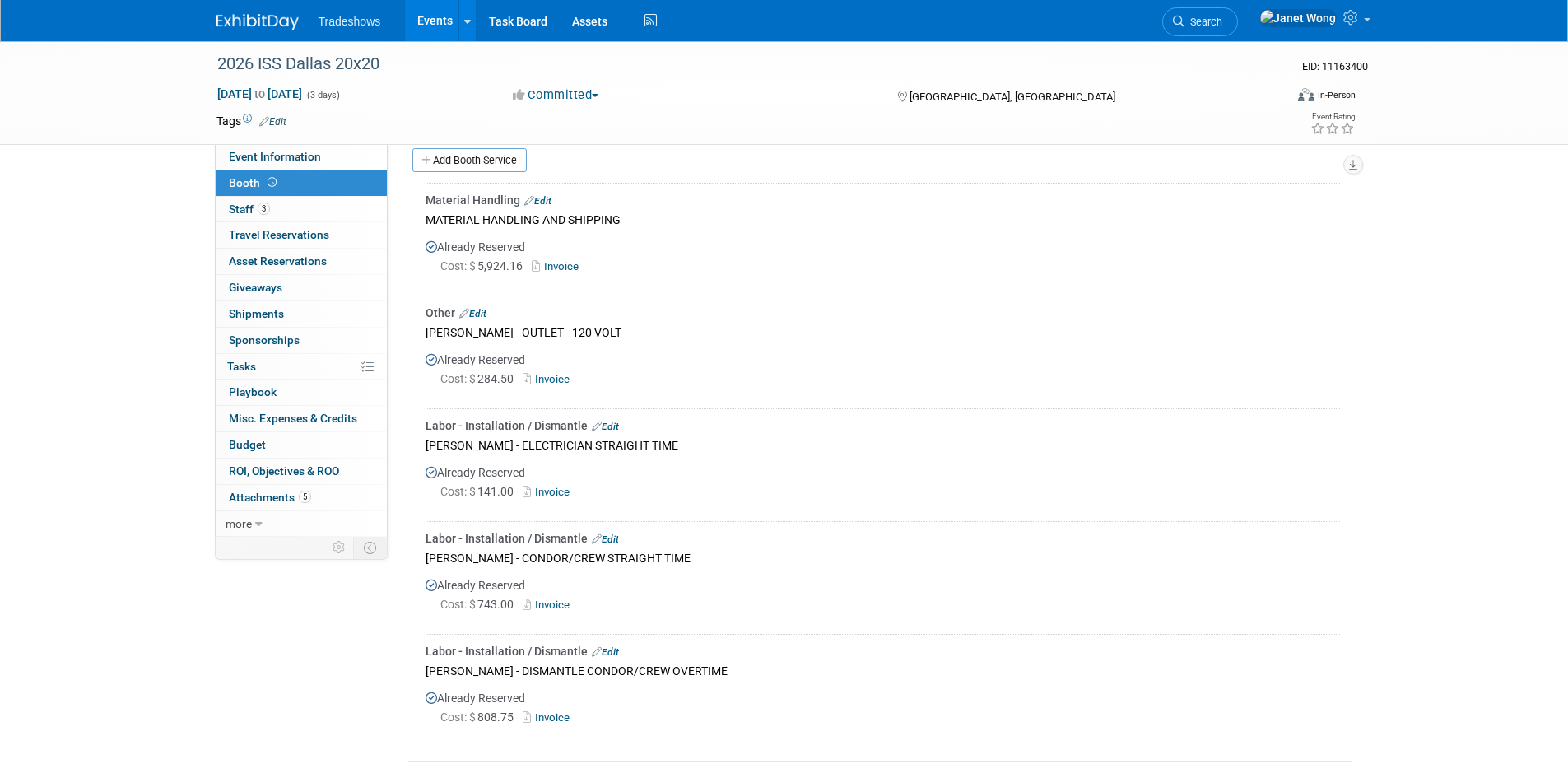
scroll to position [97, 0]
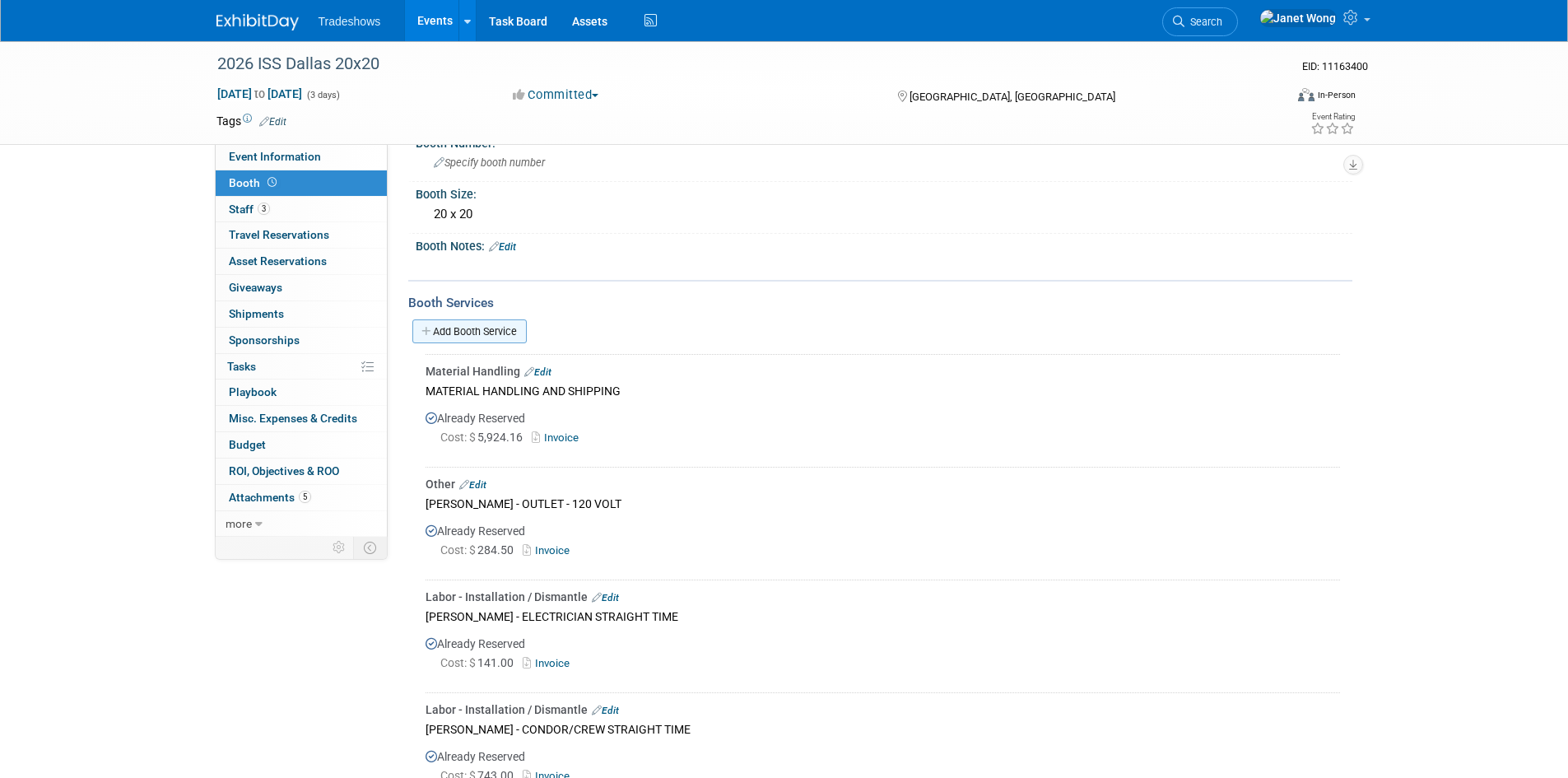
click at [474, 326] on link "Add Booth Service" at bounding box center [470, 332] width 115 height 24
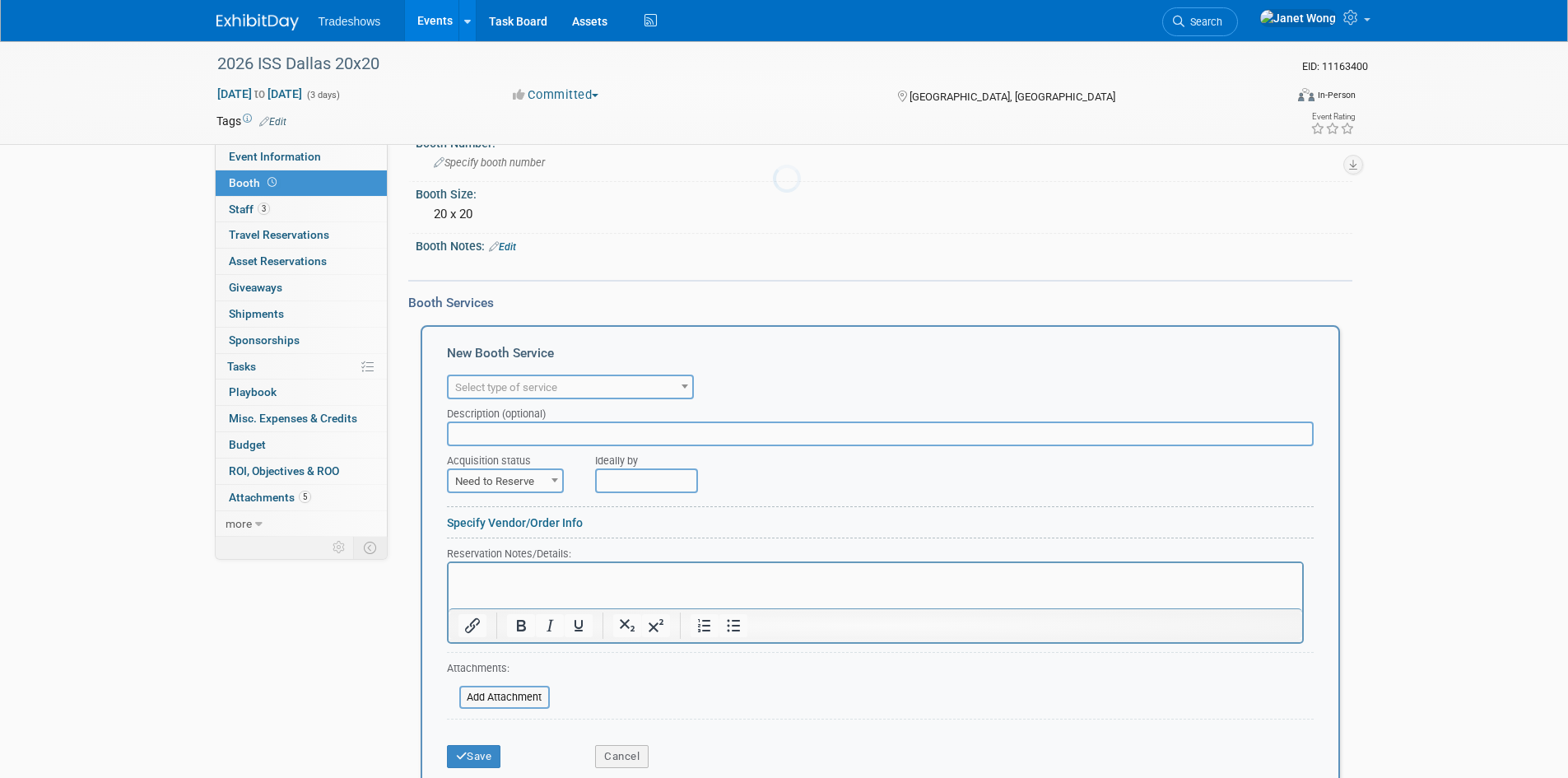
scroll to position [0, 0]
click at [511, 390] on span "Select type of service" at bounding box center [506, 387] width 102 height 13
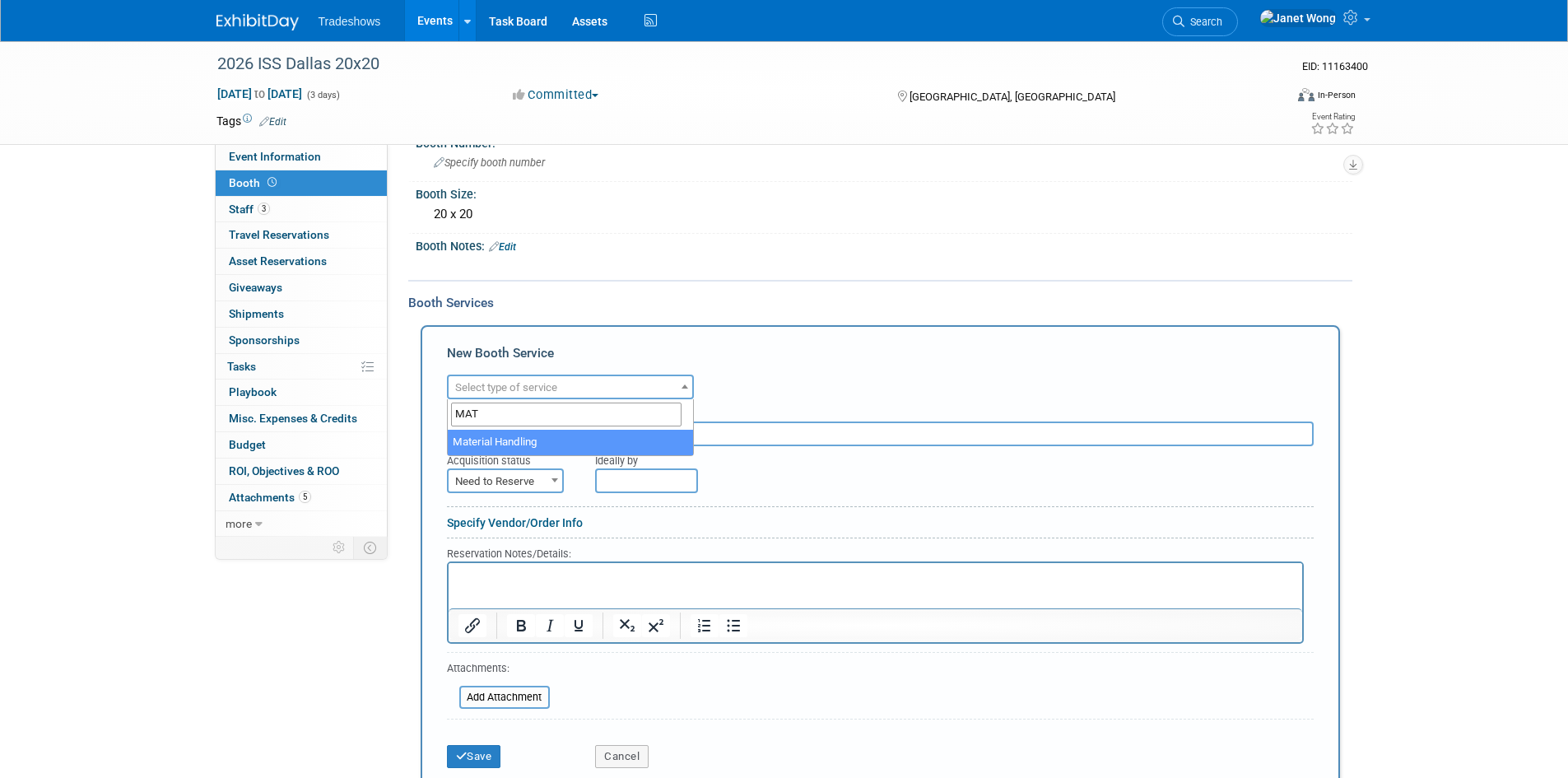
type input "MAT"
select select "10"
click at [525, 428] on input "text" at bounding box center [881, 434] width 867 height 25
type input "FREEMAN - MATERIAL HANDLING"
click at [517, 478] on span "Need to Reserve" at bounding box center [505, 481] width 114 height 23
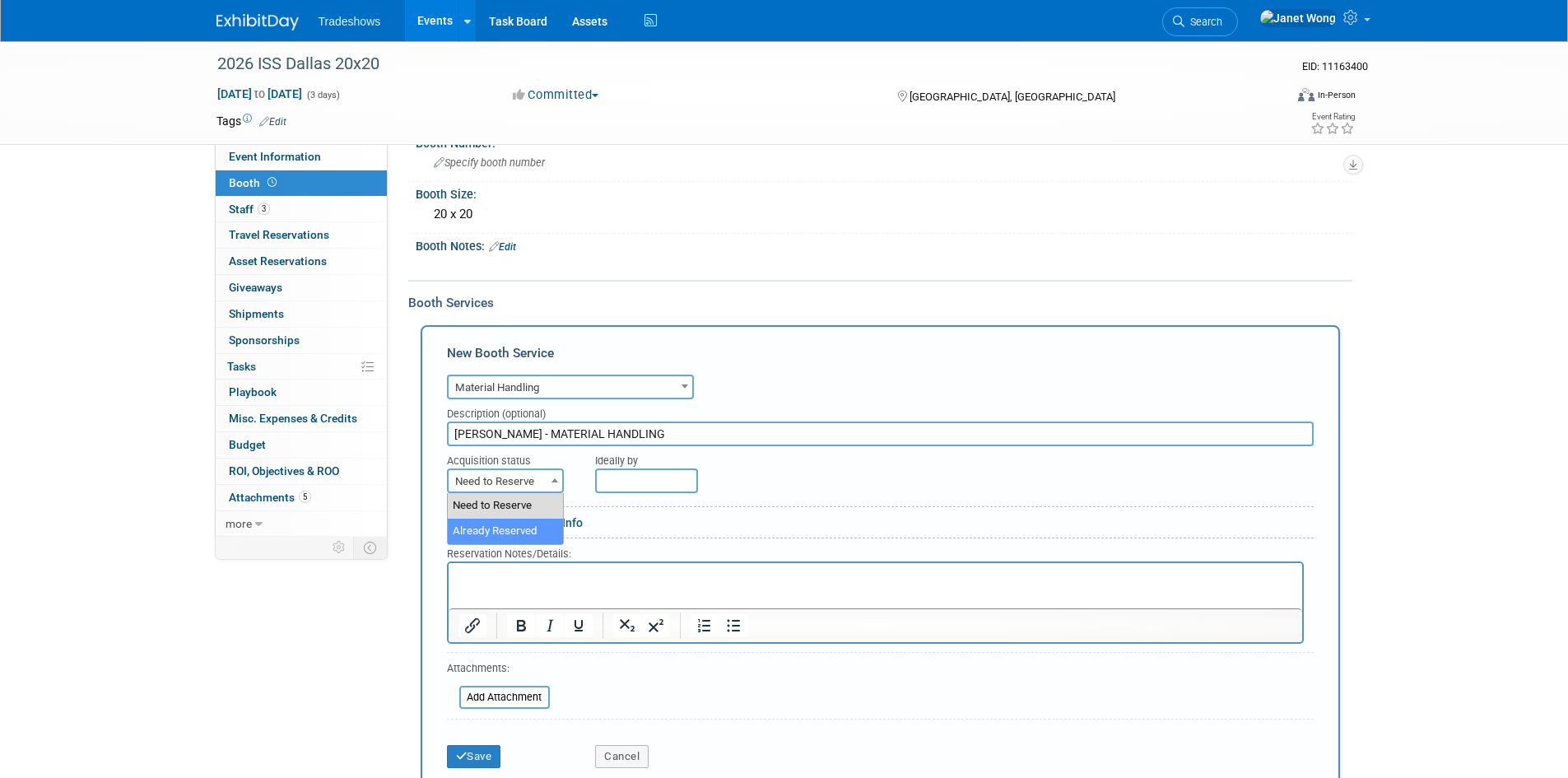
drag, startPoint x: 525, startPoint y: 543, endPoint x: 525, endPoint y: 535, distance: 8.0
select select "2"
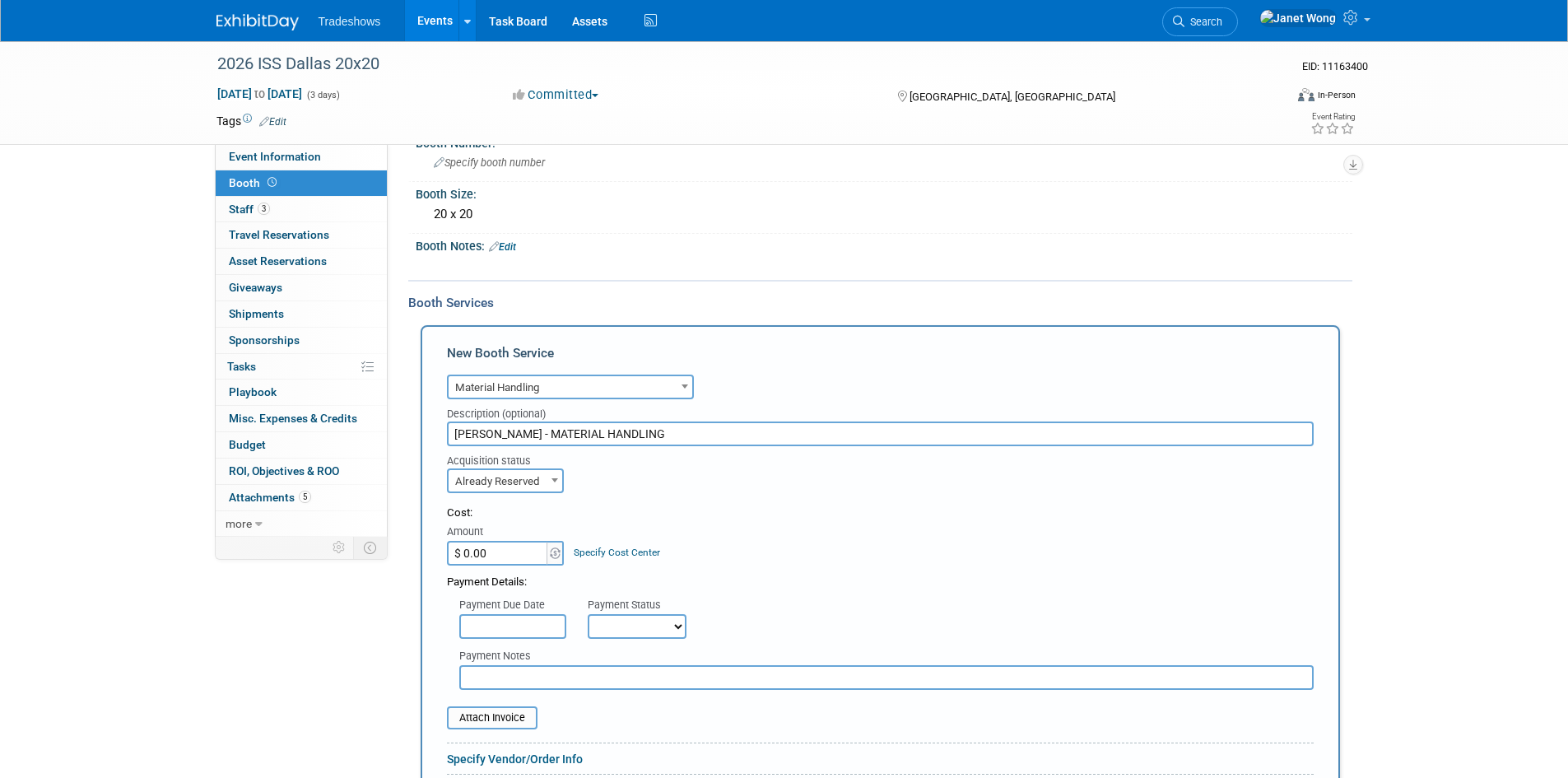
click at [505, 553] on input "$ 0.00" at bounding box center [498, 553] width 103 height 25
type input "$ 5,869.60"
click at [741, 488] on div "Acquisition status Need to Reserve Already Reserved Already Reserved Ideally by" at bounding box center [880, 470] width 891 height 47
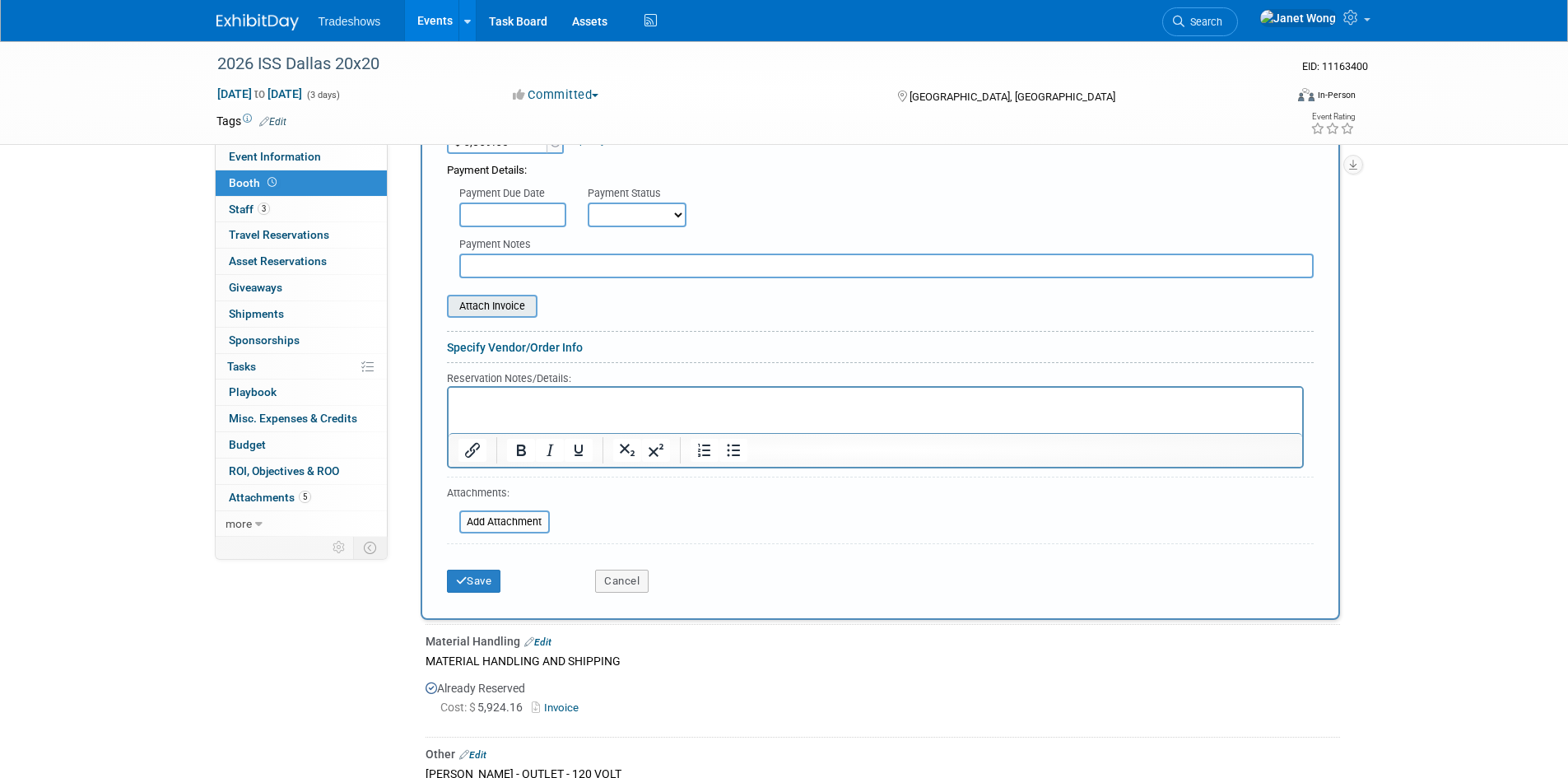
click at [498, 303] on input "file" at bounding box center [437, 306] width 196 height 20
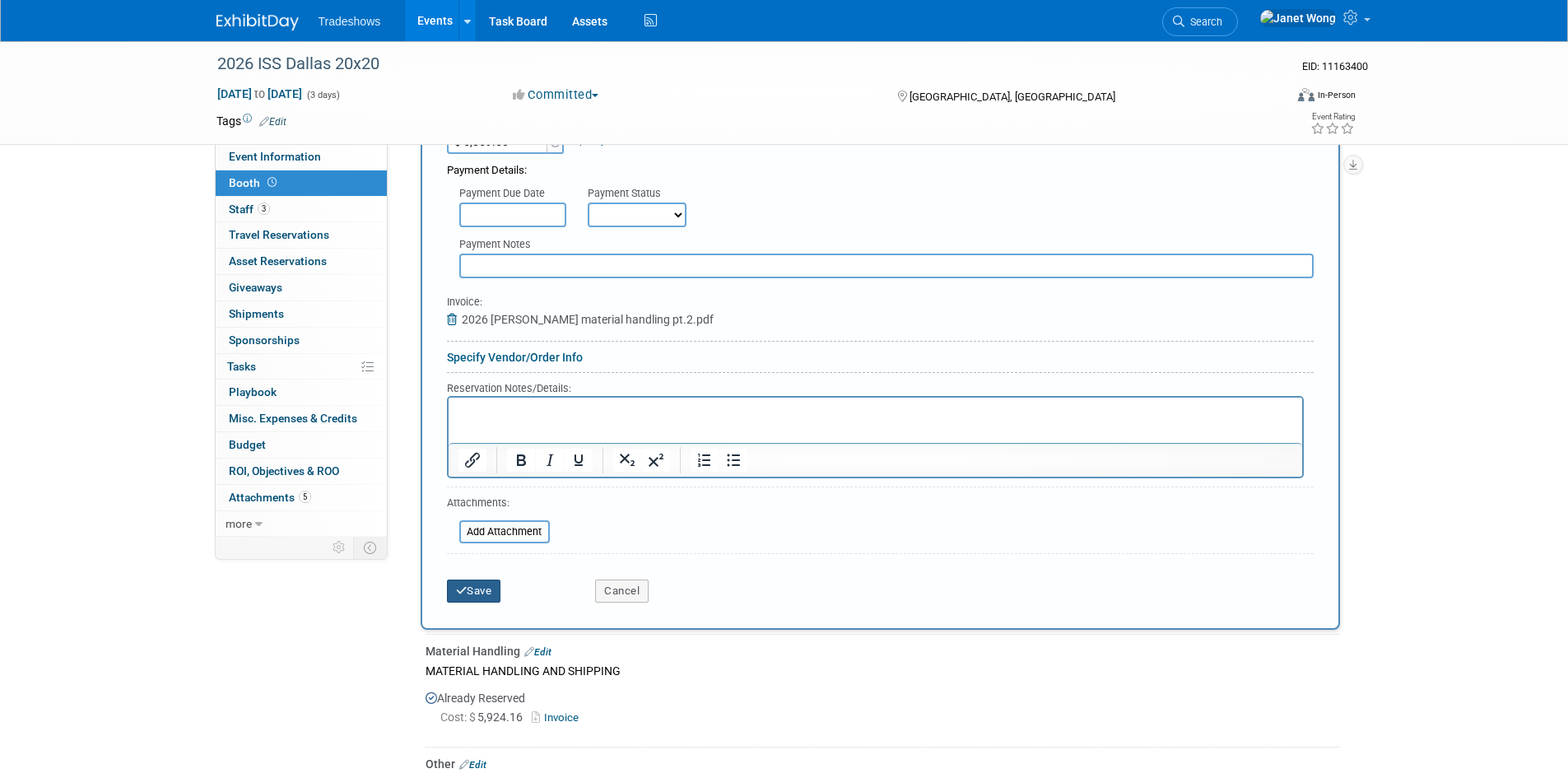
click at [479, 599] on button "Save" at bounding box center [474, 590] width 55 height 23
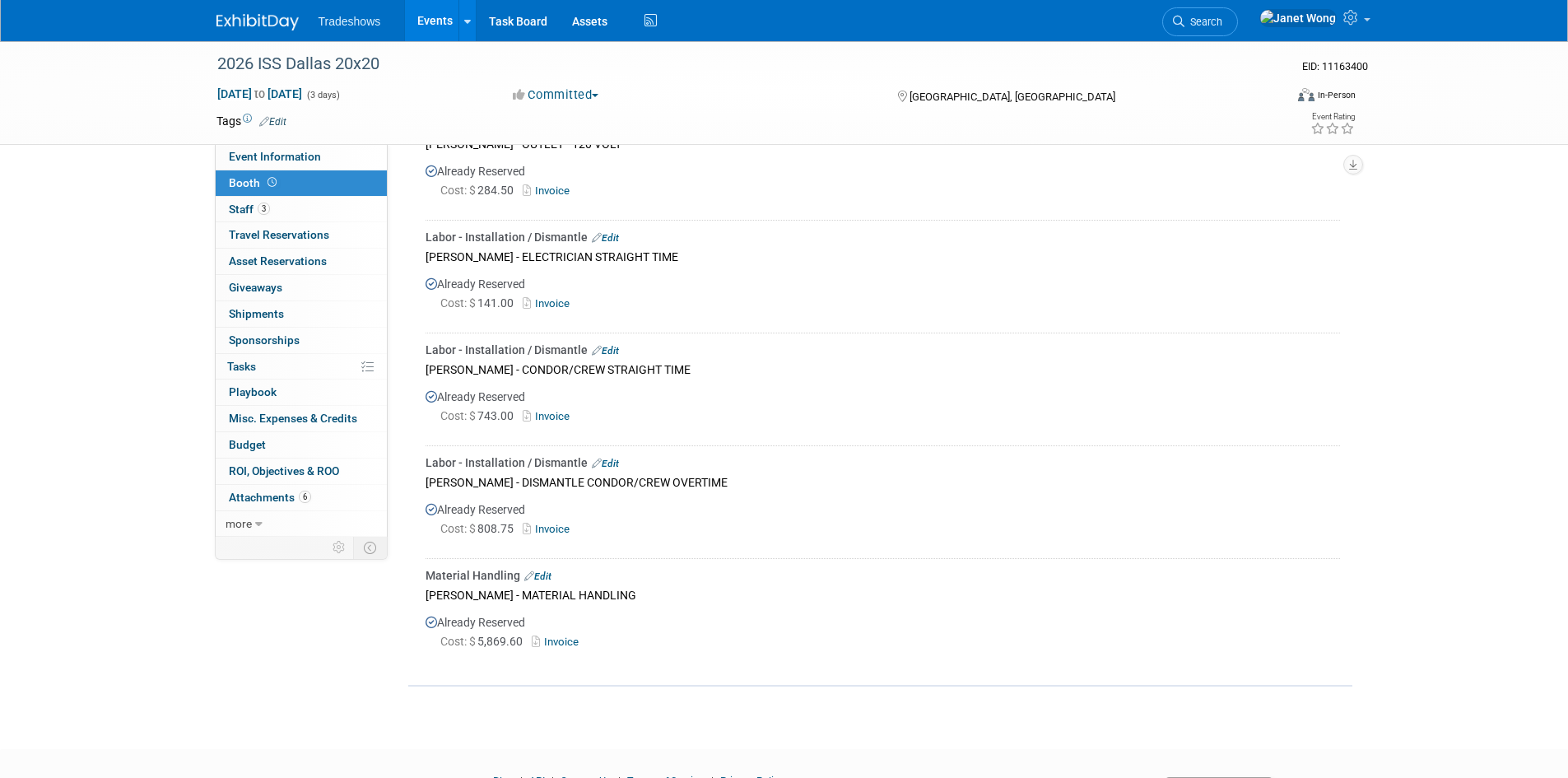
scroll to position [456, 0]
click at [557, 637] on link "Invoice" at bounding box center [558, 643] width 54 height 13
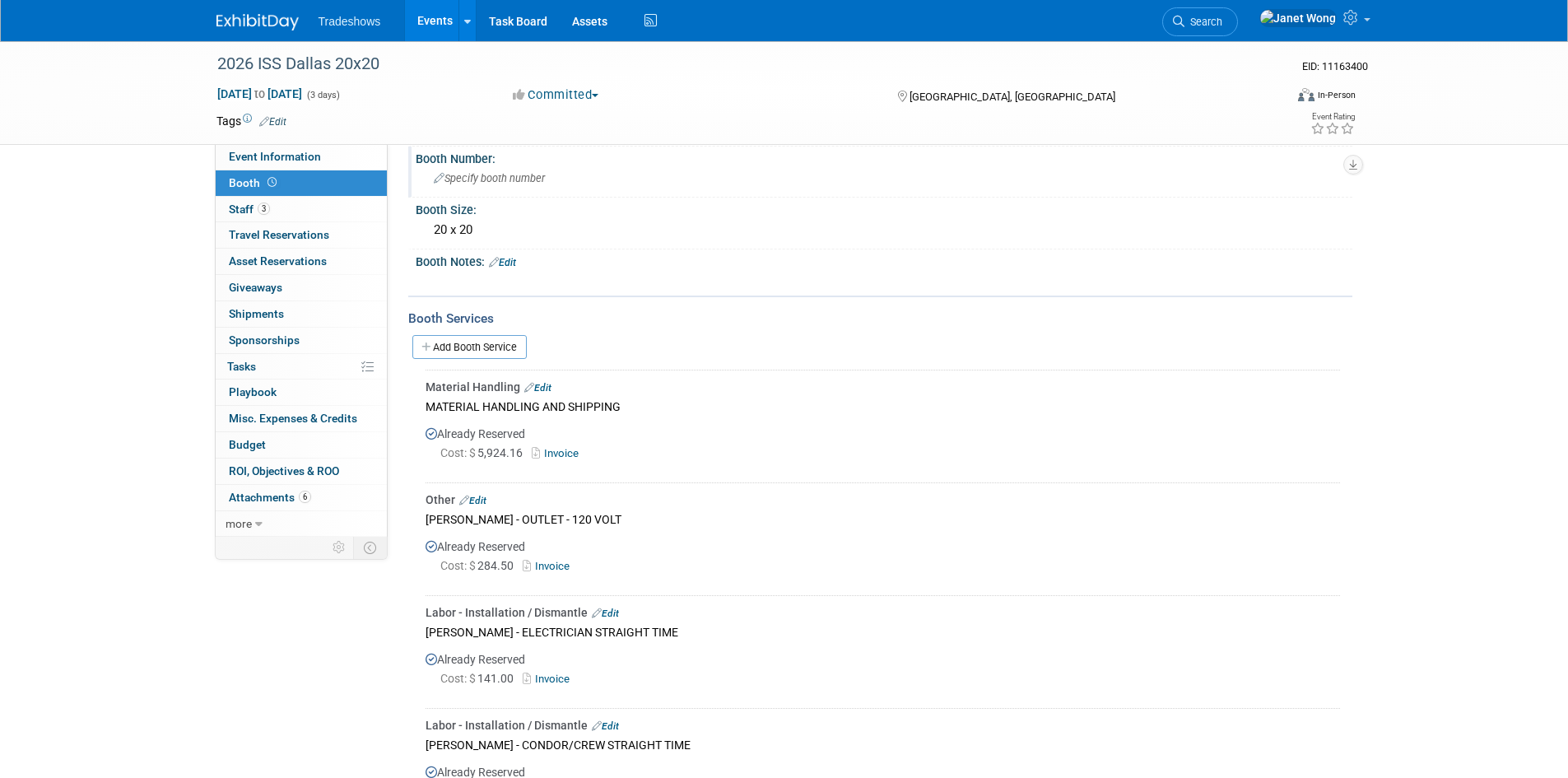
scroll to position [0, 0]
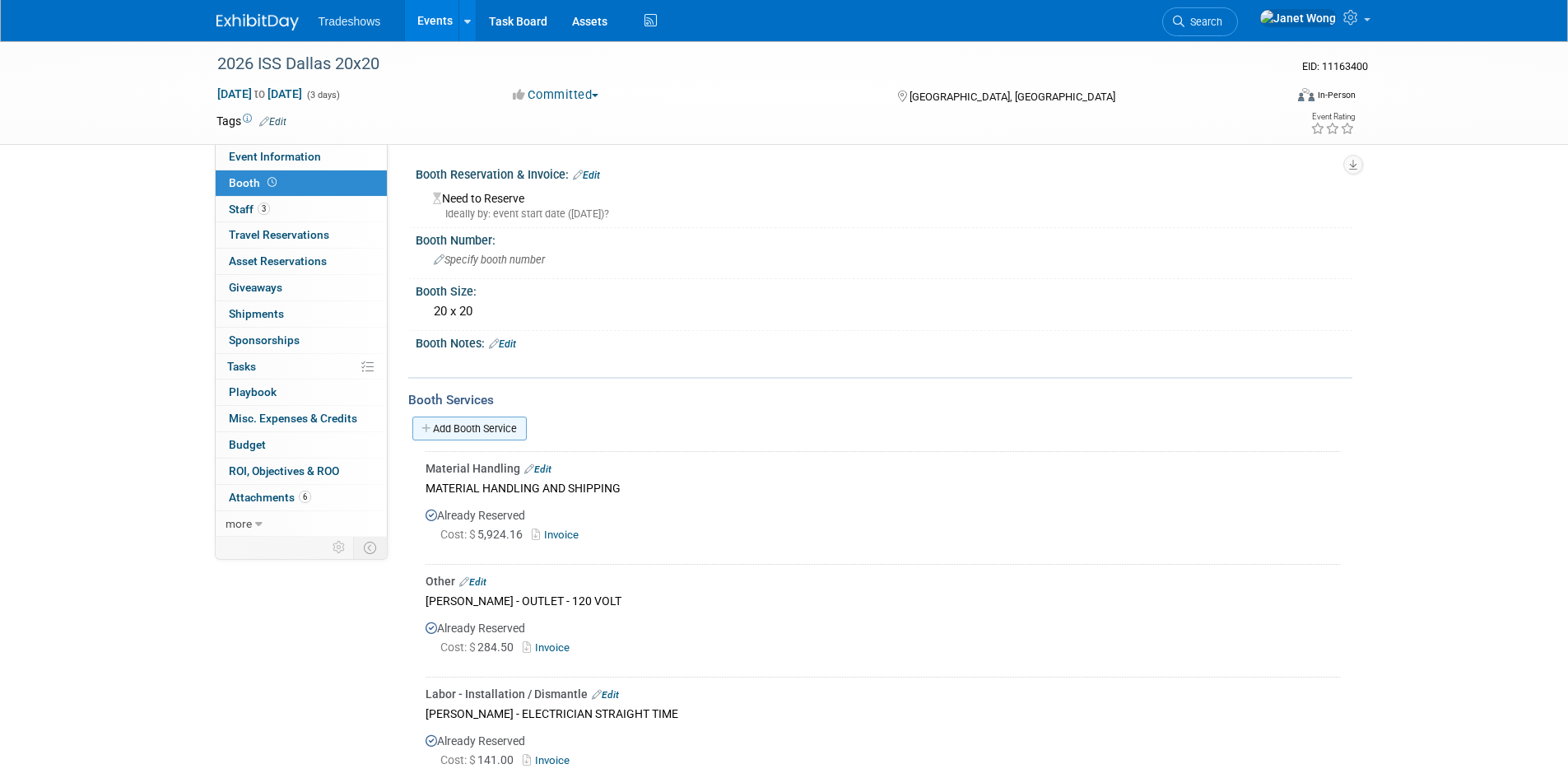
click at [484, 432] on link "Add Booth Service" at bounding box center [470, 428] width 115 height 24
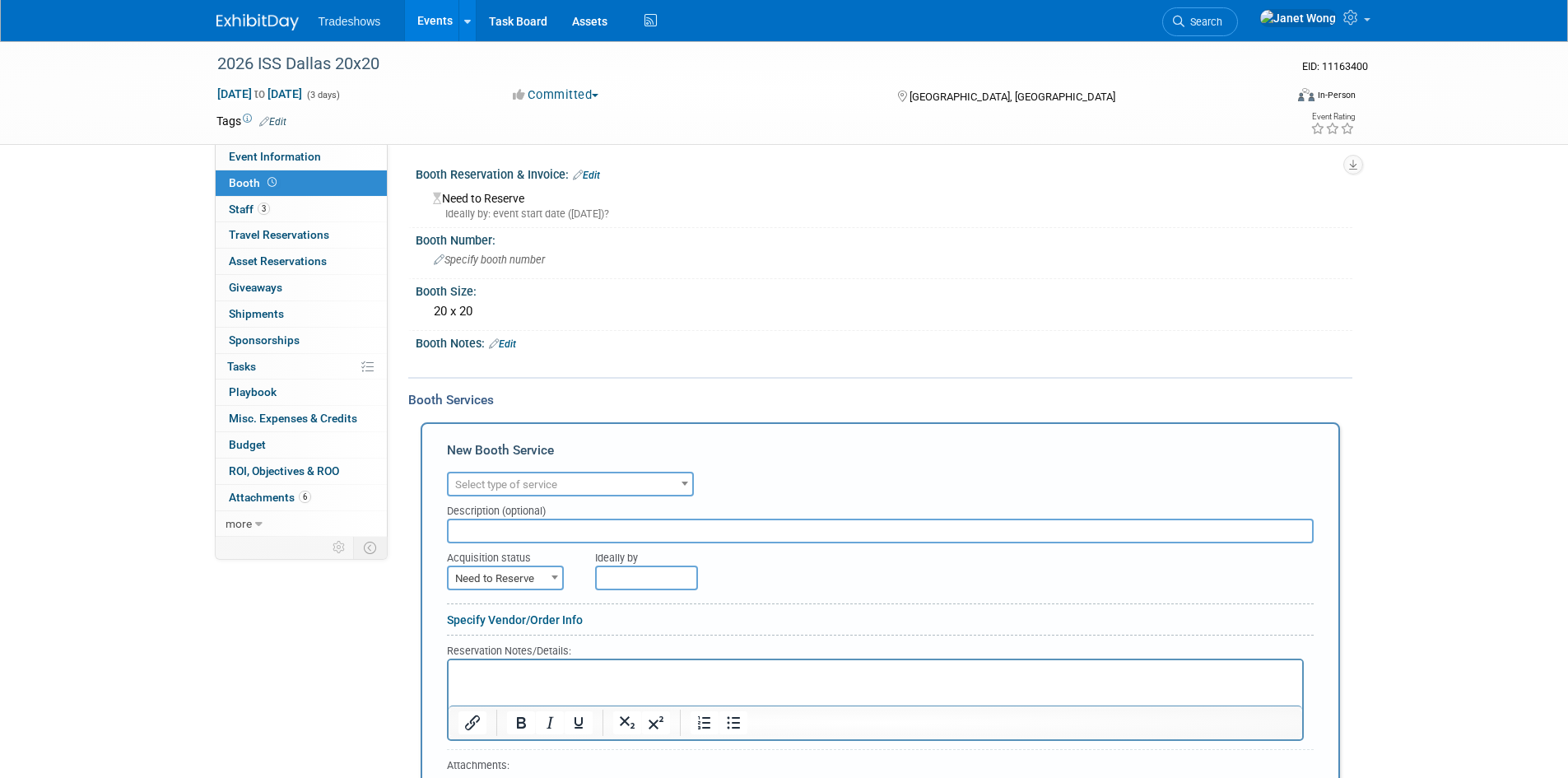
click at [525, 497] on div "Description (optional)" at bounding box center [881, 507] width 867 height 22
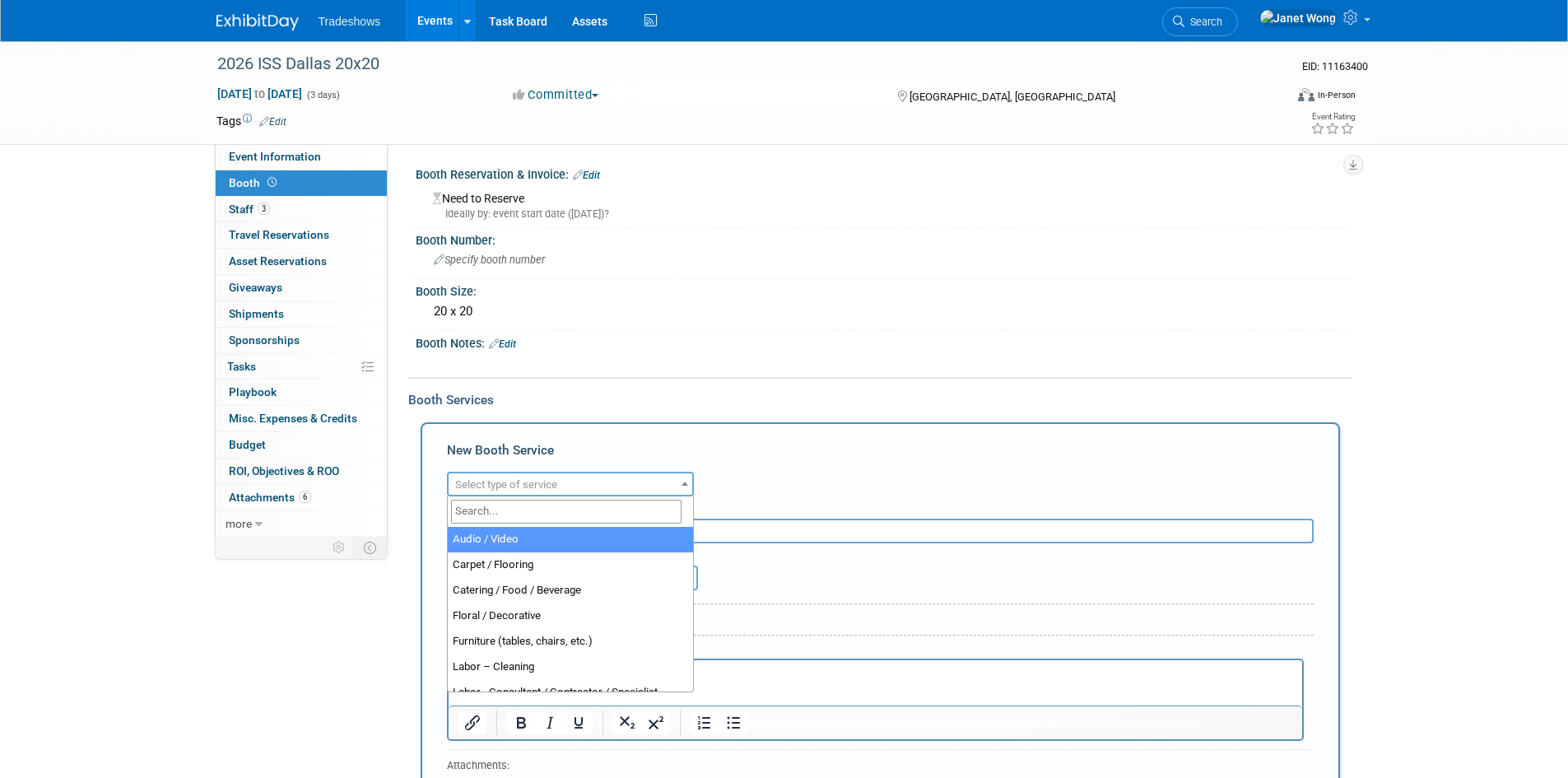
click at [529, 490] on span "Select type of service" at bounding box center [506, 485] width 102 height 13
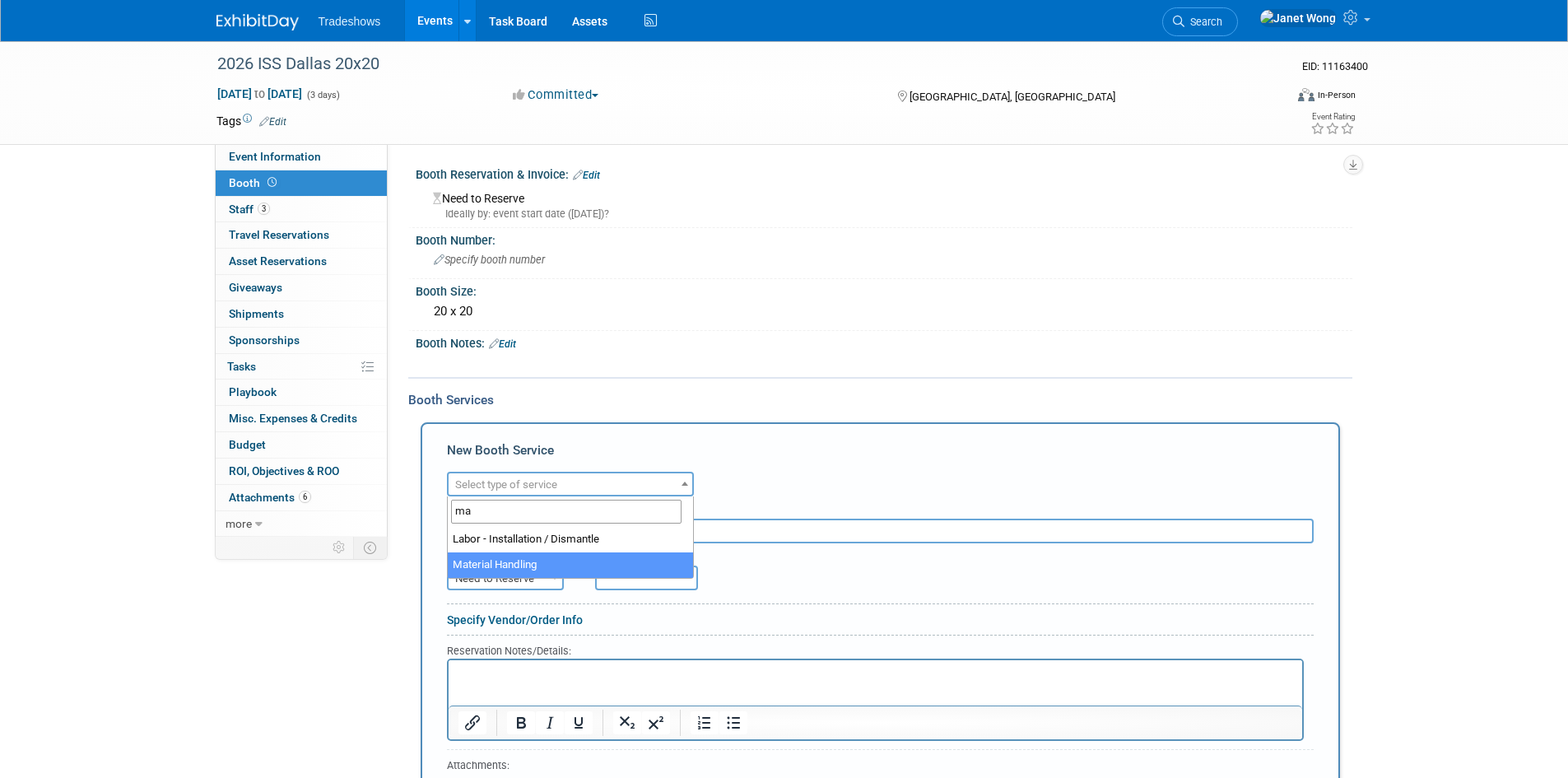
type input "ma"
select select "10"
click at [524, 532] on input "text" at bounding box center [881, 530] width 867 height 25
type input "FREEMAN - MATERIAL HANDLING"
click at [496, 583] on span "Need to Reserve" at bounding box center [505, 578] width 114 height 23
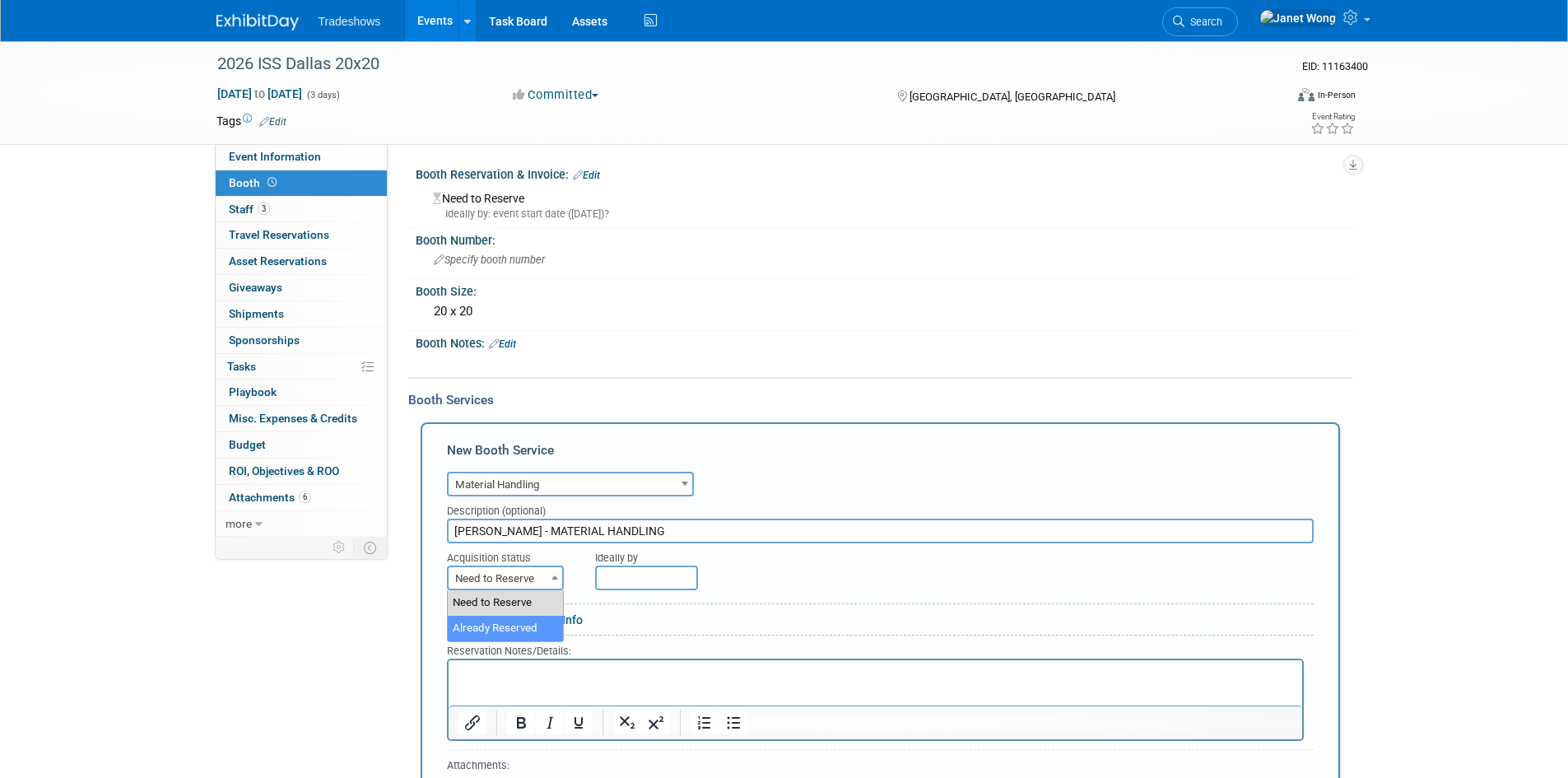
select select "2"
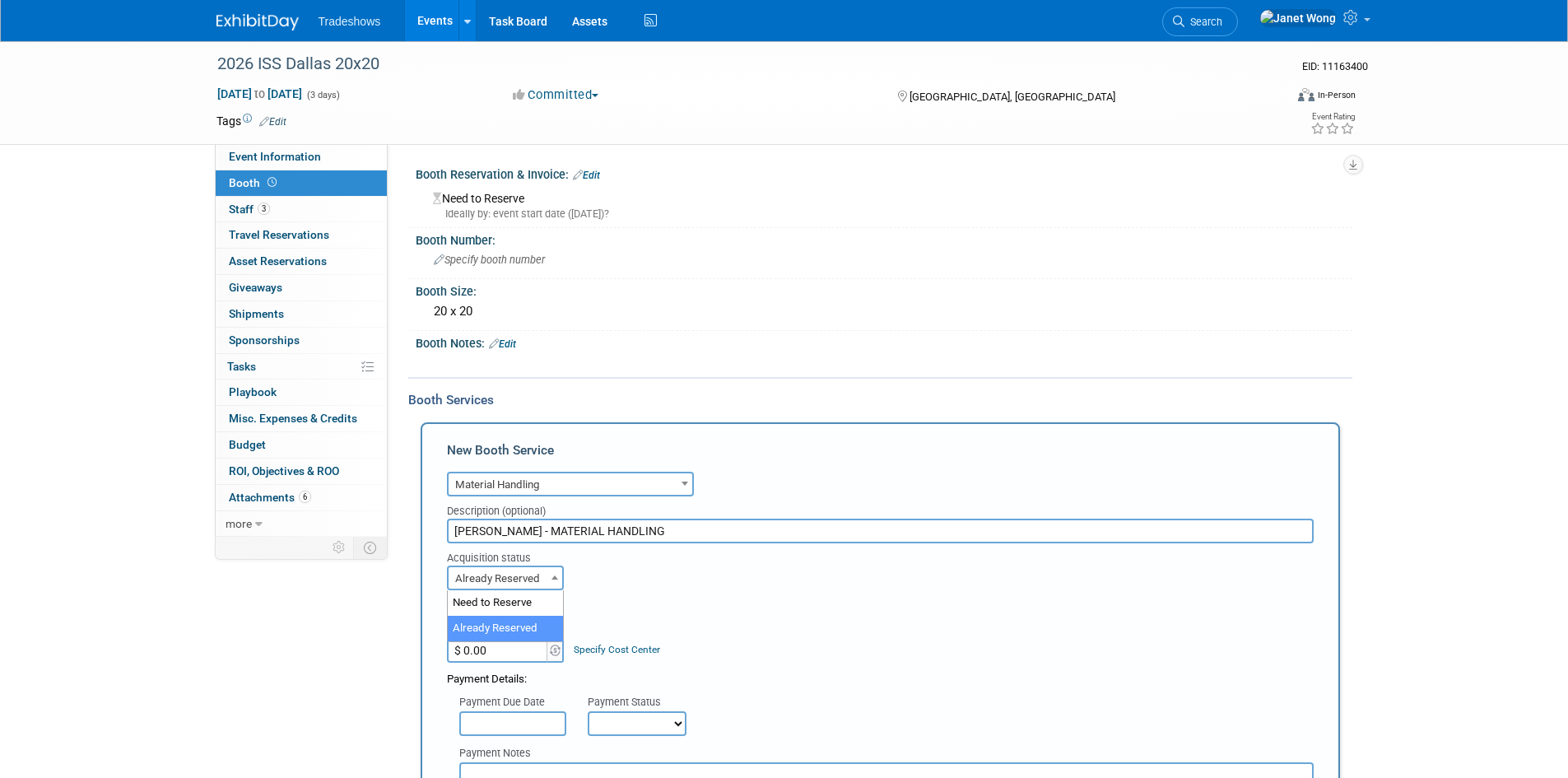
click at [510, 582] on span "Already Reserved" at bounding box center [505, 578] width 114 height 23
drag, startPoint x: 671, startPoint y: 593, endPoint x: 449, endPoint y: 646, distance: 228.2
click at [671, 594] on form "Audio / Video Carpet / Flooring Catering / Food / Beverage Floral / Decorative …" at bounding box center [881, 788] width 867 height 642
click at [488, 654] on input "$ 0.00" at bounding box center [498, 650] width 103 height 25
type input "$ 54.56"
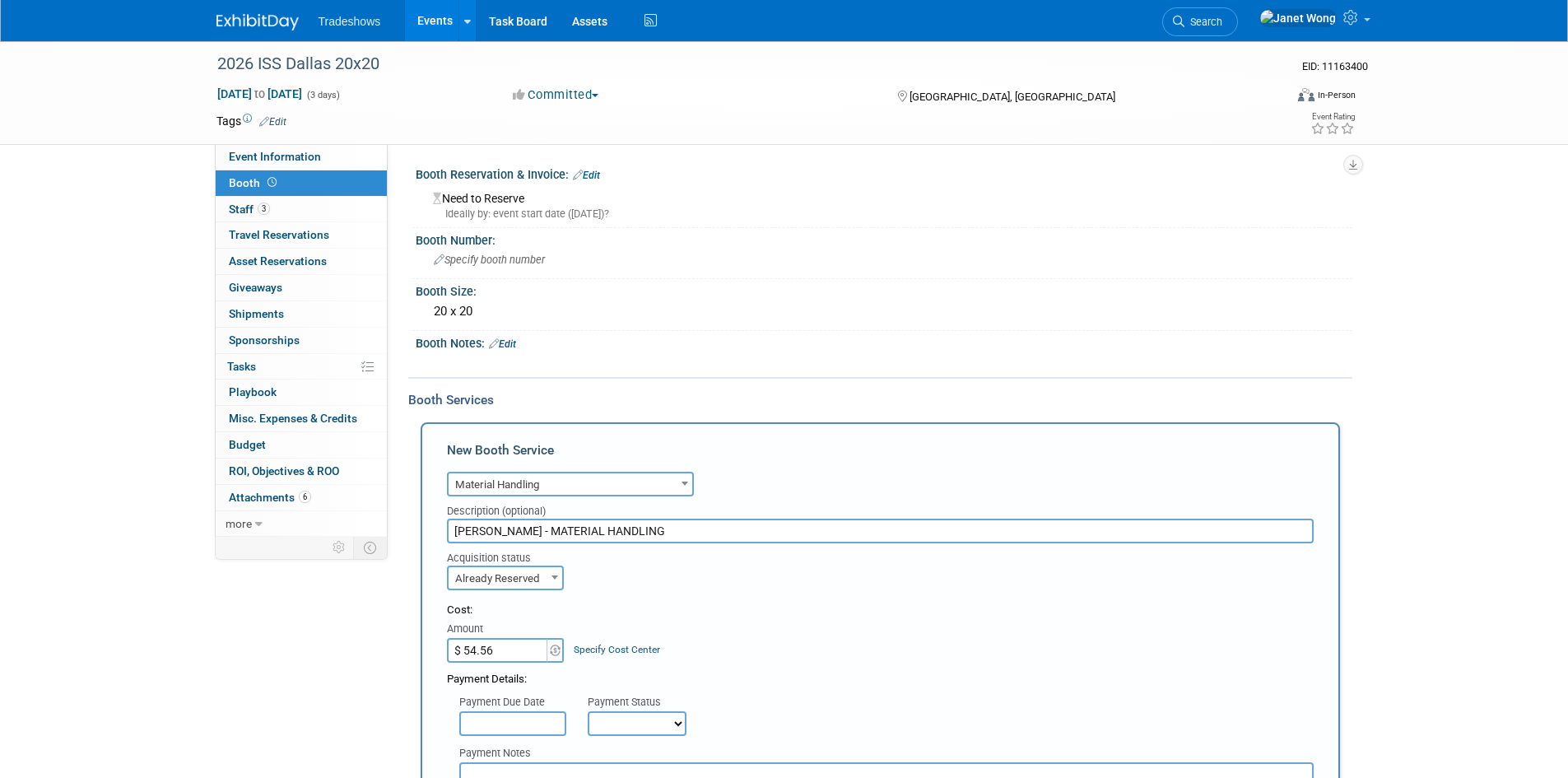
click at [685, 588] on div "Acquisition status Need to Reserve Already Reserved Already Reserved Ideally by" at bounding box center [880, 567] width 891 height 47
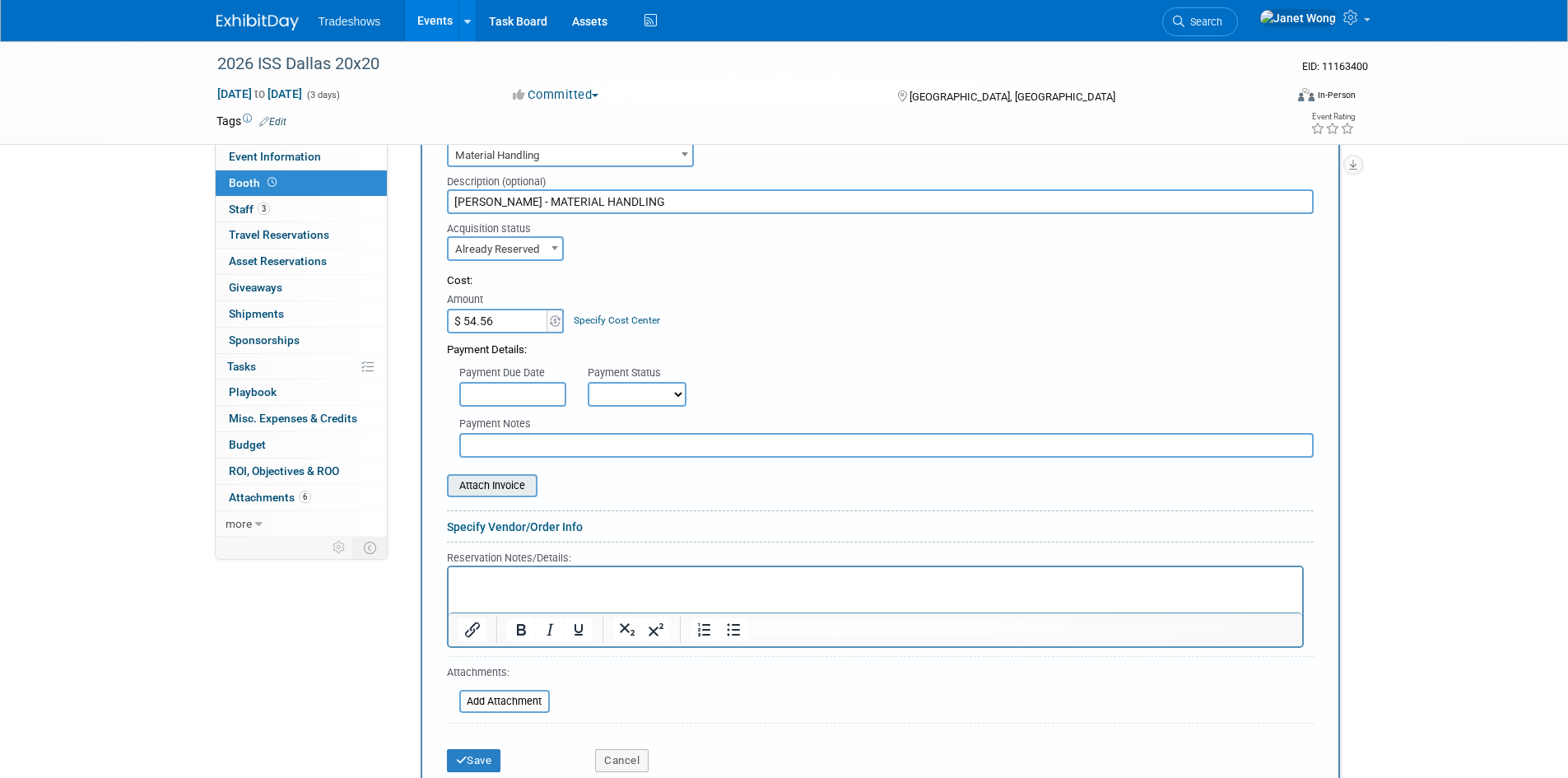
click at [506, 483] on input "file" at bounding box center [437, 486] width 196 height 20
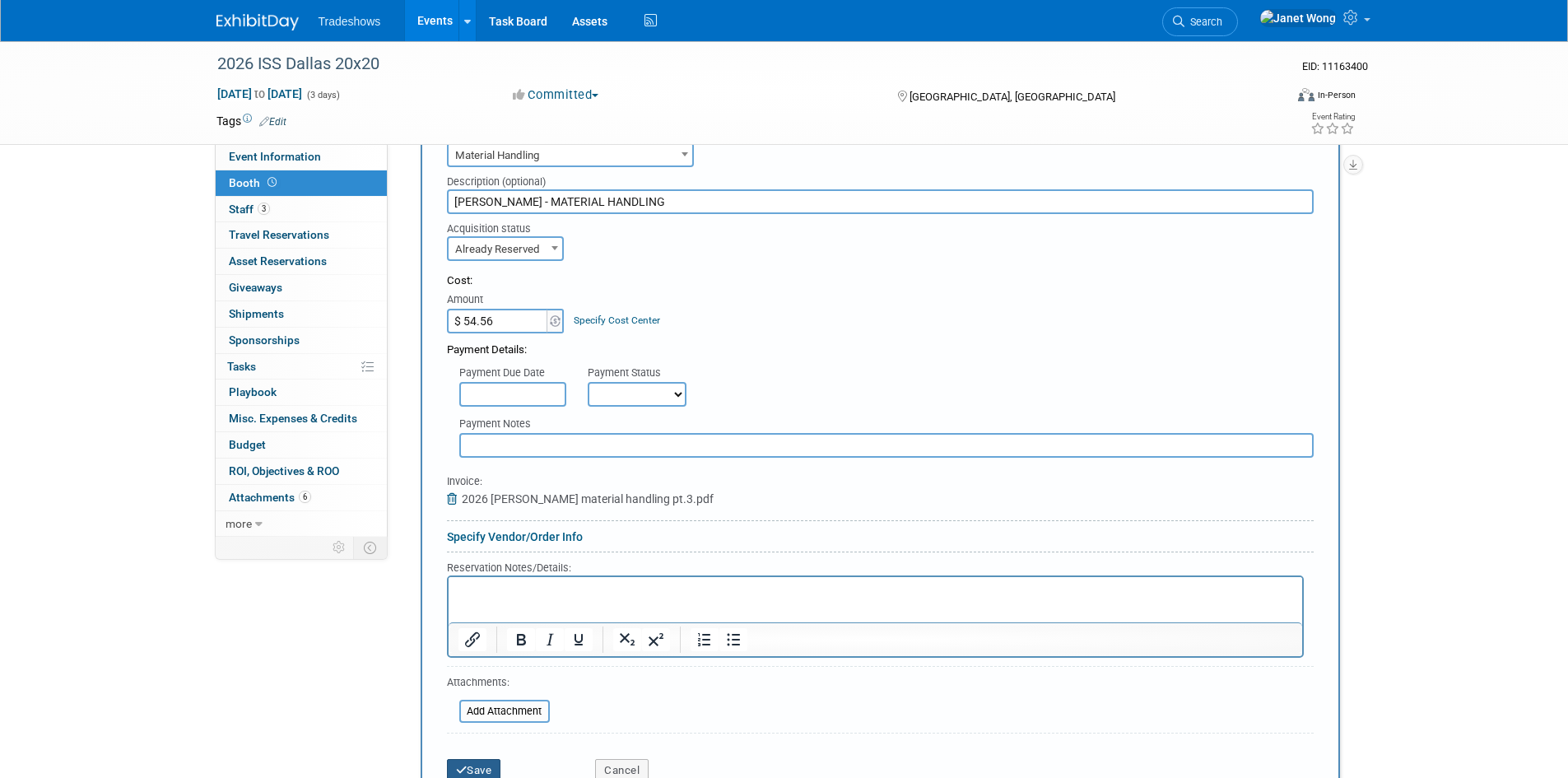
click at [481, 773] on button "Save" at bounding box center [474, 770] width 55 height 23
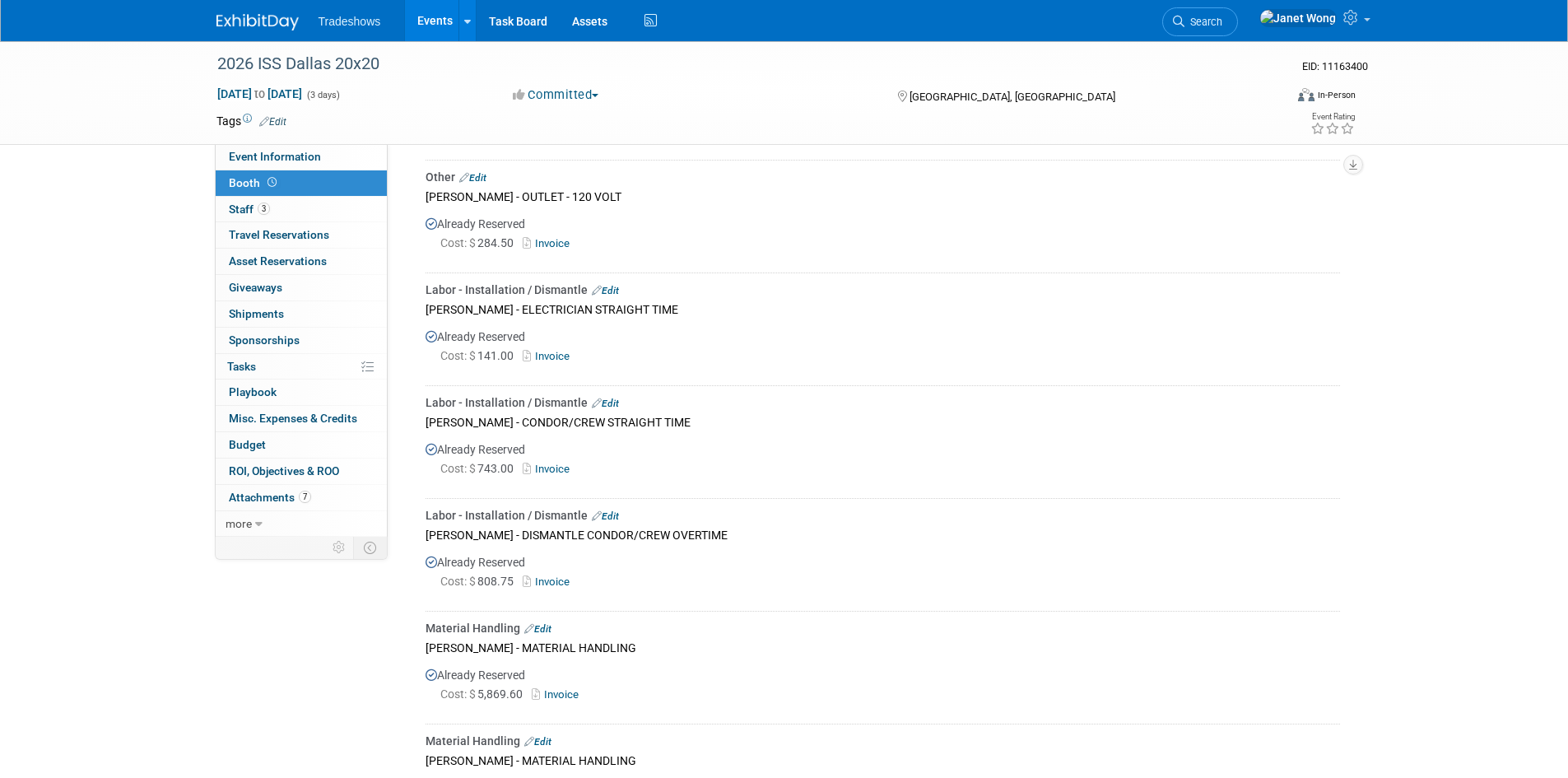
scroll to position [404, 0]
click at [480, 173] on link "Edit" at bounding box center [473, 179] width 27 height 12
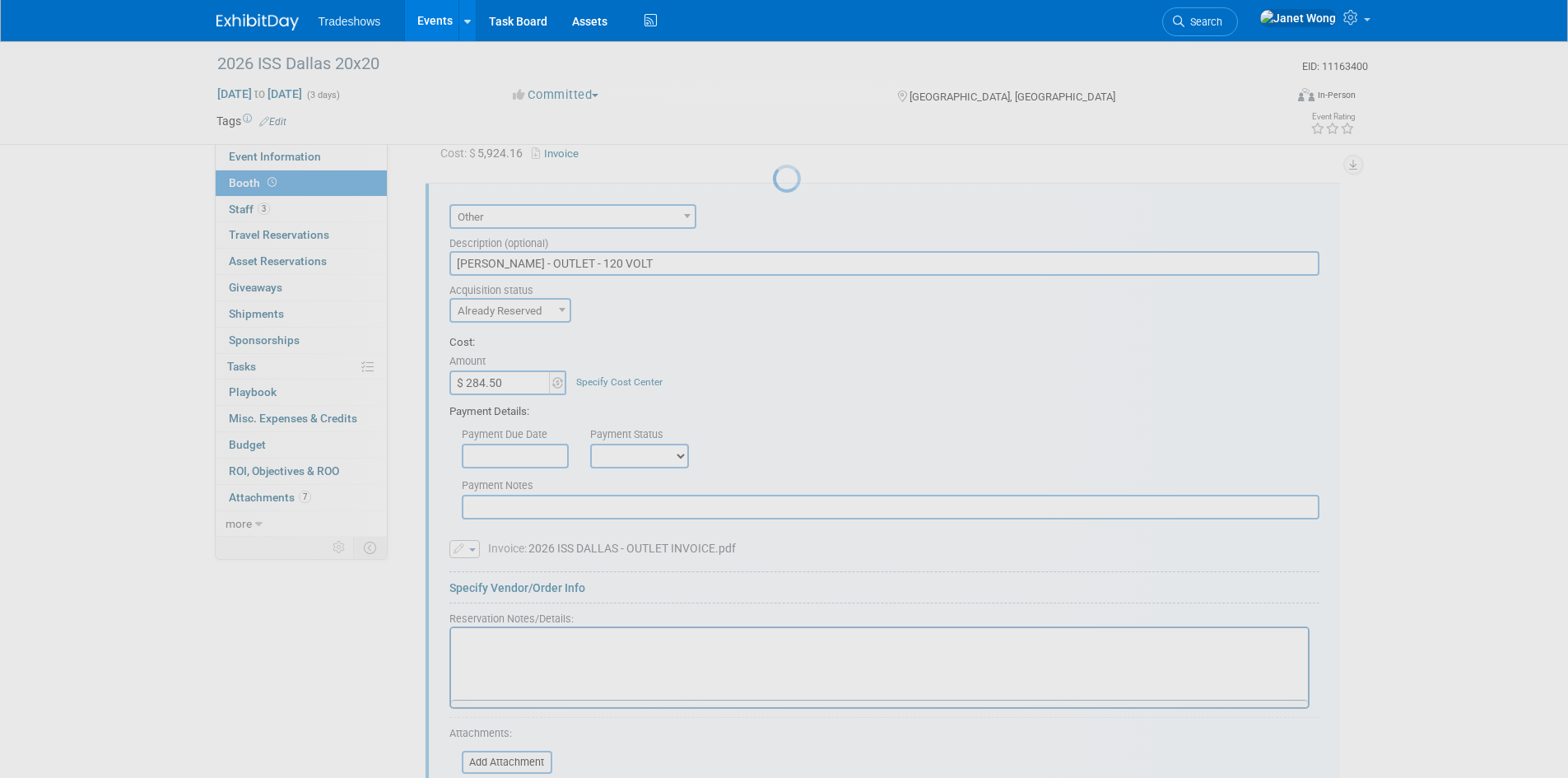
scroll to position [376, 0]
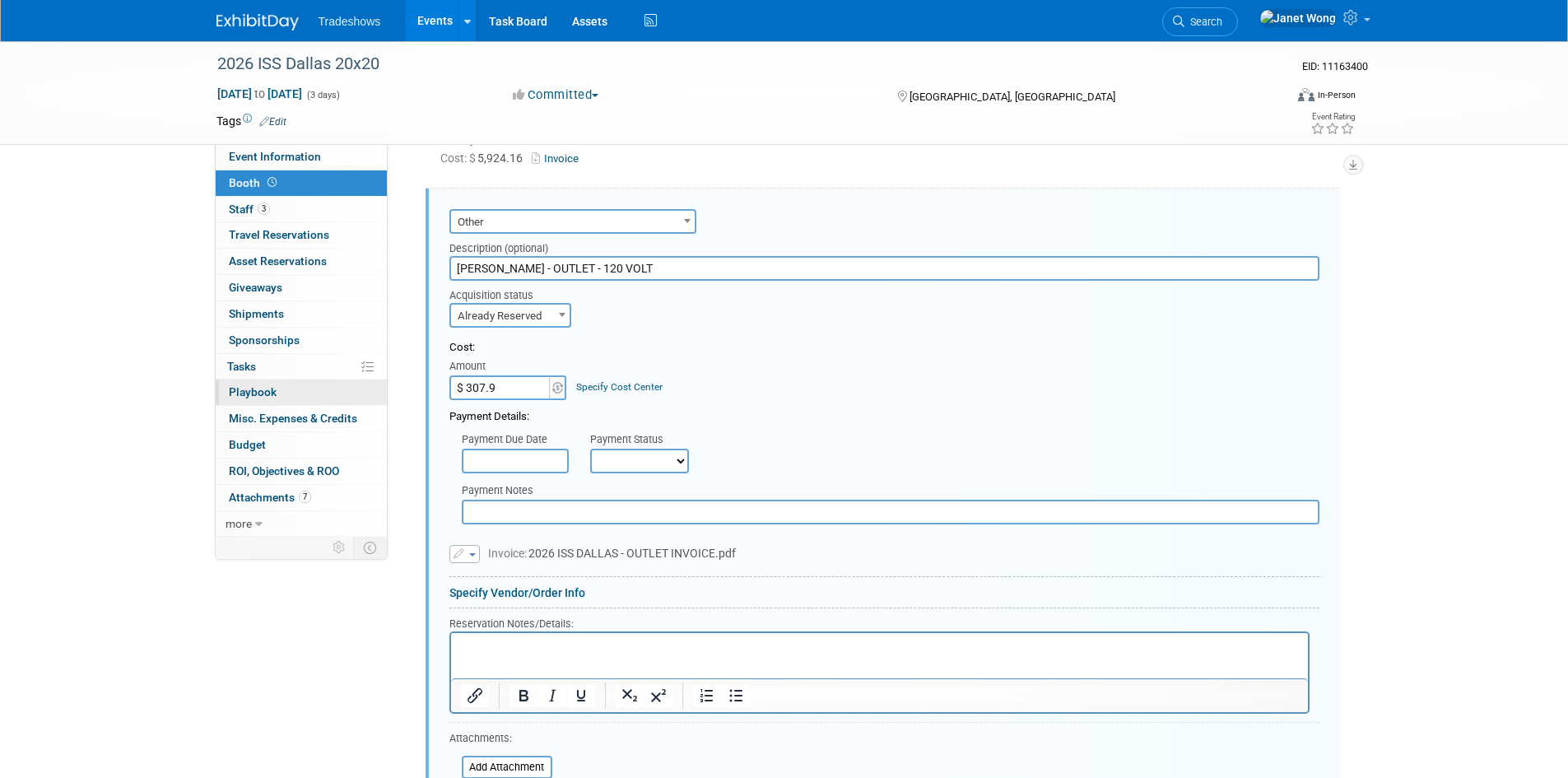
type input "$ 307.97"
click at [620, 650] on p "Rich Text Area. Press ALT-0 for help." at bounding box center [879, 647] width 838 height 15
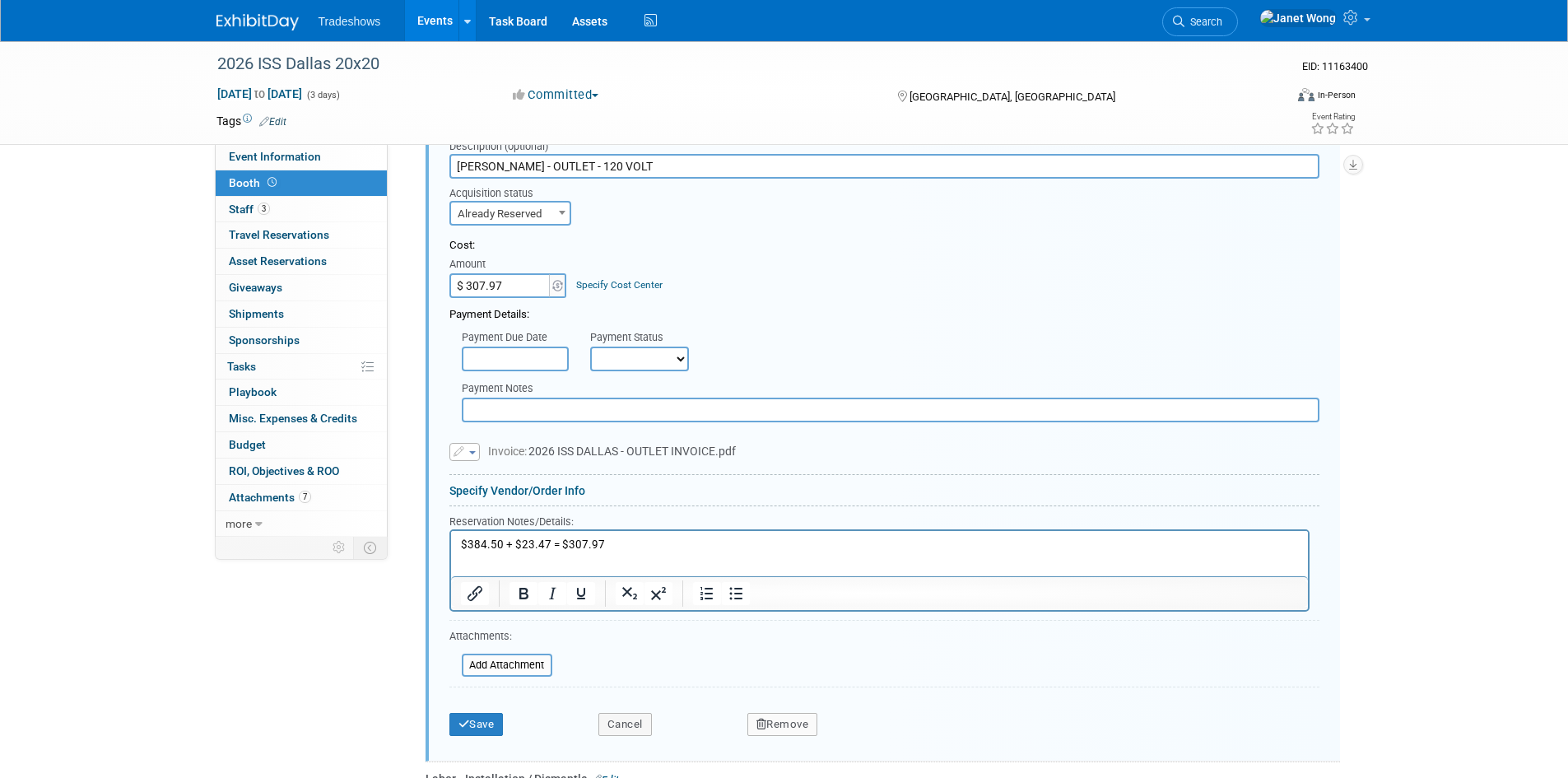
scroll to position [623, 0]
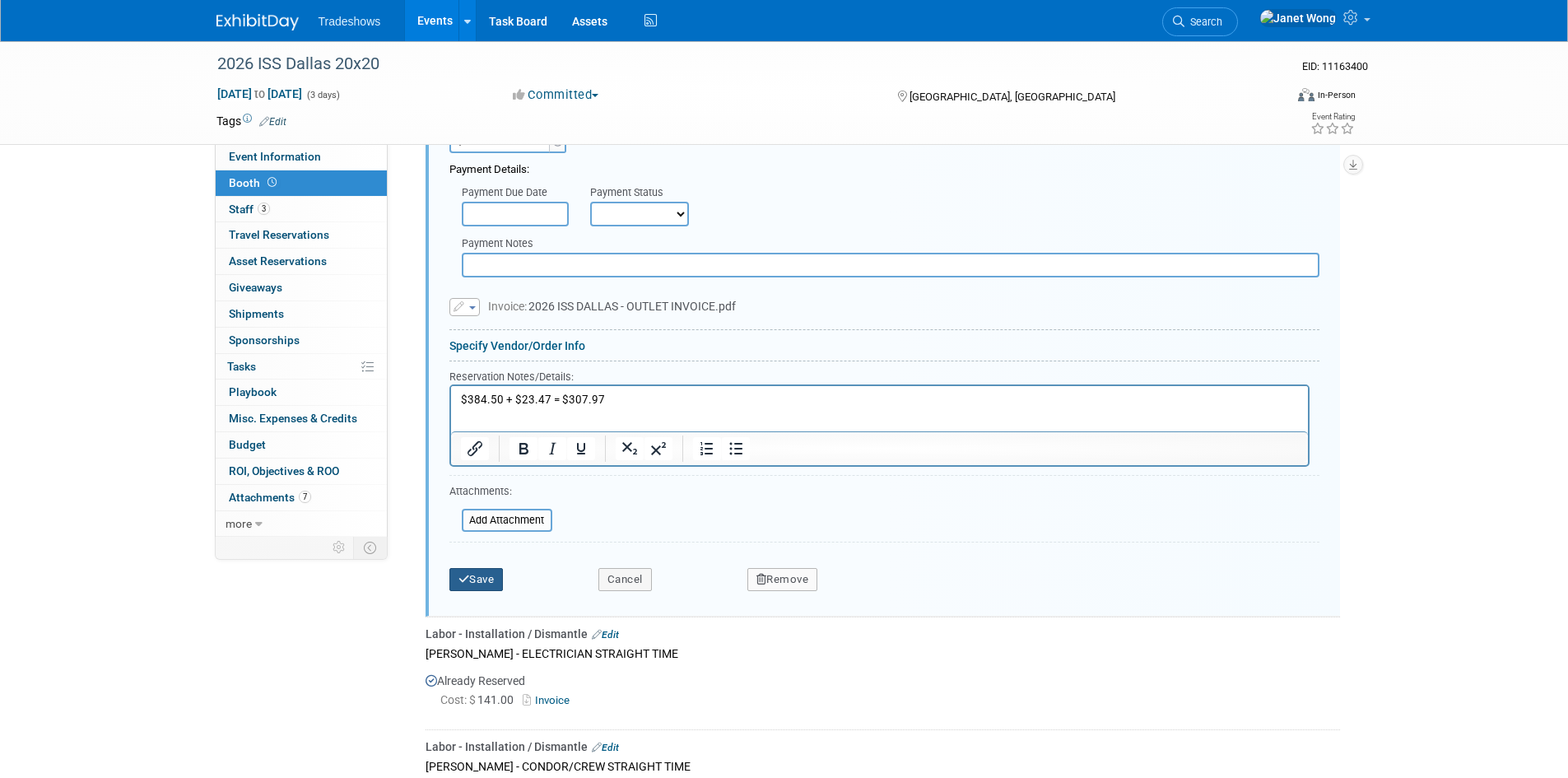
click at [459, 575] on icon "submit" at bounding box center [463, 579] width 12 height 11
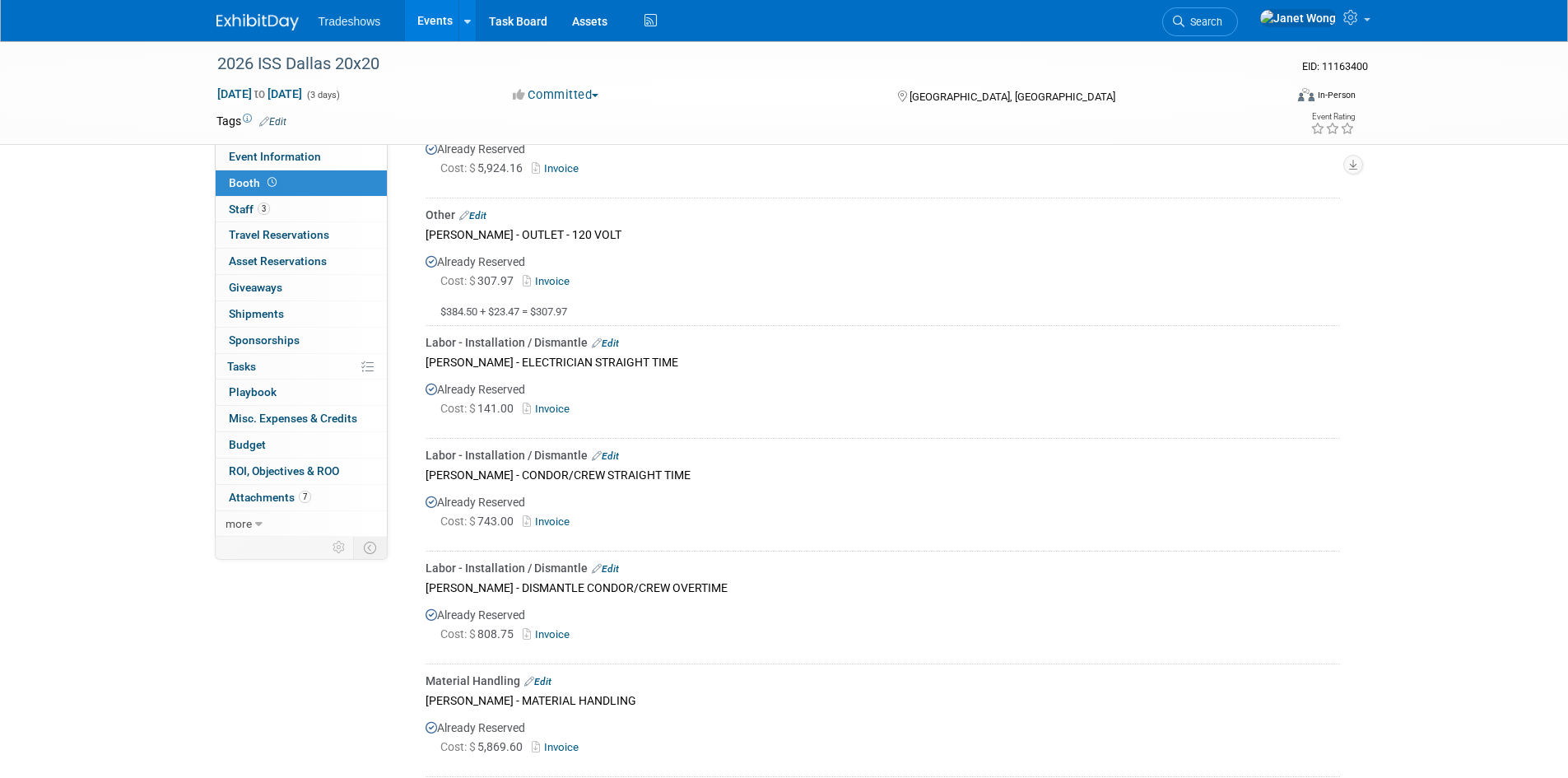
scroll to position [329, 0]
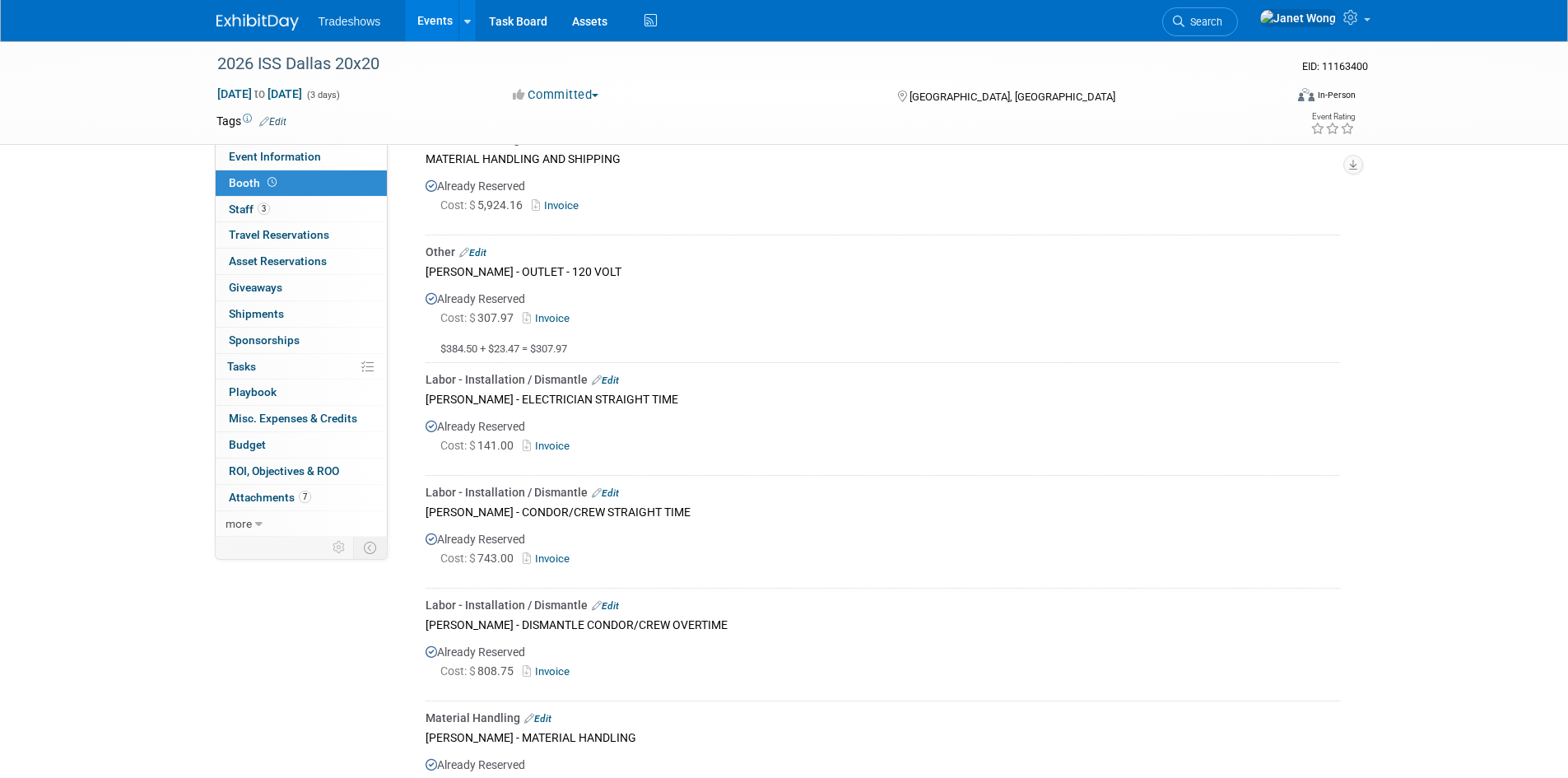
click at [480, 250] on link "Edit" at bounding box center [473, 252] width 27 height 12
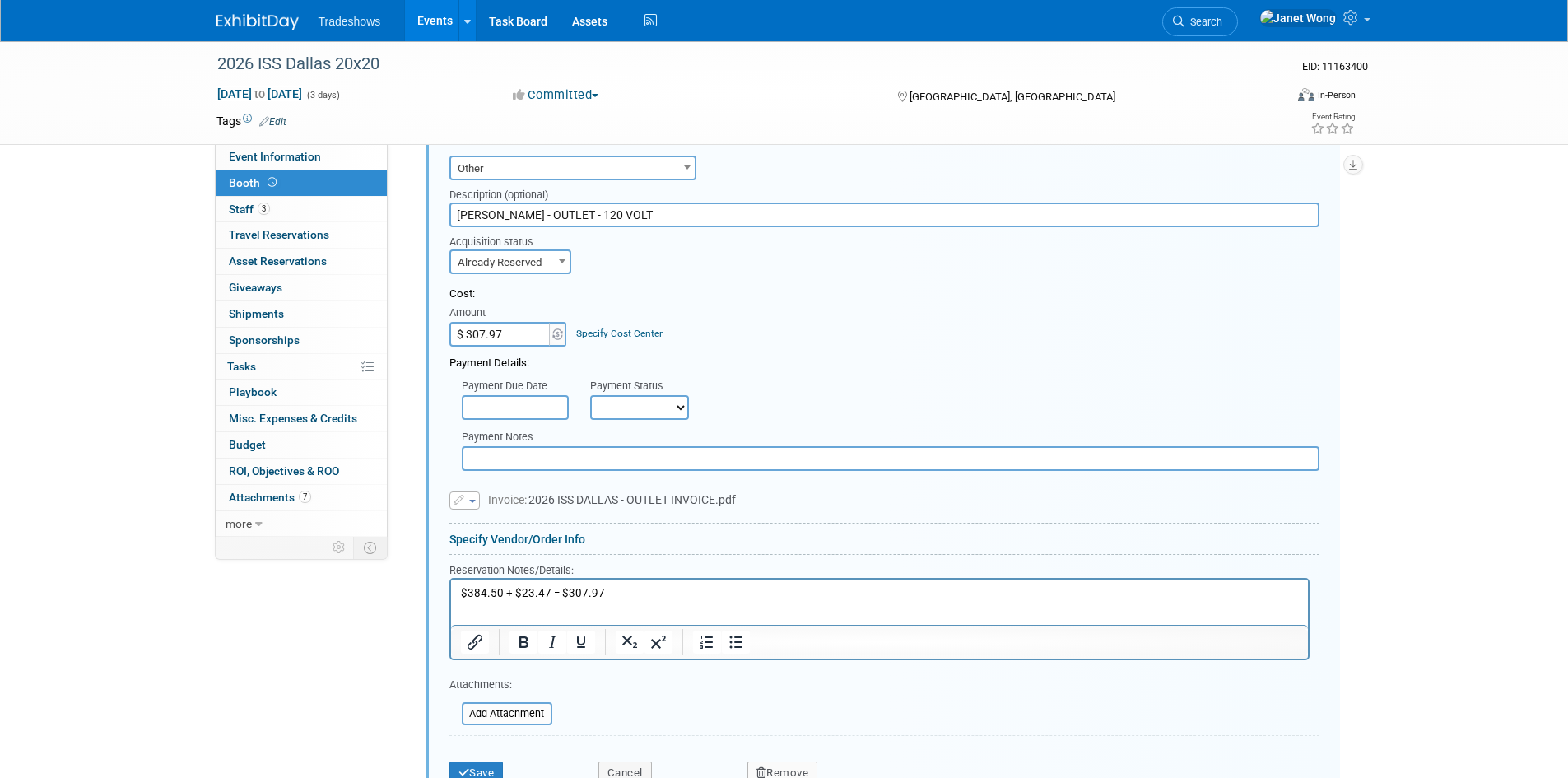
scroll to position [458, 0]
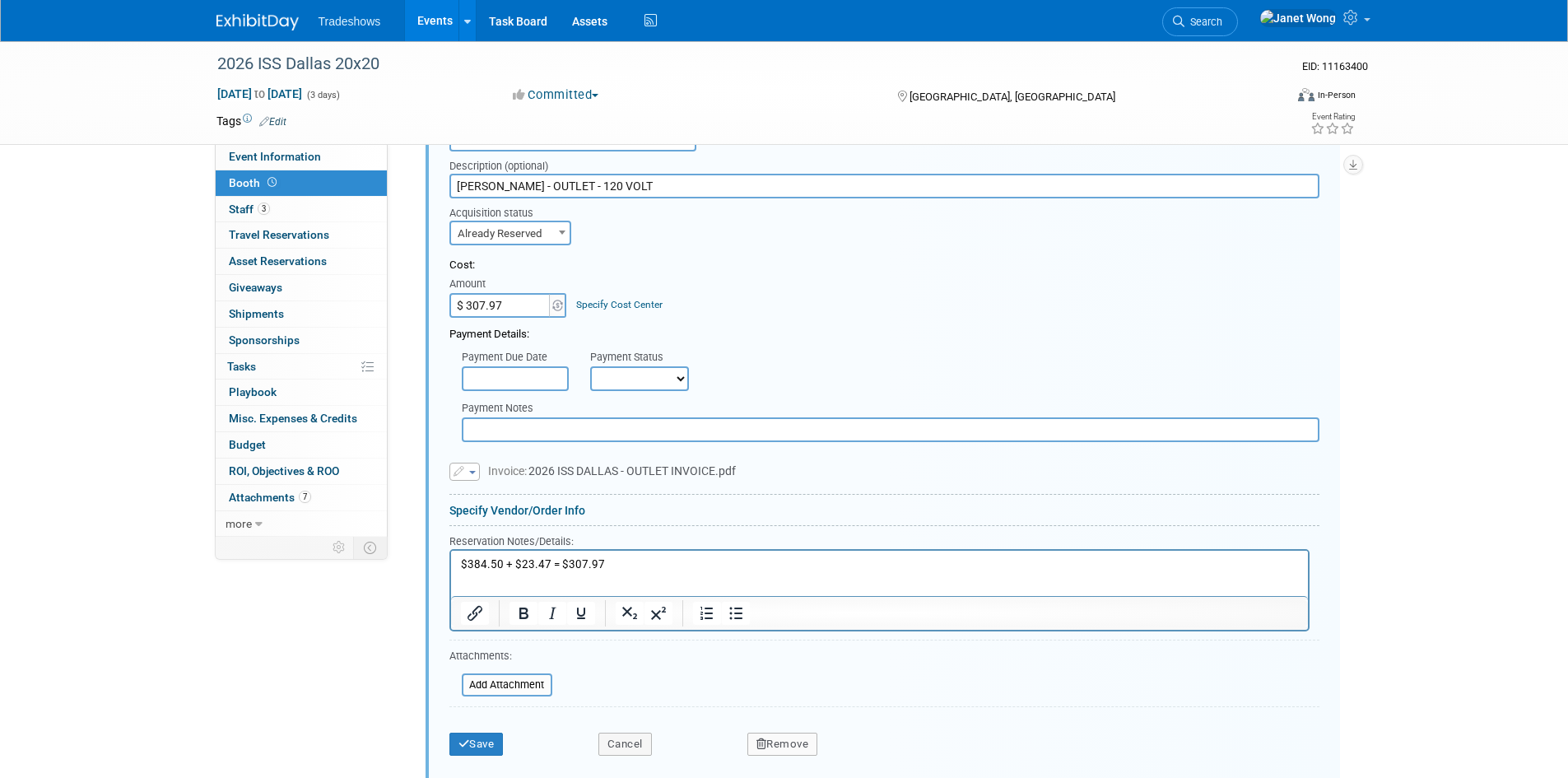
click at [467, 474] on button "button" at bounding box center [463, 472] width 30 height 18
click at [478, 497] on link "Replace with a new file" at bounding box center [532, 496] width 165 height 23
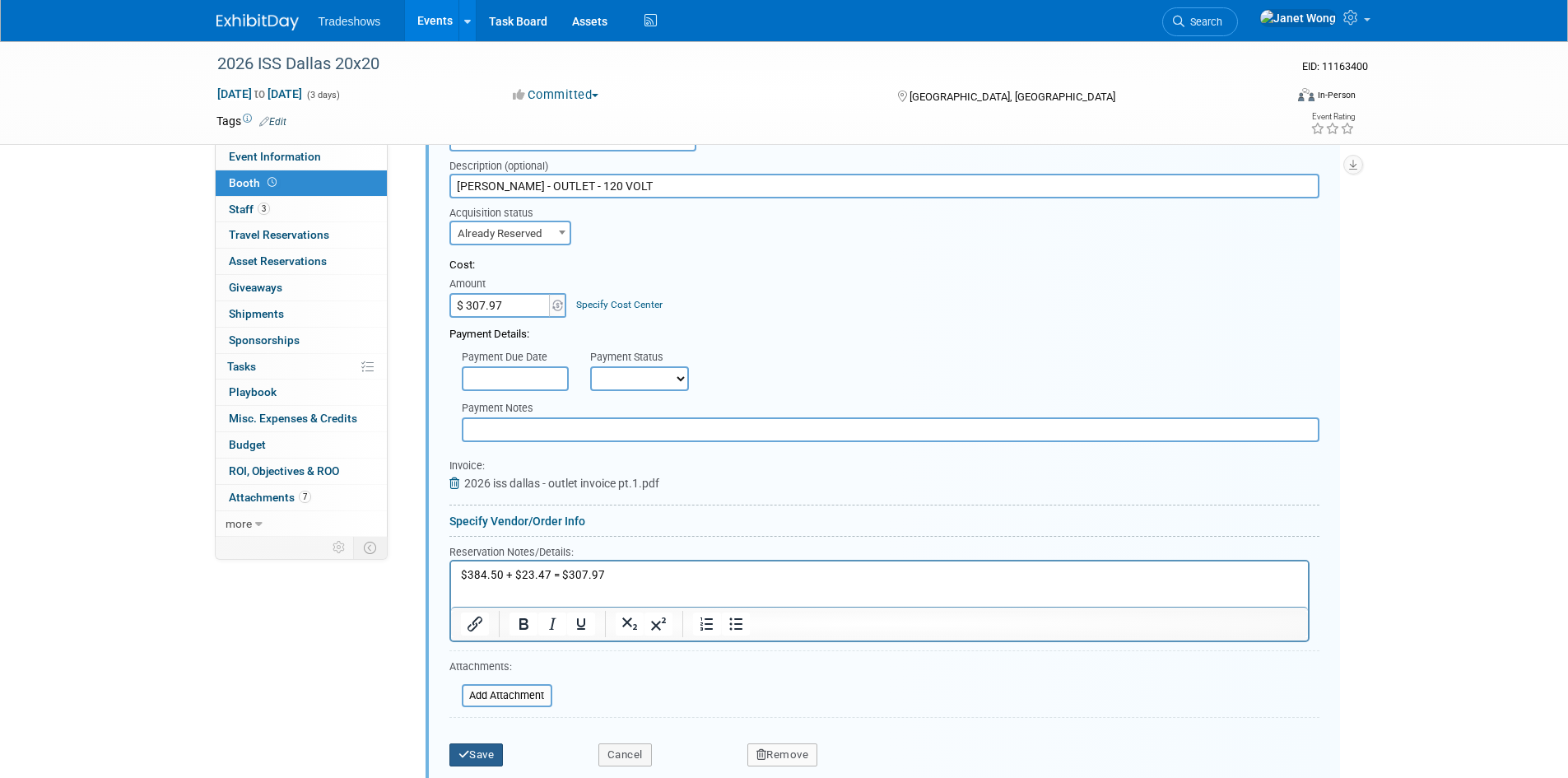
click at [482, 752] on button "Save" at bounding box center [476, 754] width 55 height 23
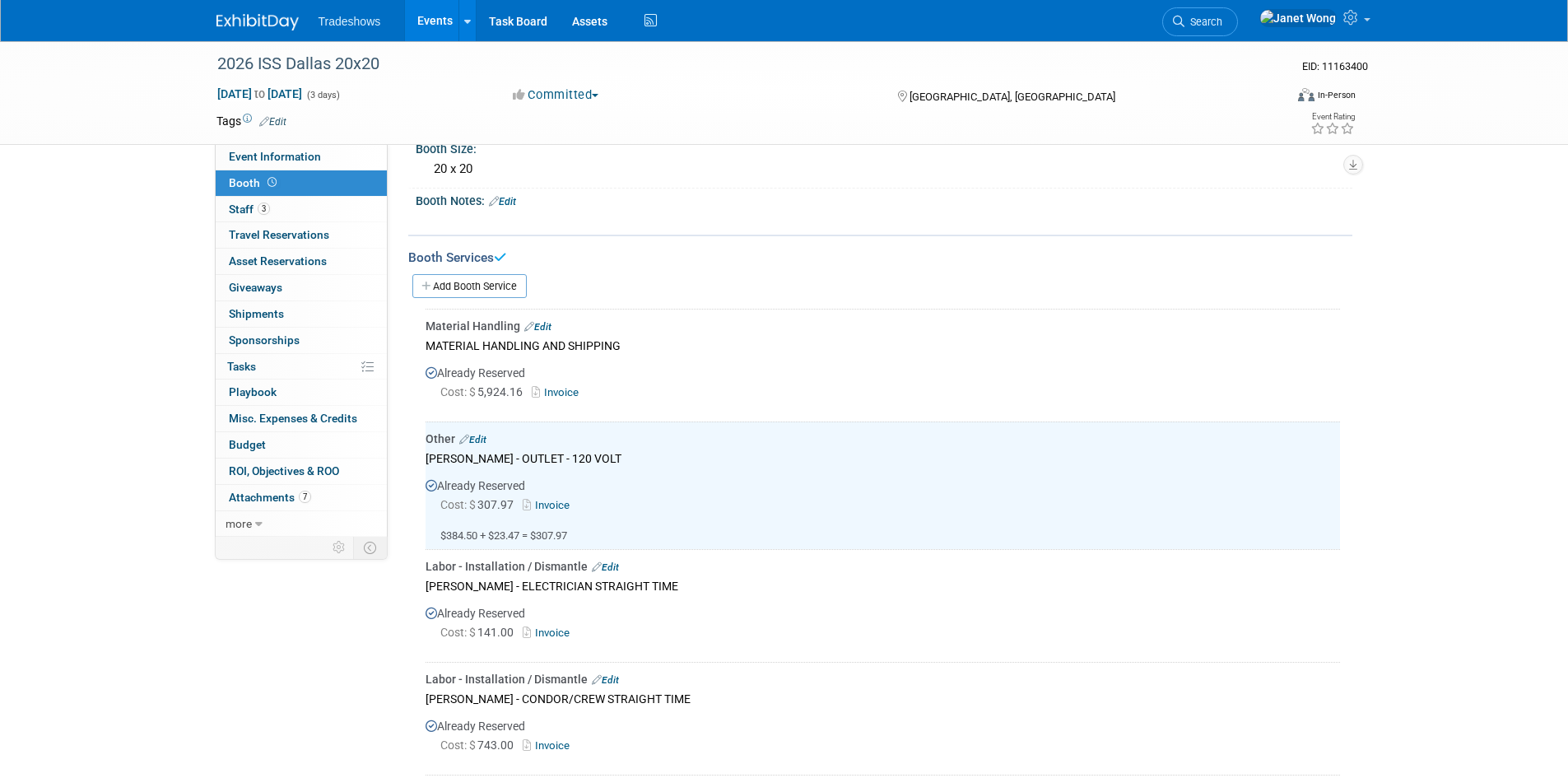
scroll to position [0, 0]
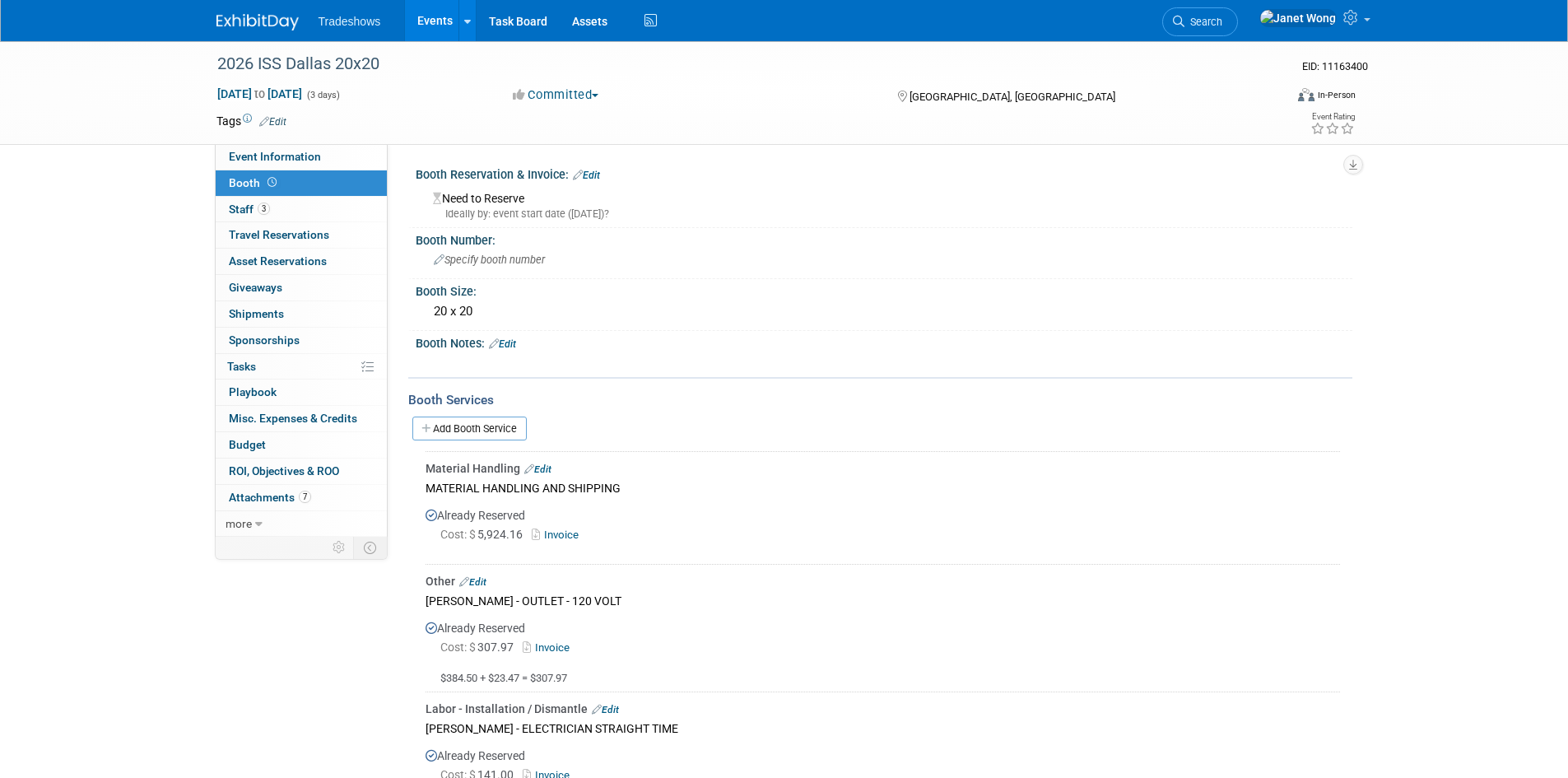
click at [421, 17] on link "Events" at bounding box center [435, 20] width 60 height 41
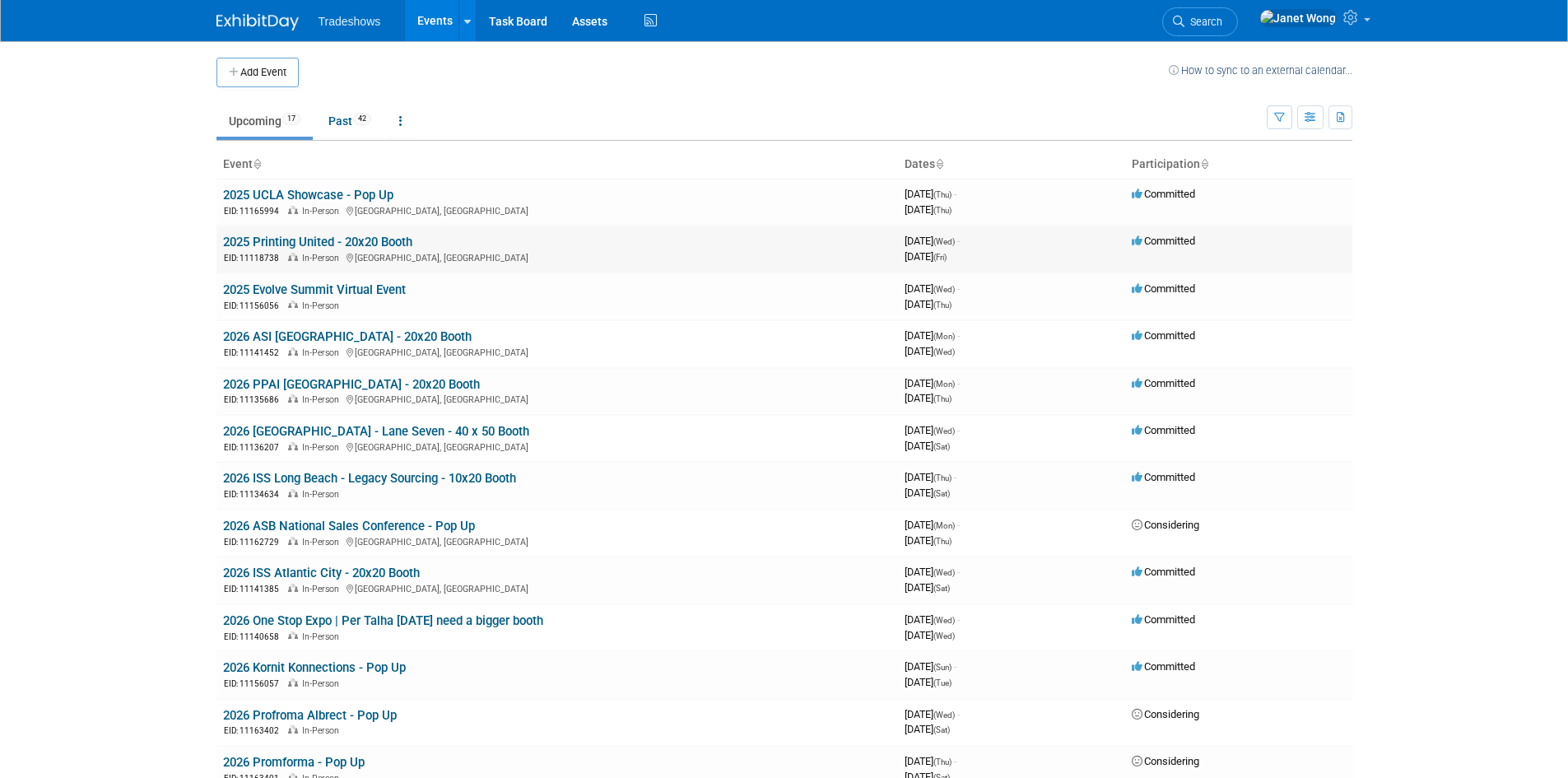
click at [300, 237] on link "2025 Printing United - 20x20 Booth" at bounding box center [318, 242] width 189 height 15
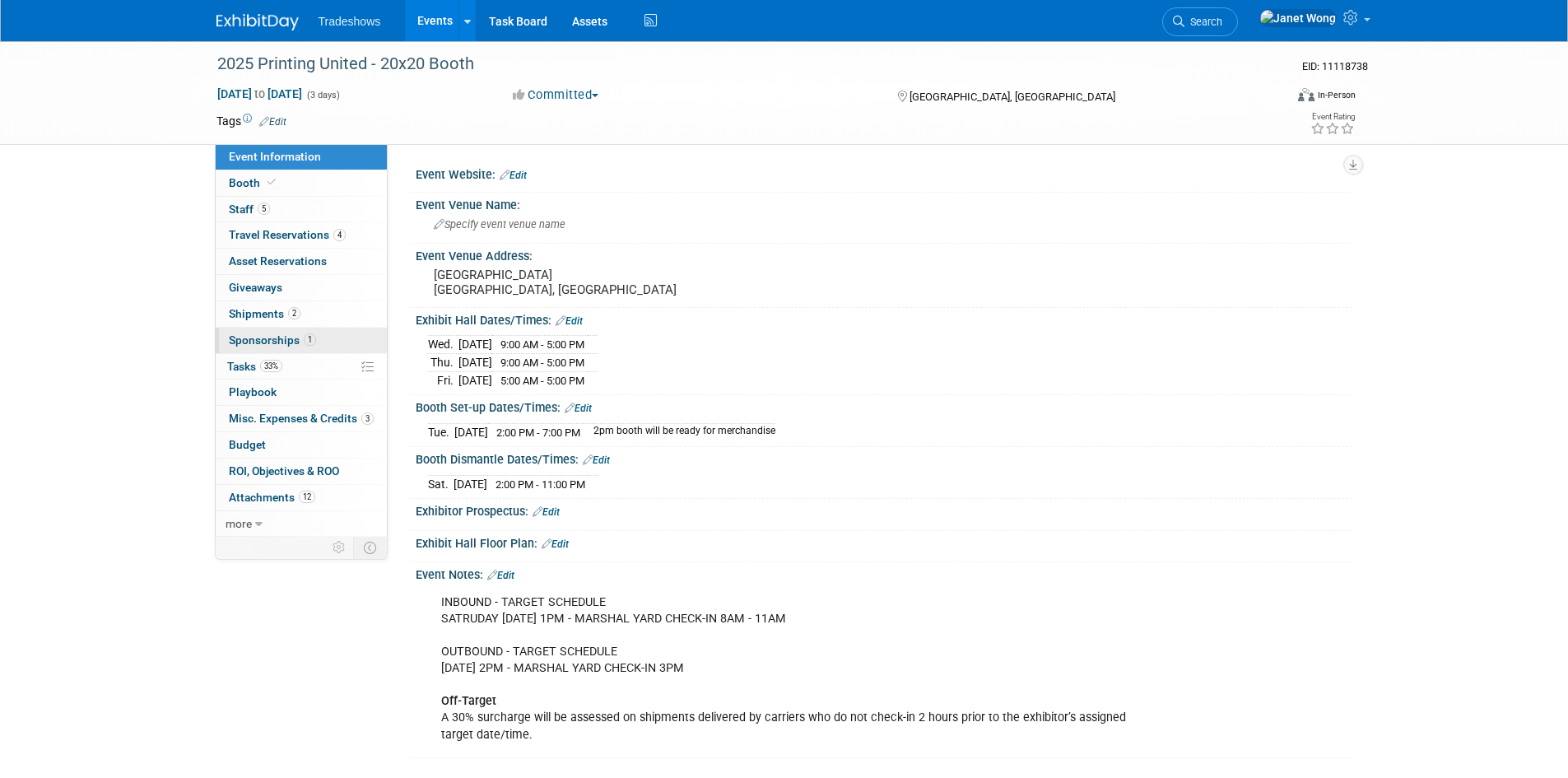
click at [269, 343] on span "Sponsorships 1" at bounding box center [272, 340] width 87 height 13
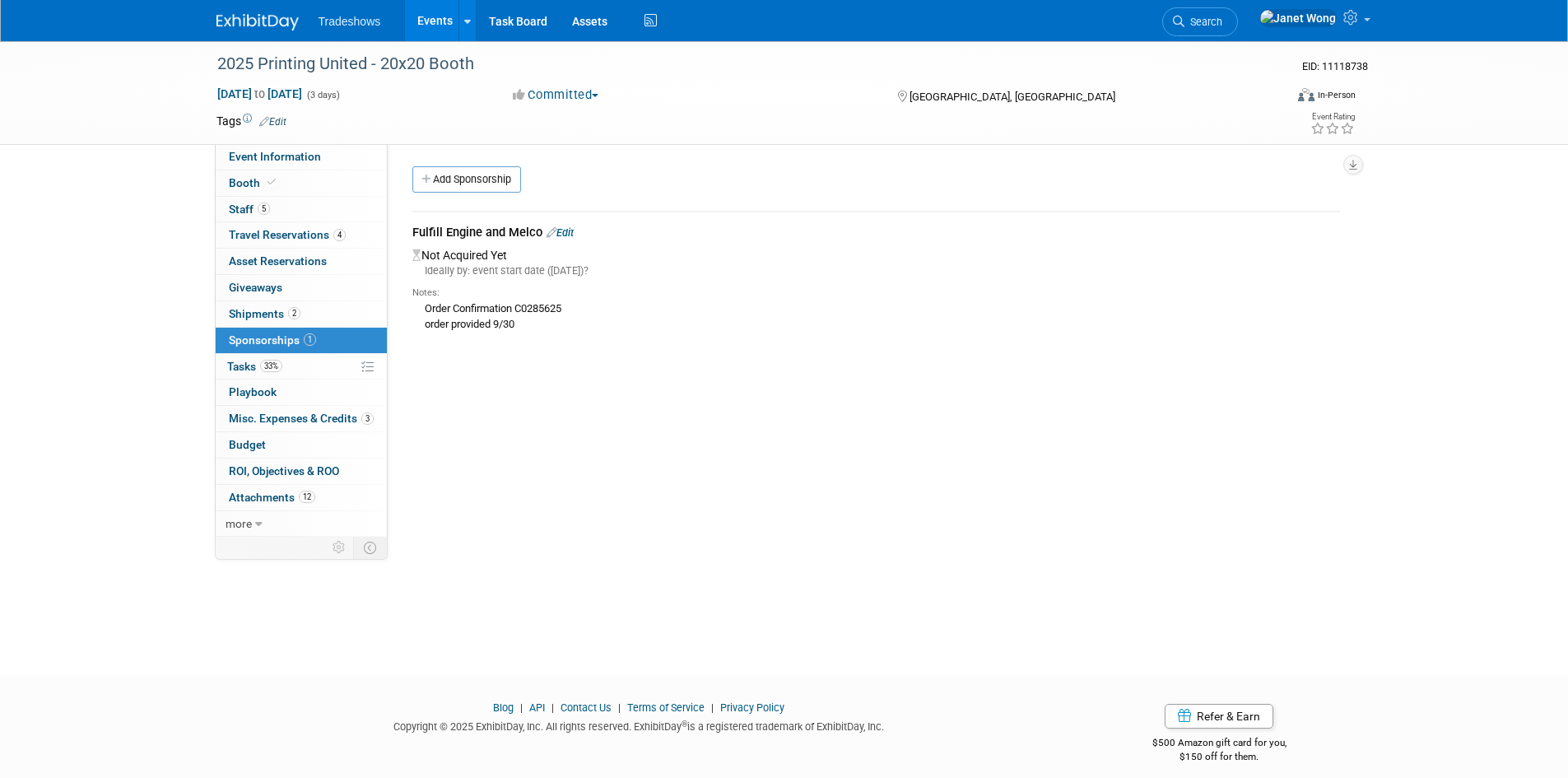
click at [563, 232] on link "Edit" at bounding box center [560, 233] width 27 height 13
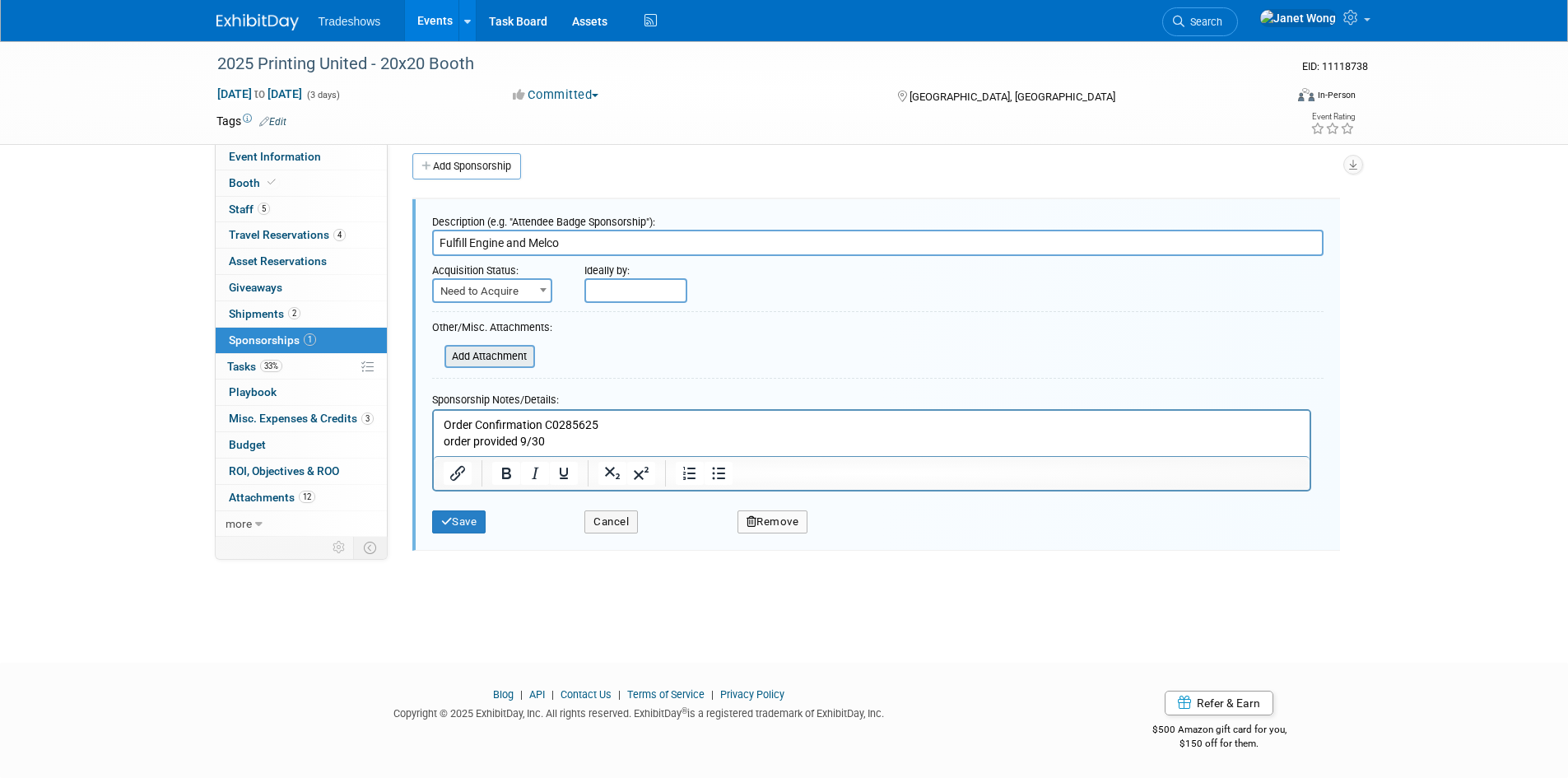
click at [499, 350] on input "file" at bounding box center [435, 356] width 196 height 20
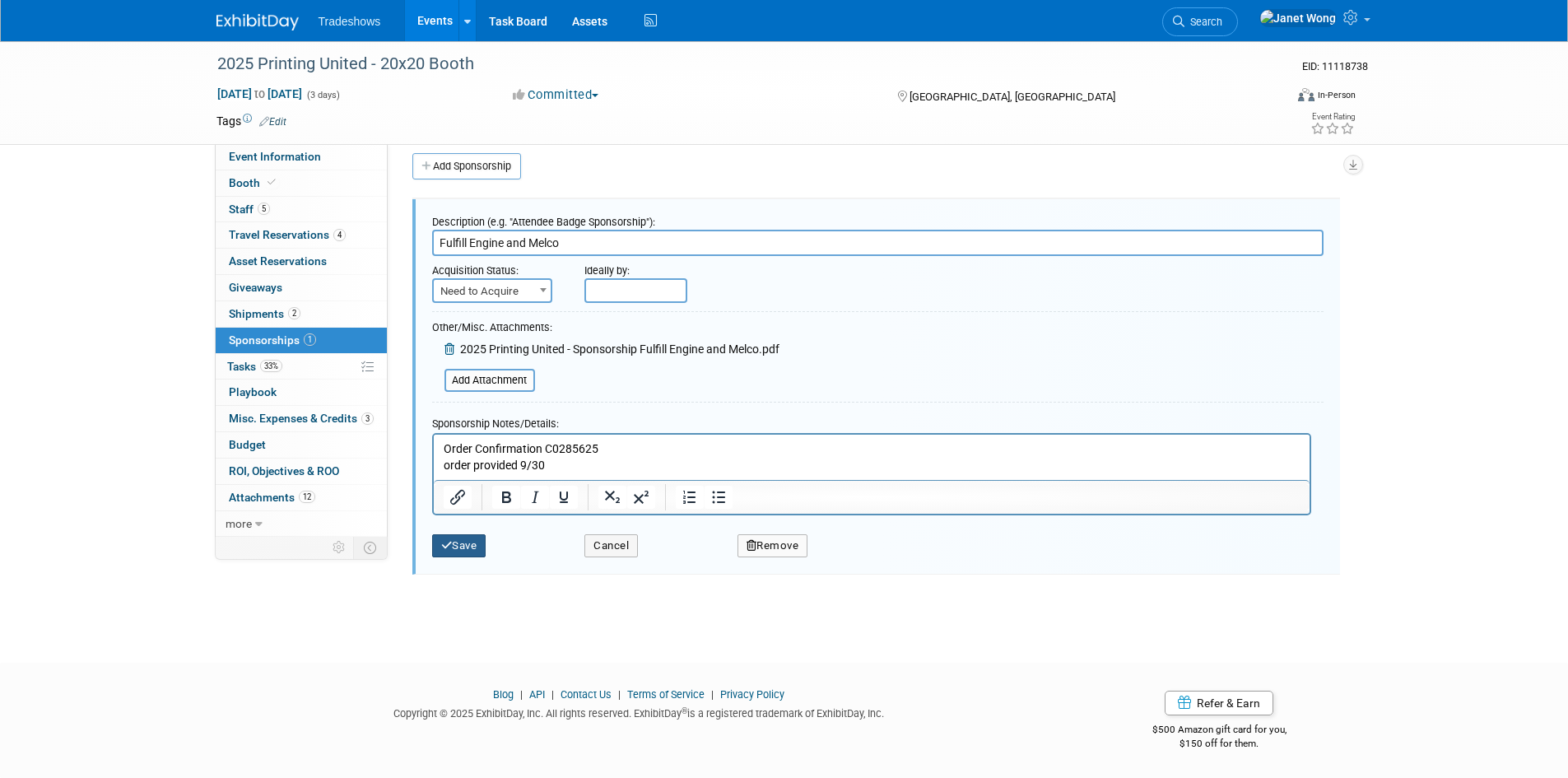
click at [473, 548] on button "Save" at bounding box center [459, 546] width 55 height 23
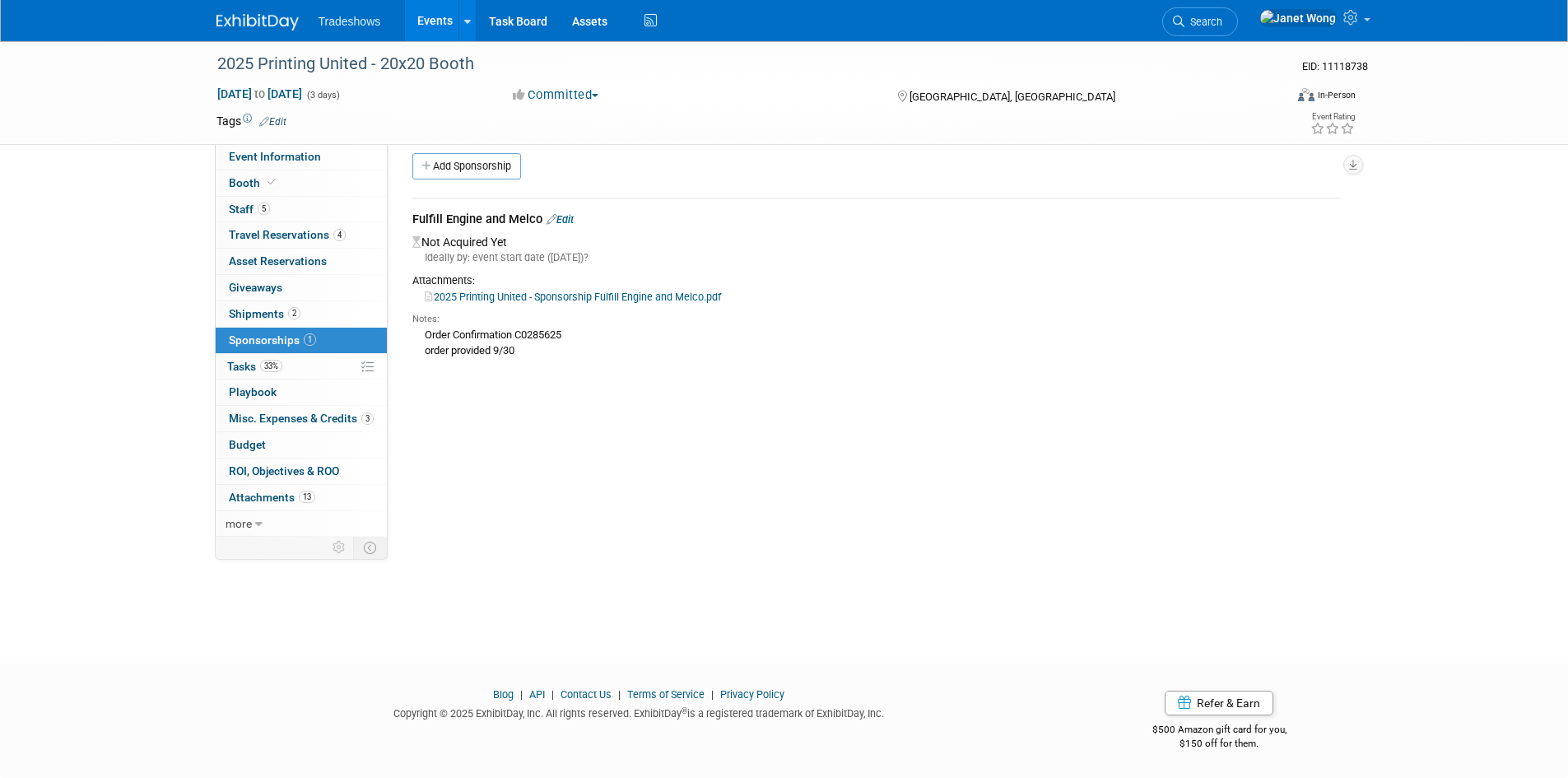
click at [436, 21] on link "Events" at bounding box center [435, 20] width 60 height 41
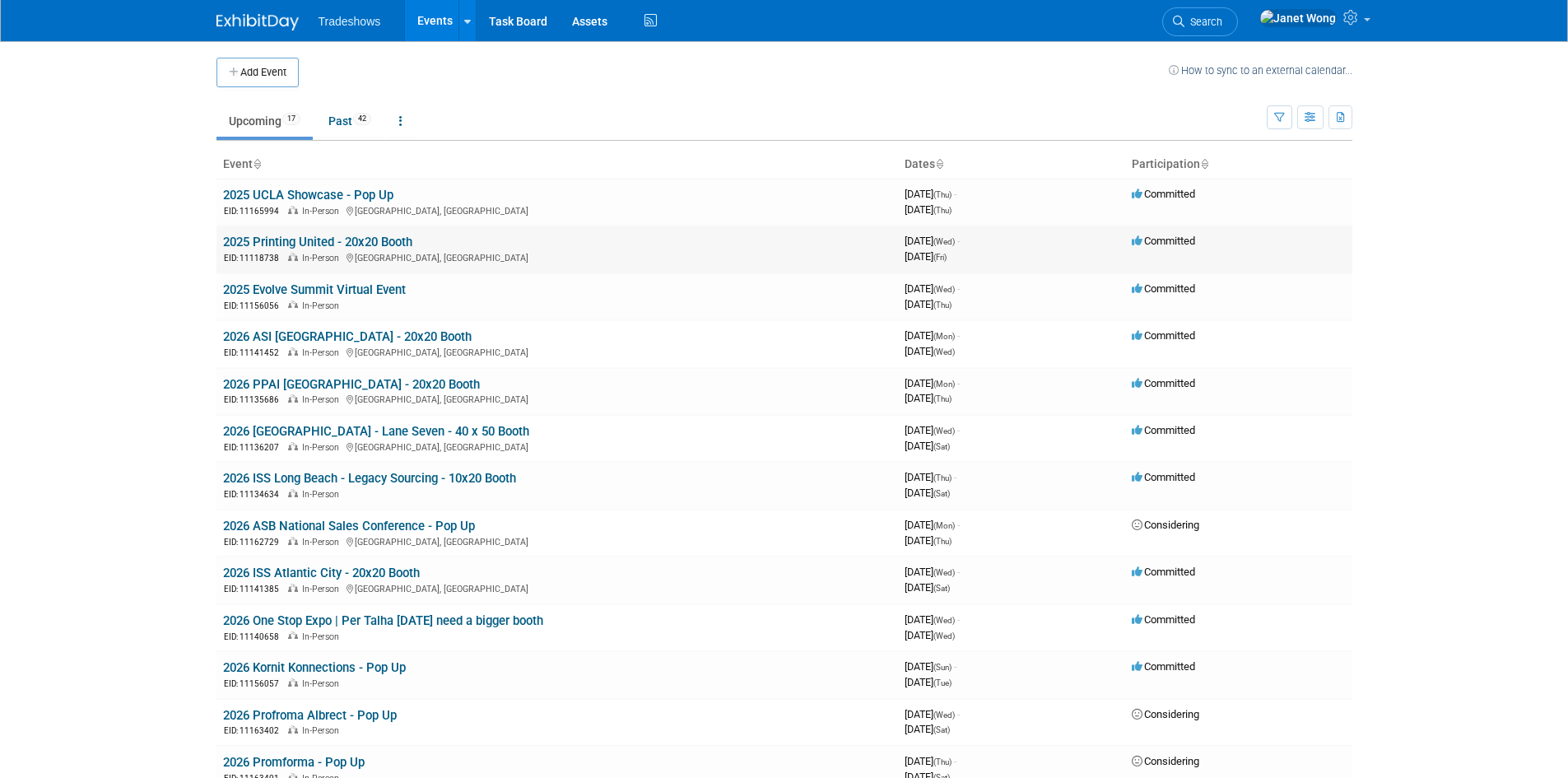
click at [325, 237] on link "2025 Printing United - 20x20 Booth" at bounding box center [318, 242] width 189 height 15
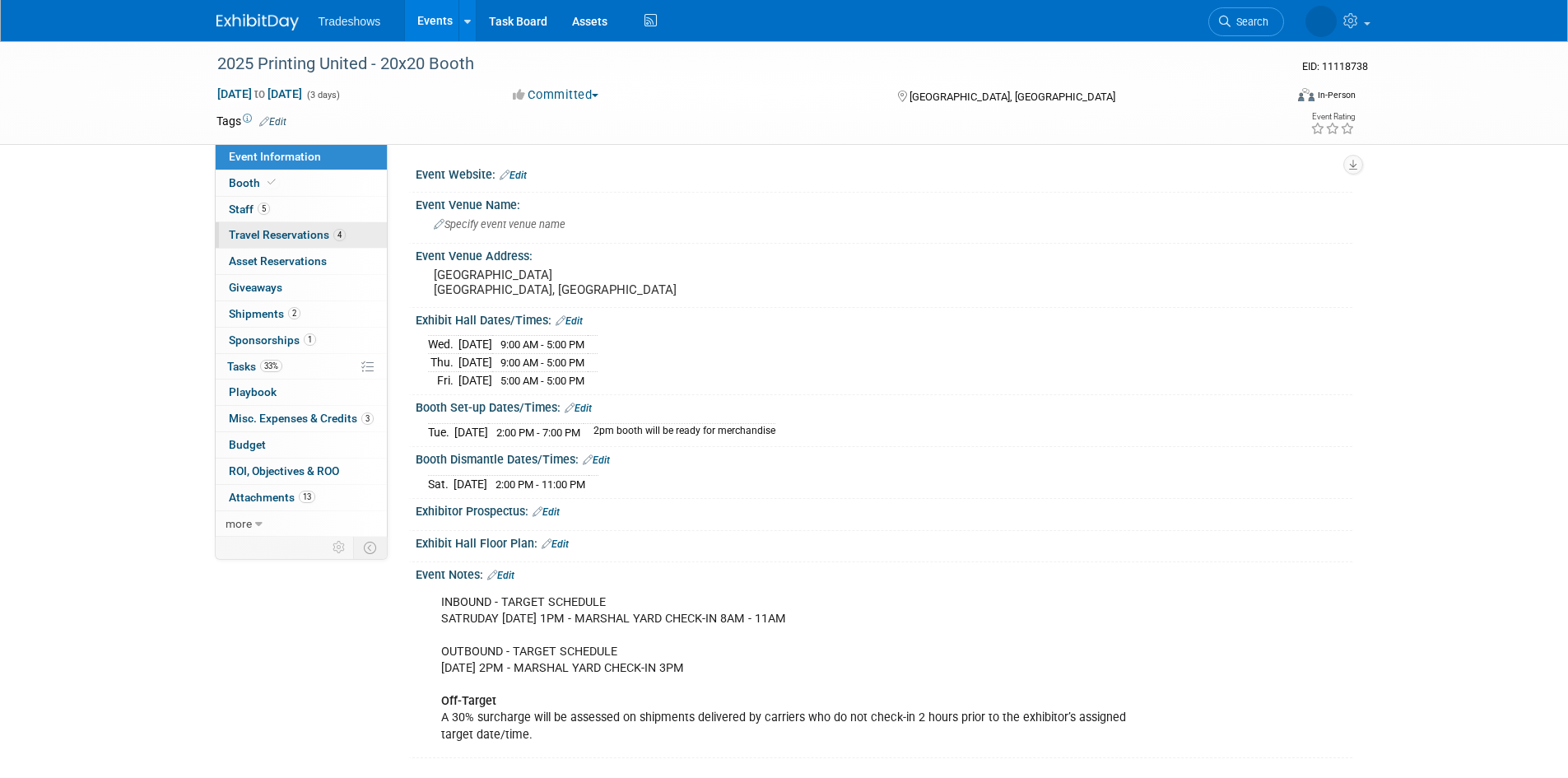
click at [290, 242] on link "4 Travel Reservations 4" at bounding box center [301, 235] width 171 height 26
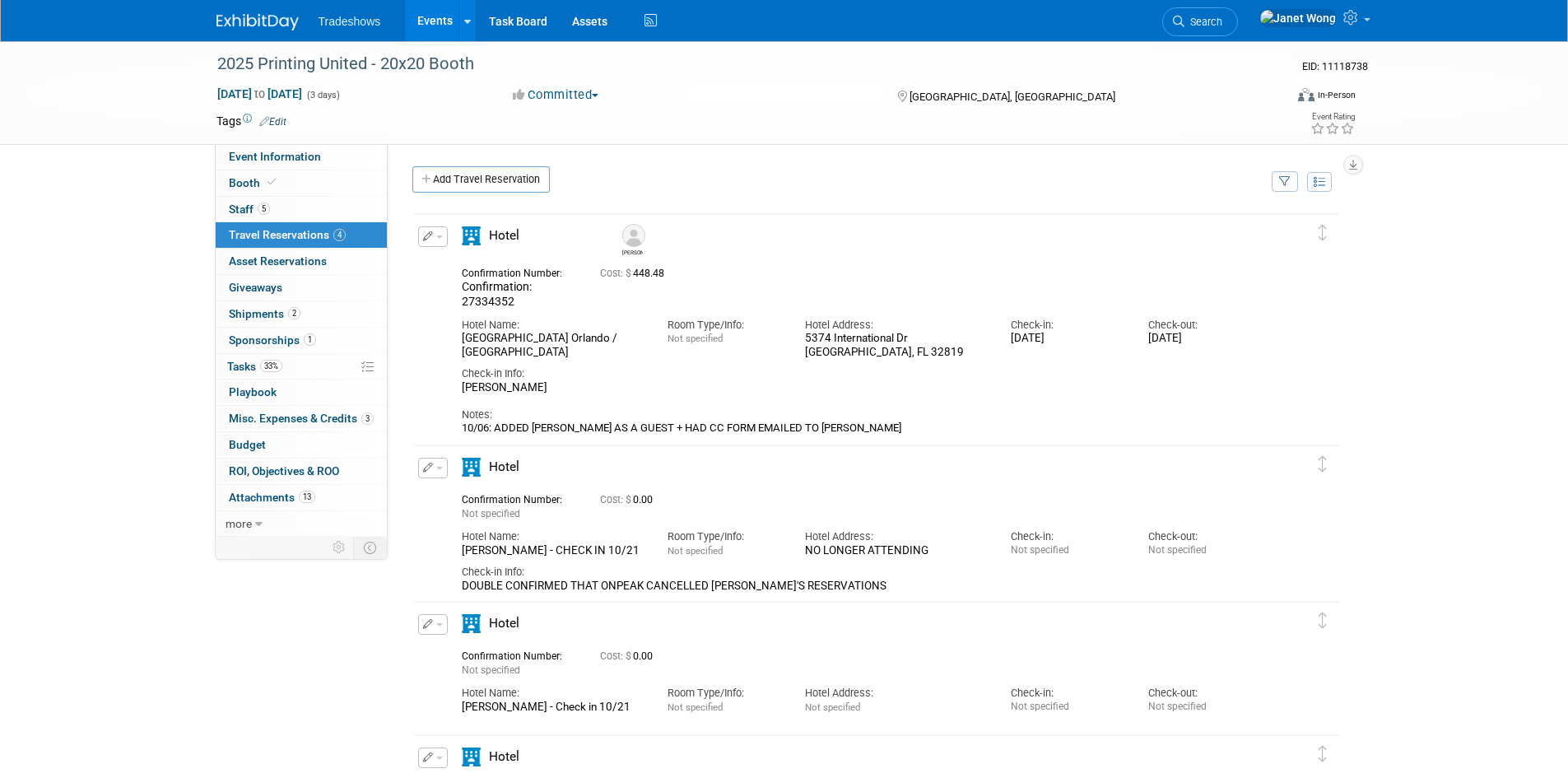
click at [434, 241] on button "button" at bounding box center [433, 237] width 30 height 21
click at [452, 267] on button "Edit Reservation" at bounding box center [488, 265] width 139 height 24
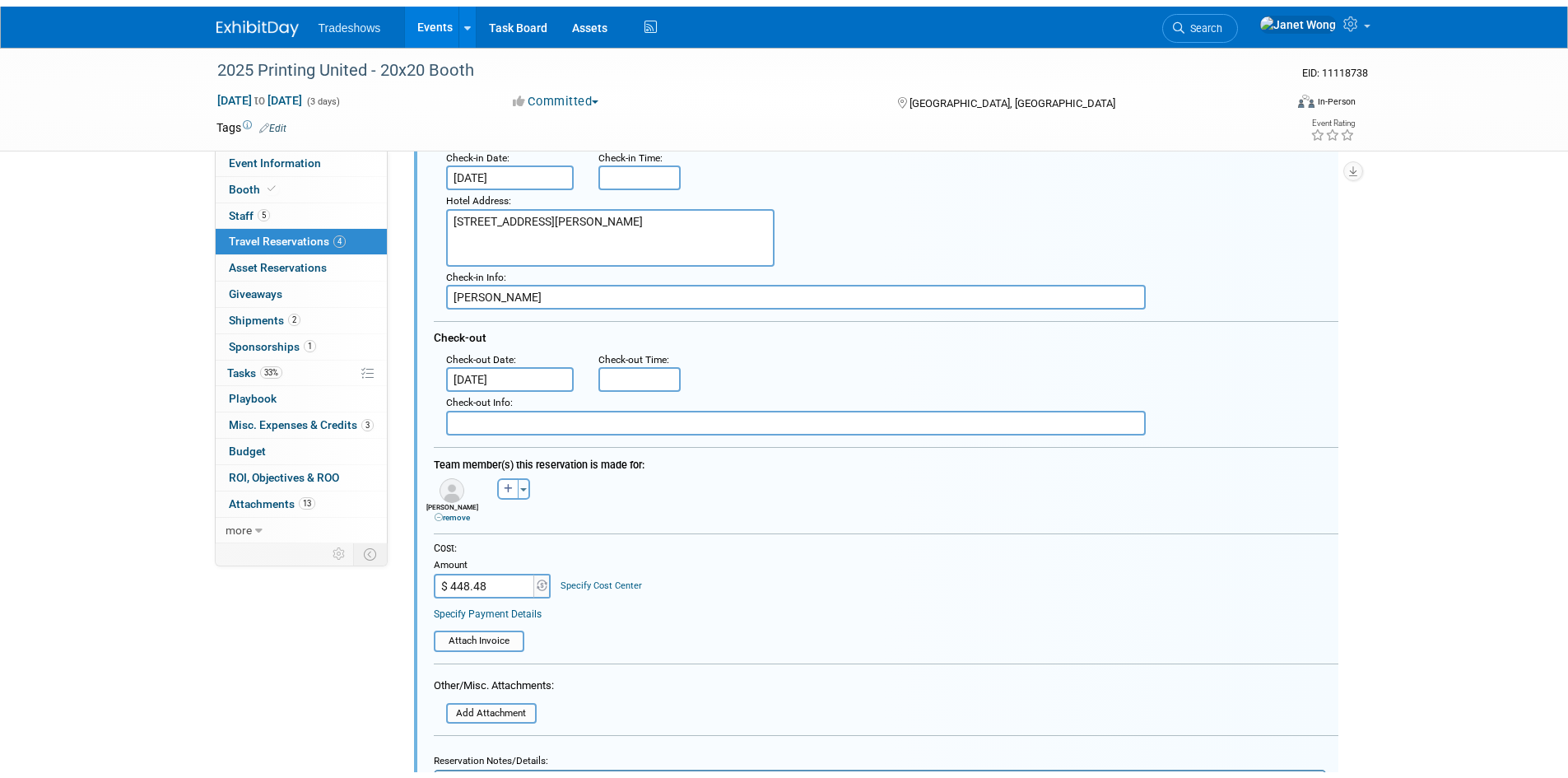
scroll to position [440, 0]
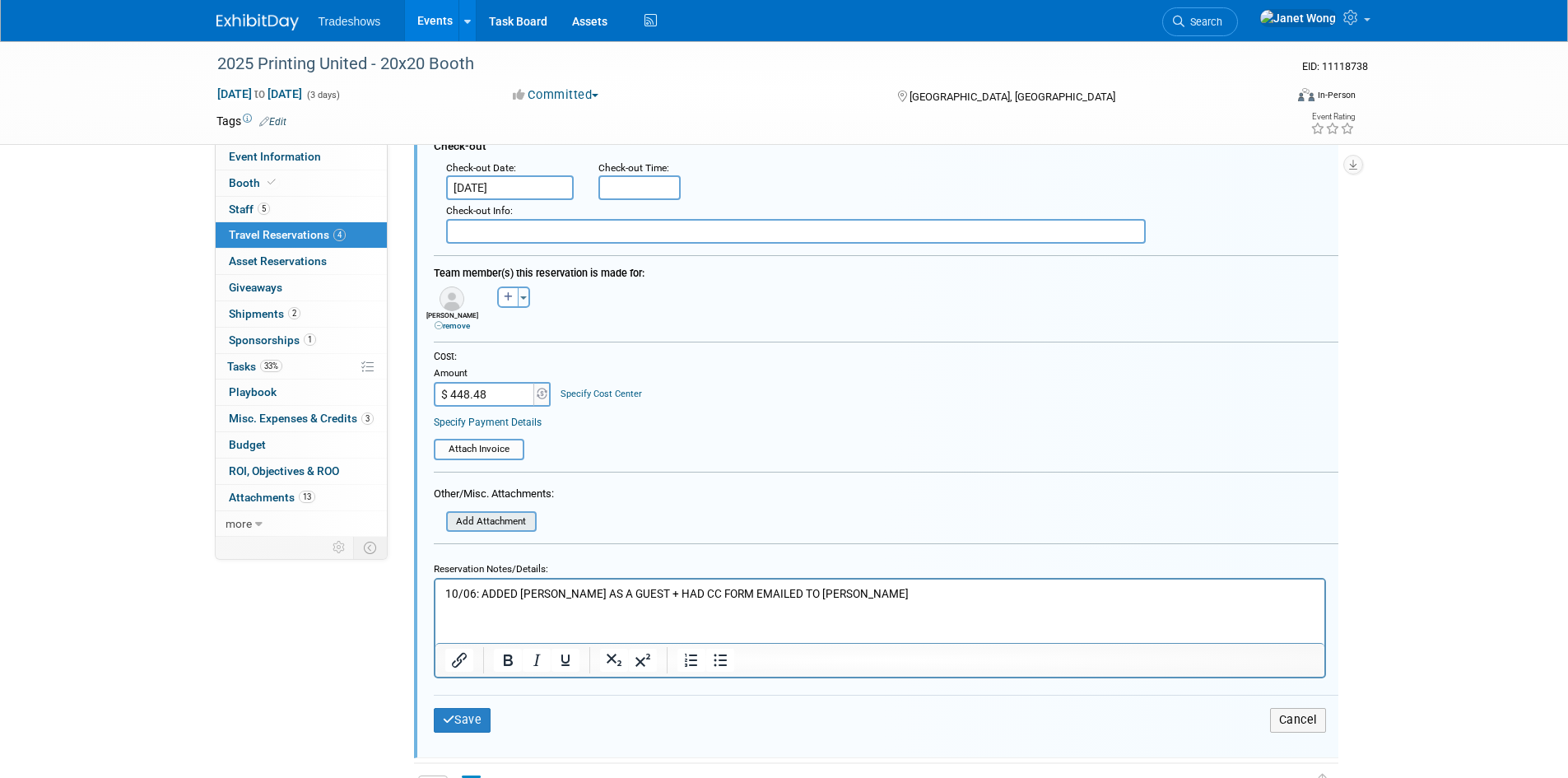
click at [496, 527] on input "file" at bounding box center [436, 522] width 196 height 18
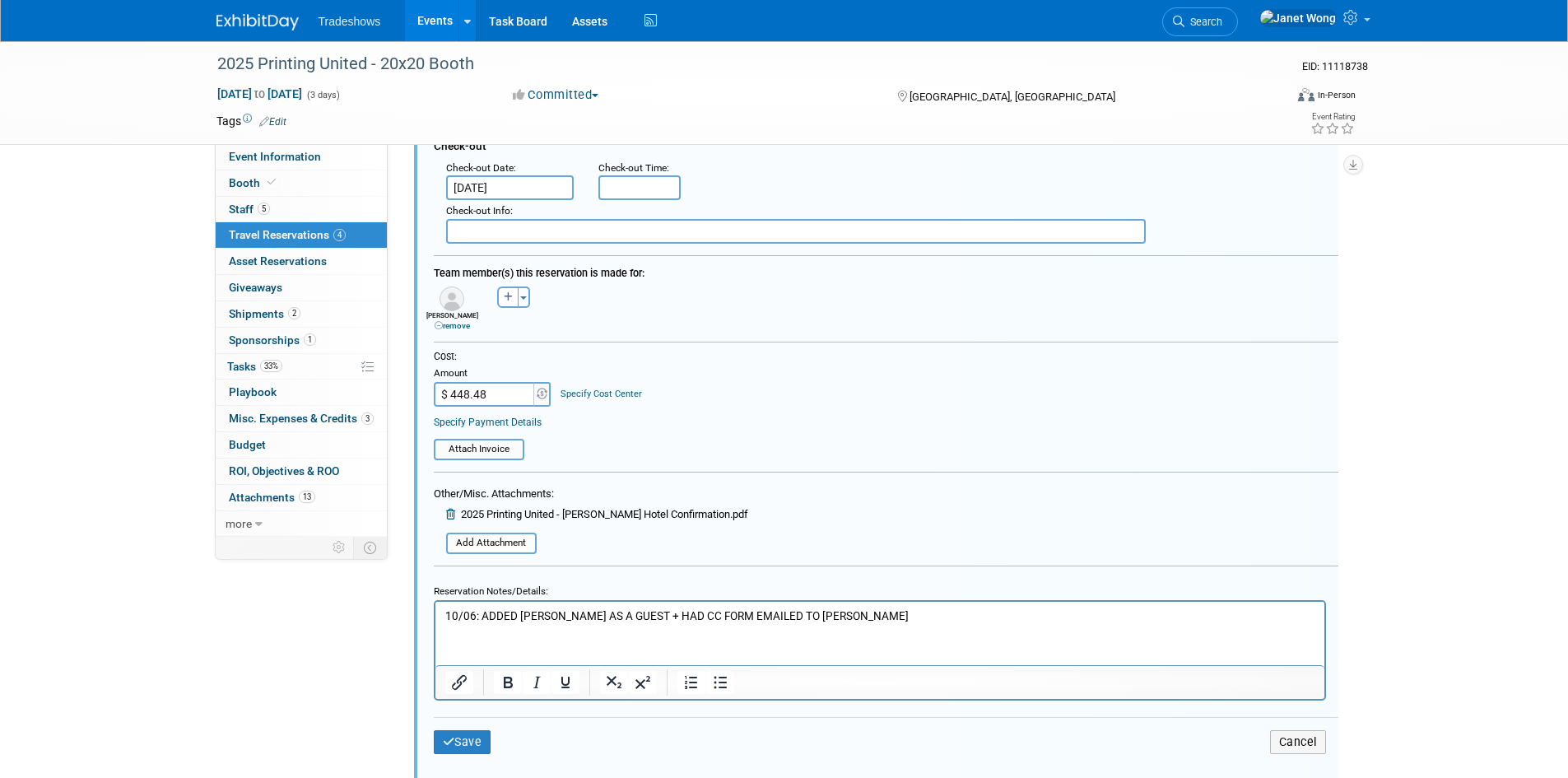
click at [876, 623] on html "10/06: ADDED ROGER MUCHNICK AS A GUEST + HAD CC FORM EMAILED TO LINDA" at bounding box center [879, 612] width 889 height 22
click at [466, 734] on button "Save" at bounding box center [462, 742] width 57 height 24
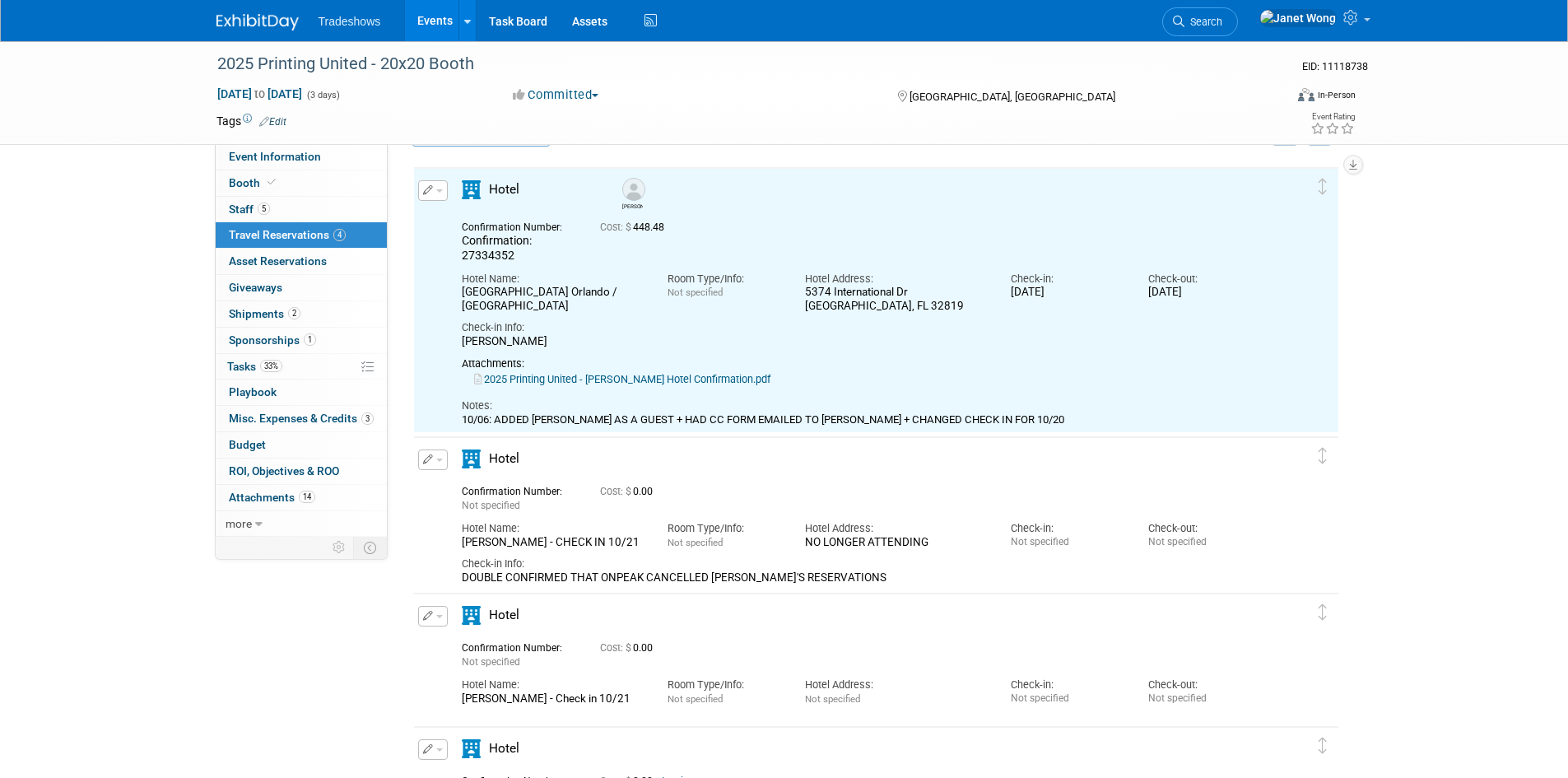
scroll to position [29, 0]
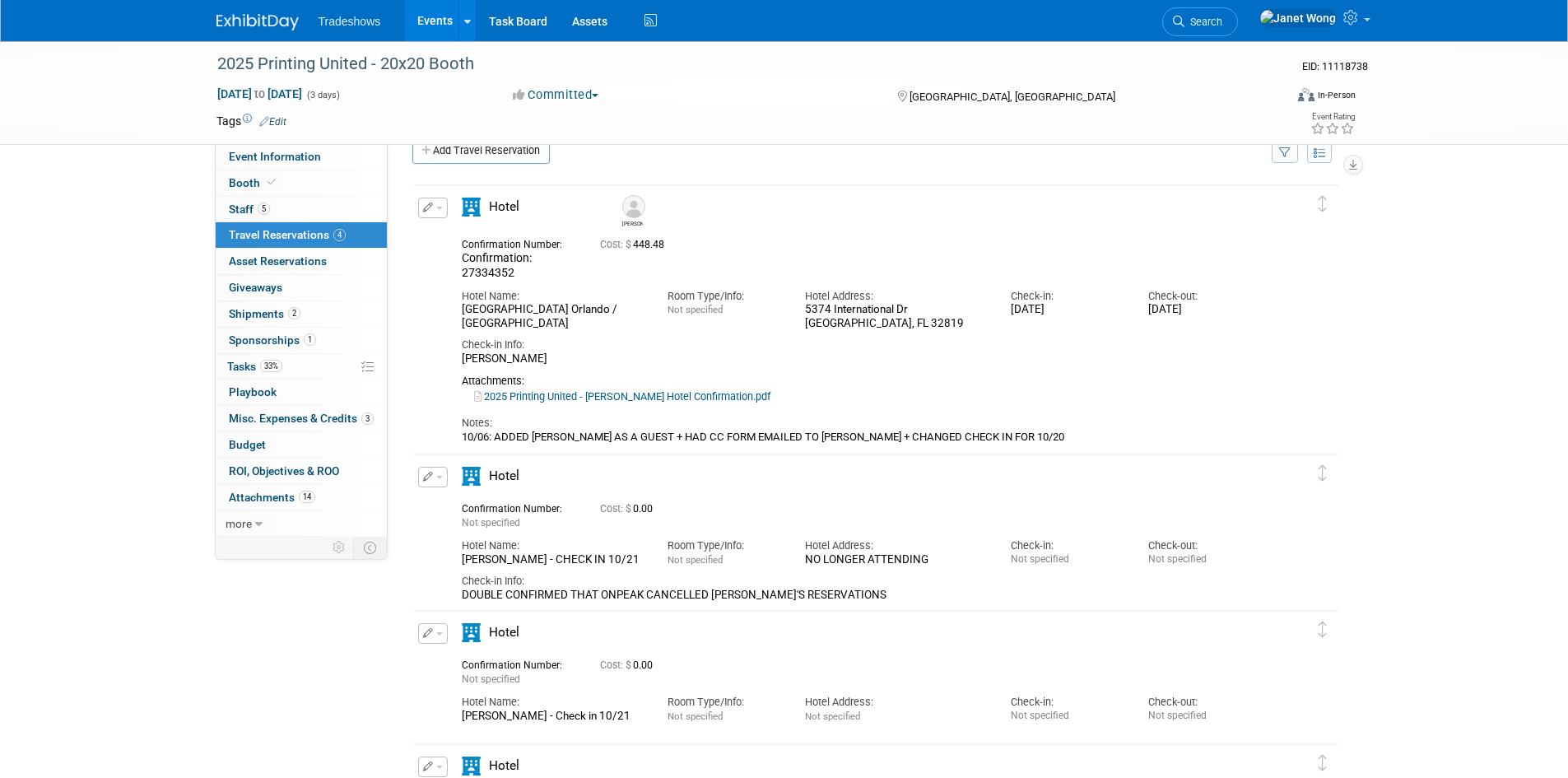
click at [425, 24] on link "Events" at bounding box center [435, 20] width 60 height 41
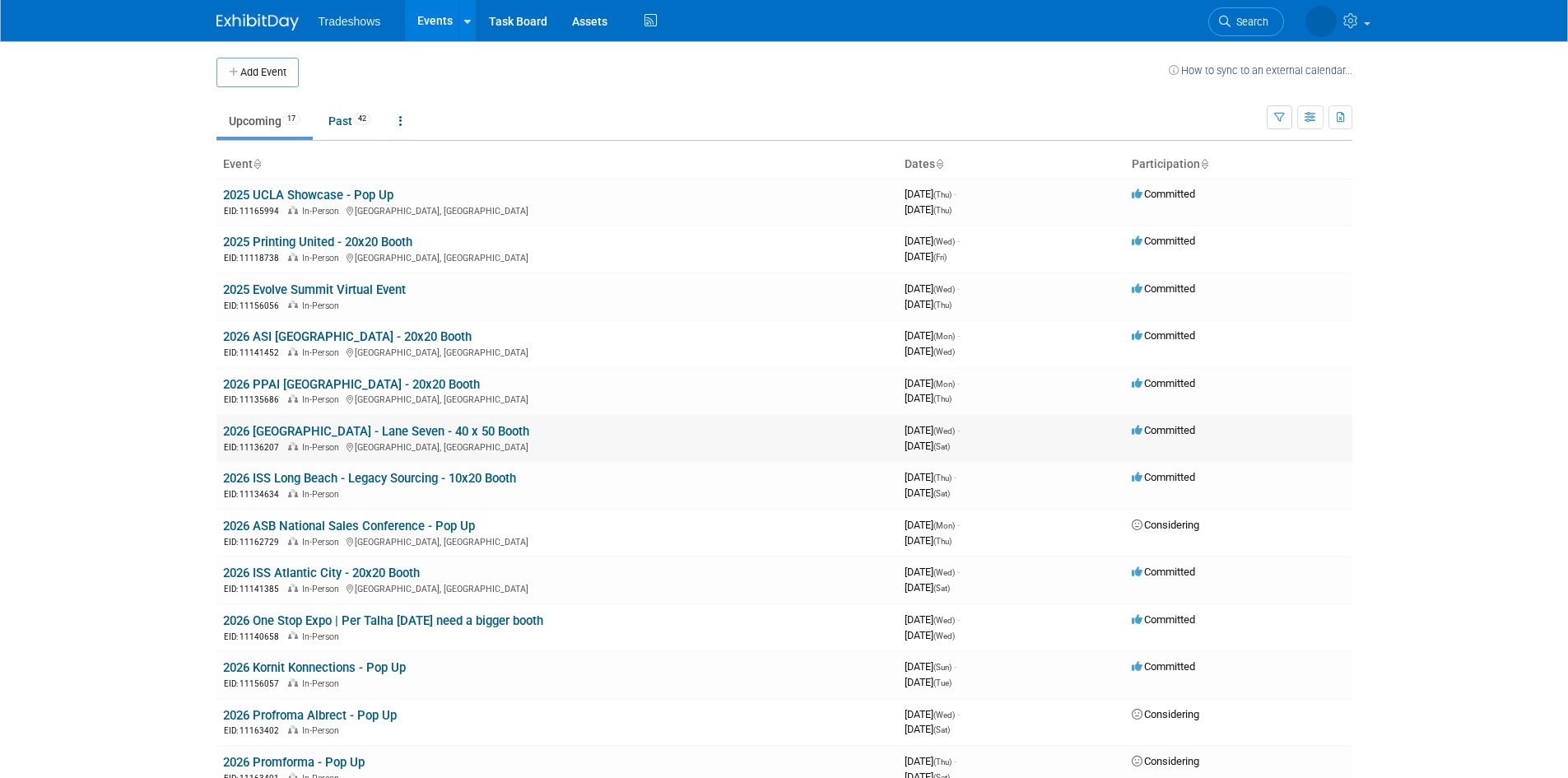
click at [354, 427] on link "2026 [GEOGRAPHIC_DATA] - Lane Seven - 40 x 50 Booth" at bounding box center [376, 431] width 306 height 15
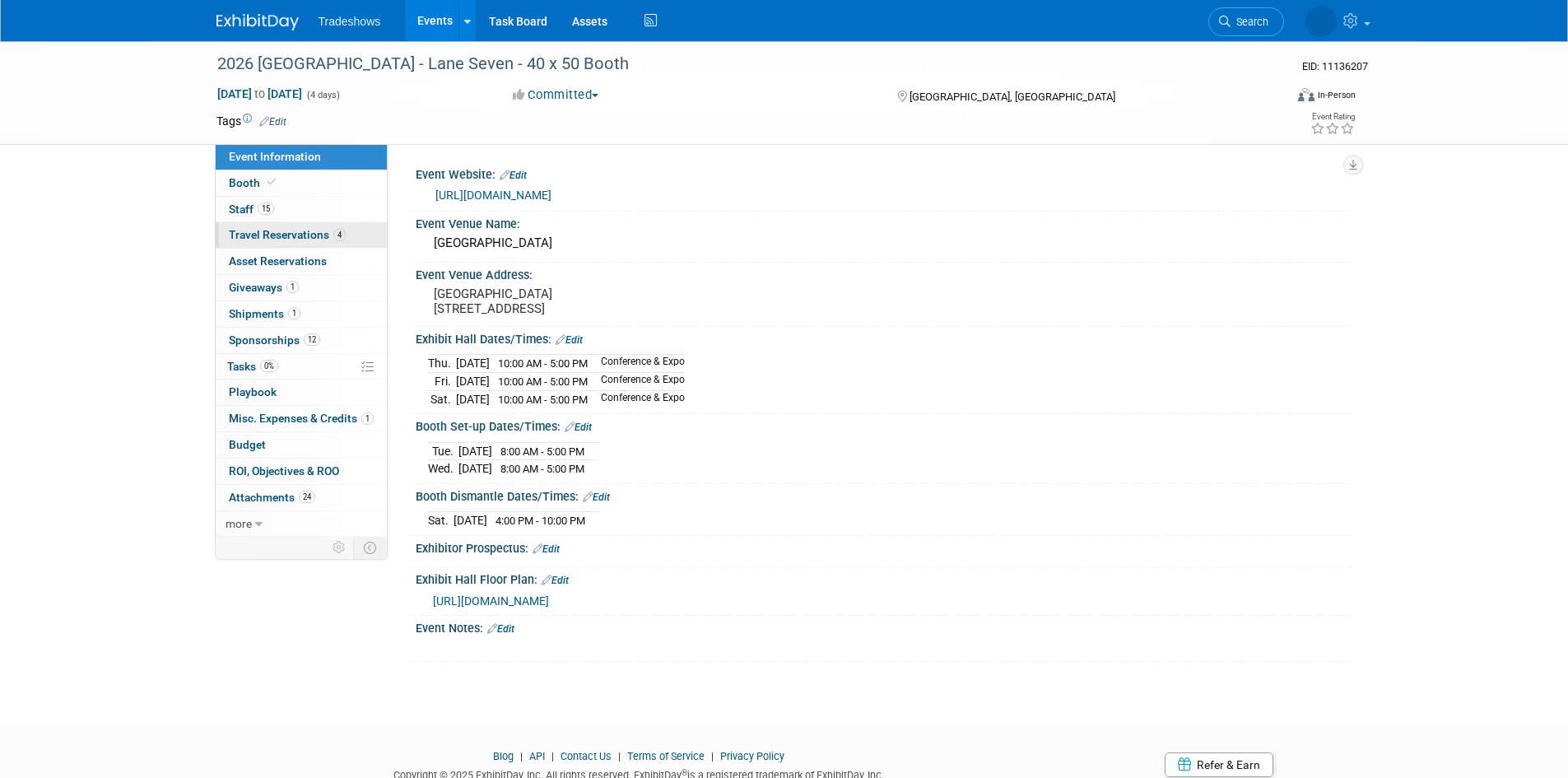
click at [270, 228] on span "Travel Reservations 4" at bounding box center [287, 234] width 117 height 13
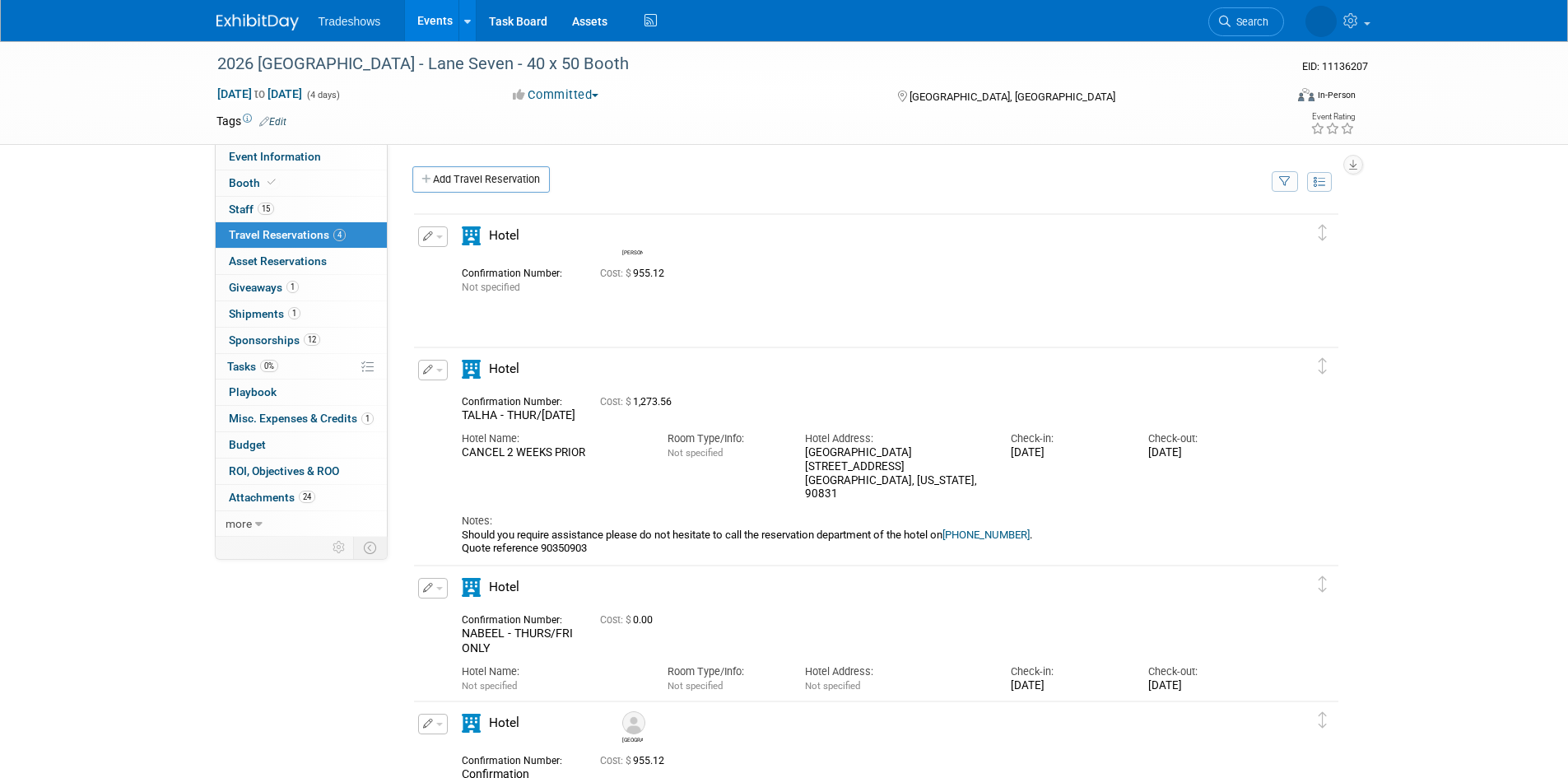
click at [440, 372] on span "button" at bounding box center [439, 371] width 6 height 4
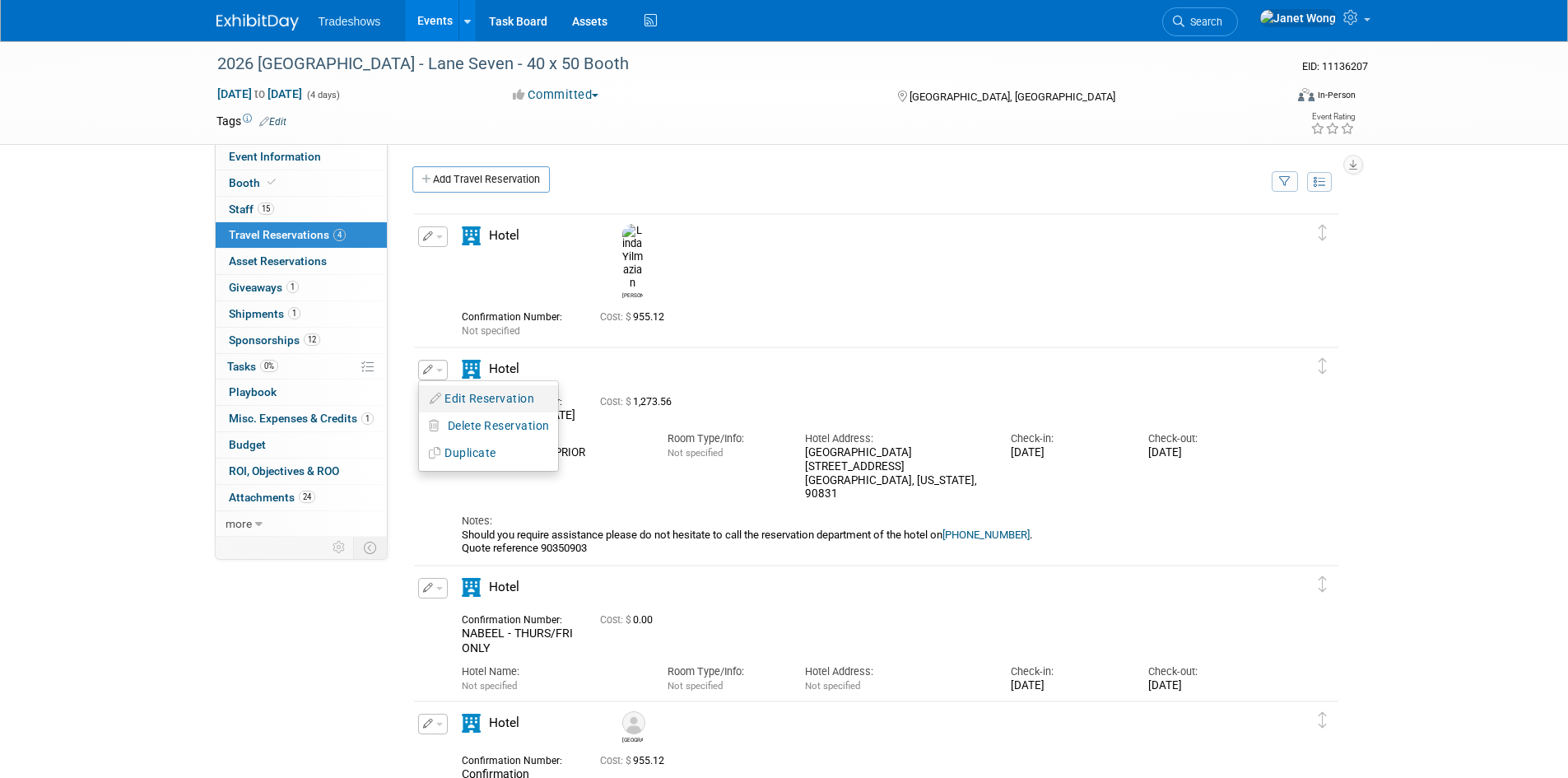
click at [443, 402] on button "Edit Reservation" at bounding box center [488, 399] width 139 height 24
select select "3a00f5c3-db55-4f02-bbb6-ff9dc8a49585"
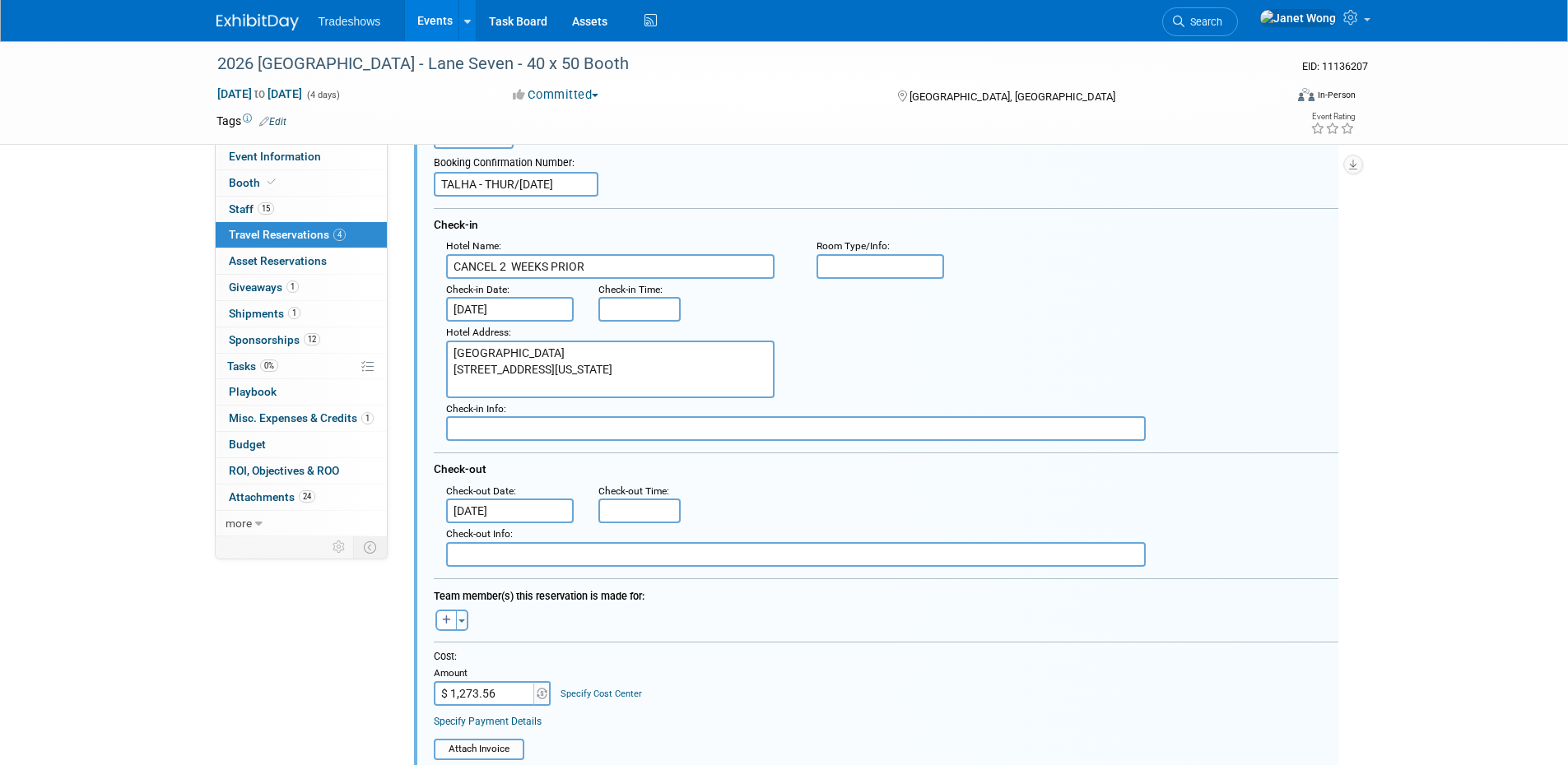
scroll to position [327, 0]
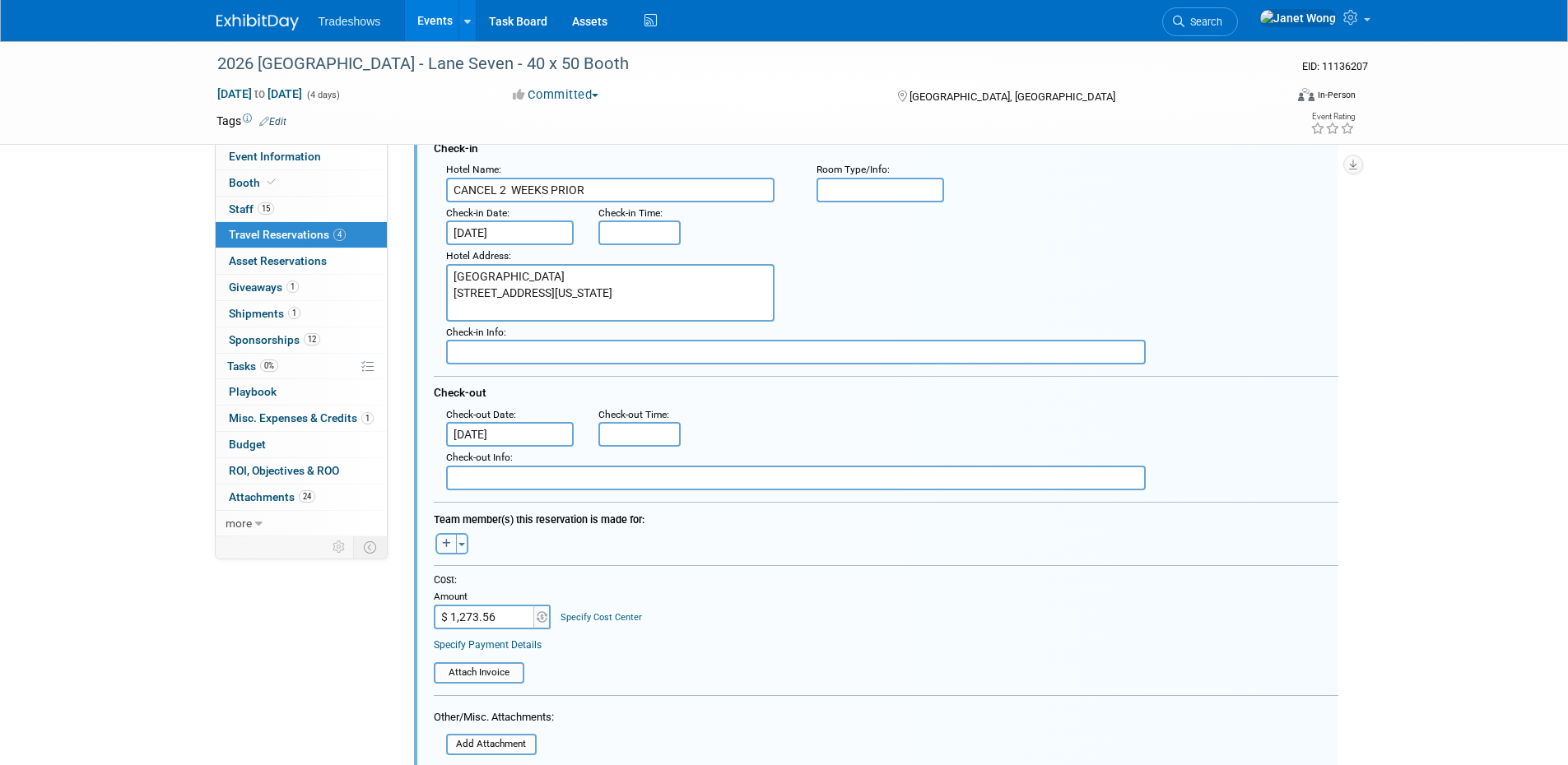
click at [443, 547] on icon "button" at bounding box center [446, 544] width 9 height 10
select select
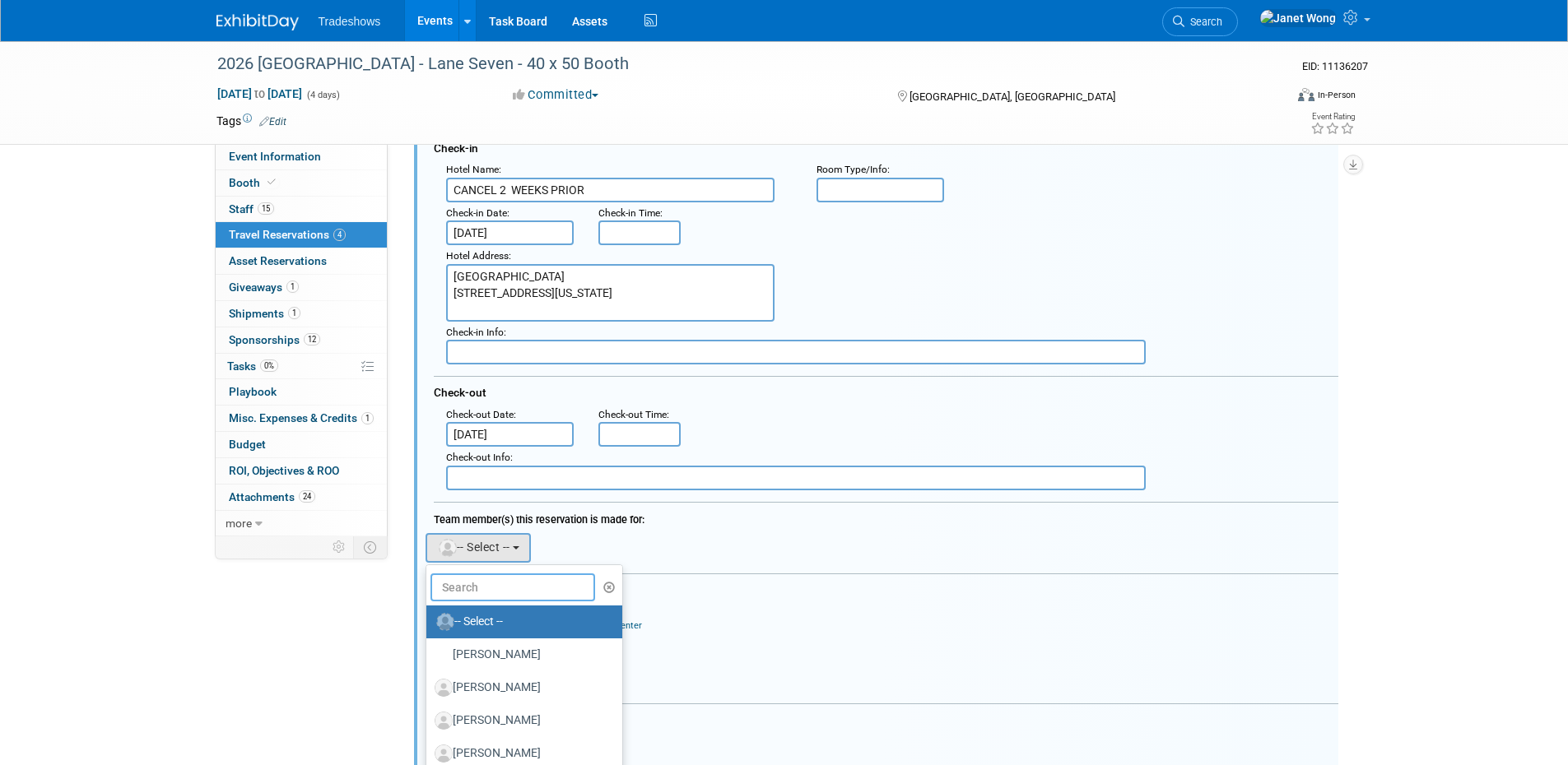
click at [478, 597] on input "text" at bounding box center [513, 587] width 165 height 28
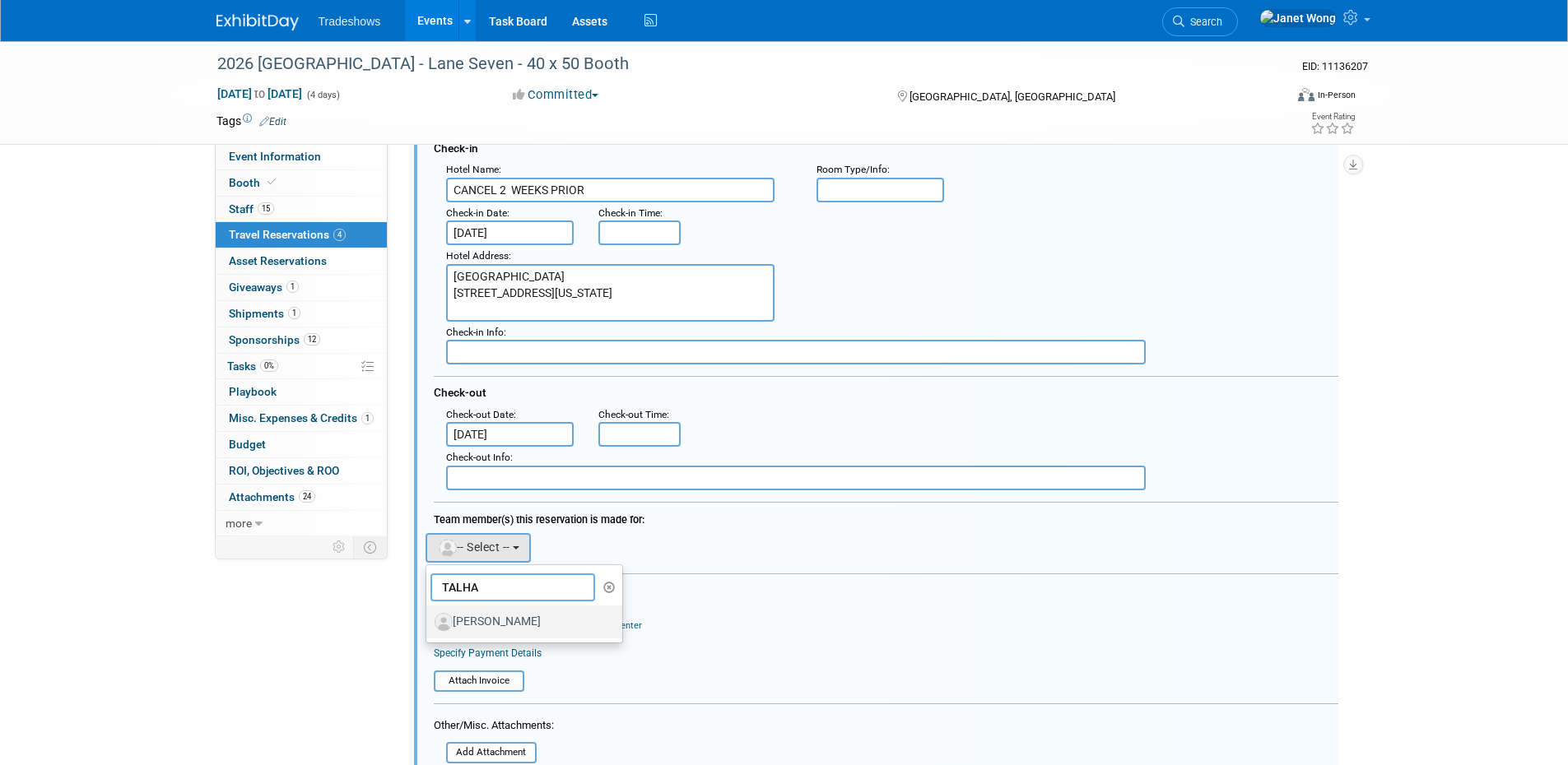
type input "TALHA"
click at [479, 617] on label "[PERSON_NAME]" at bounding box center [520, 622] width 172 height 26
click at [429, 617] on input "[PERSON_NAME]" at bounding box center [423, 620] width 11 height 11
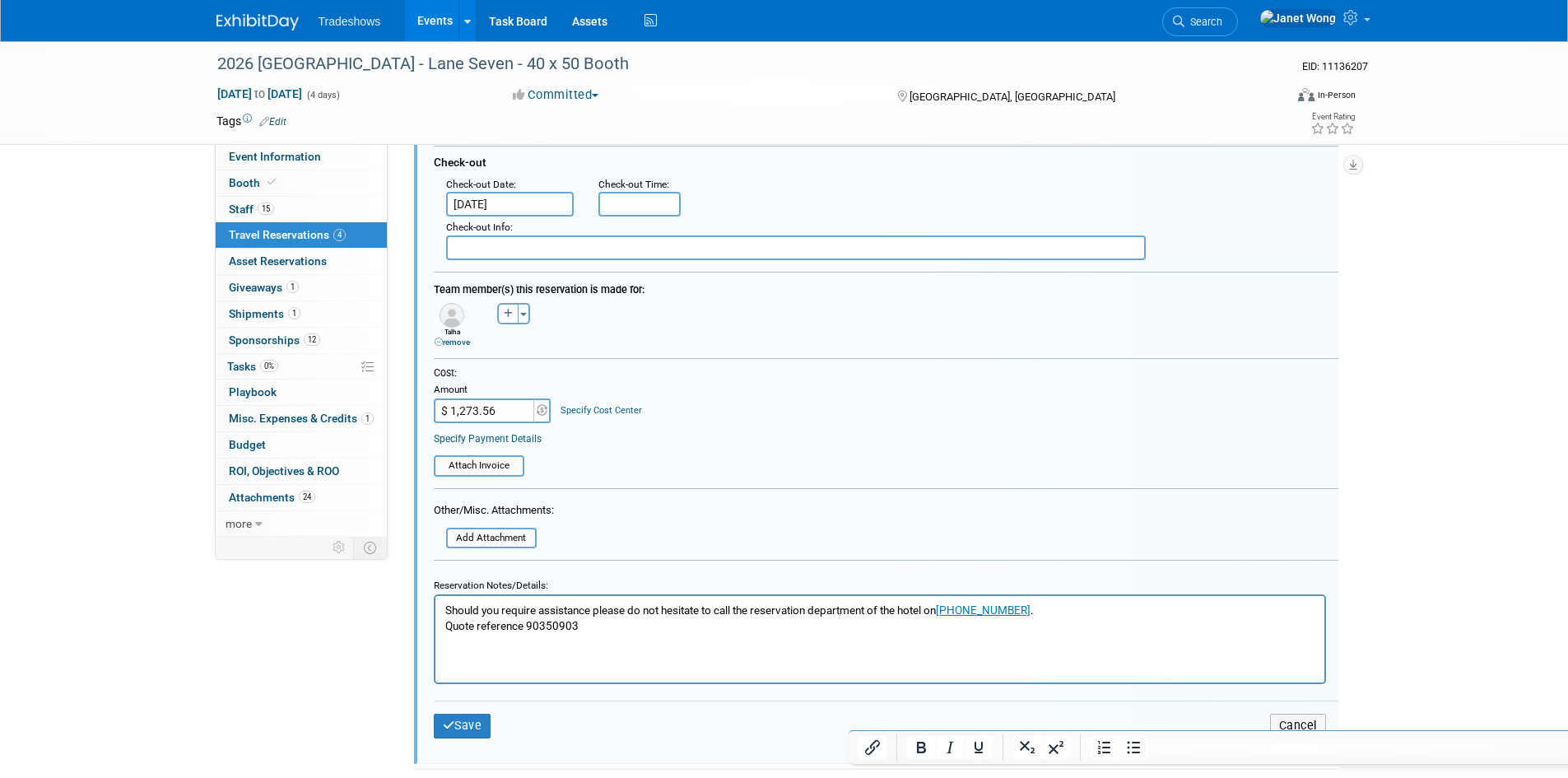
scroll to position [574, 0]
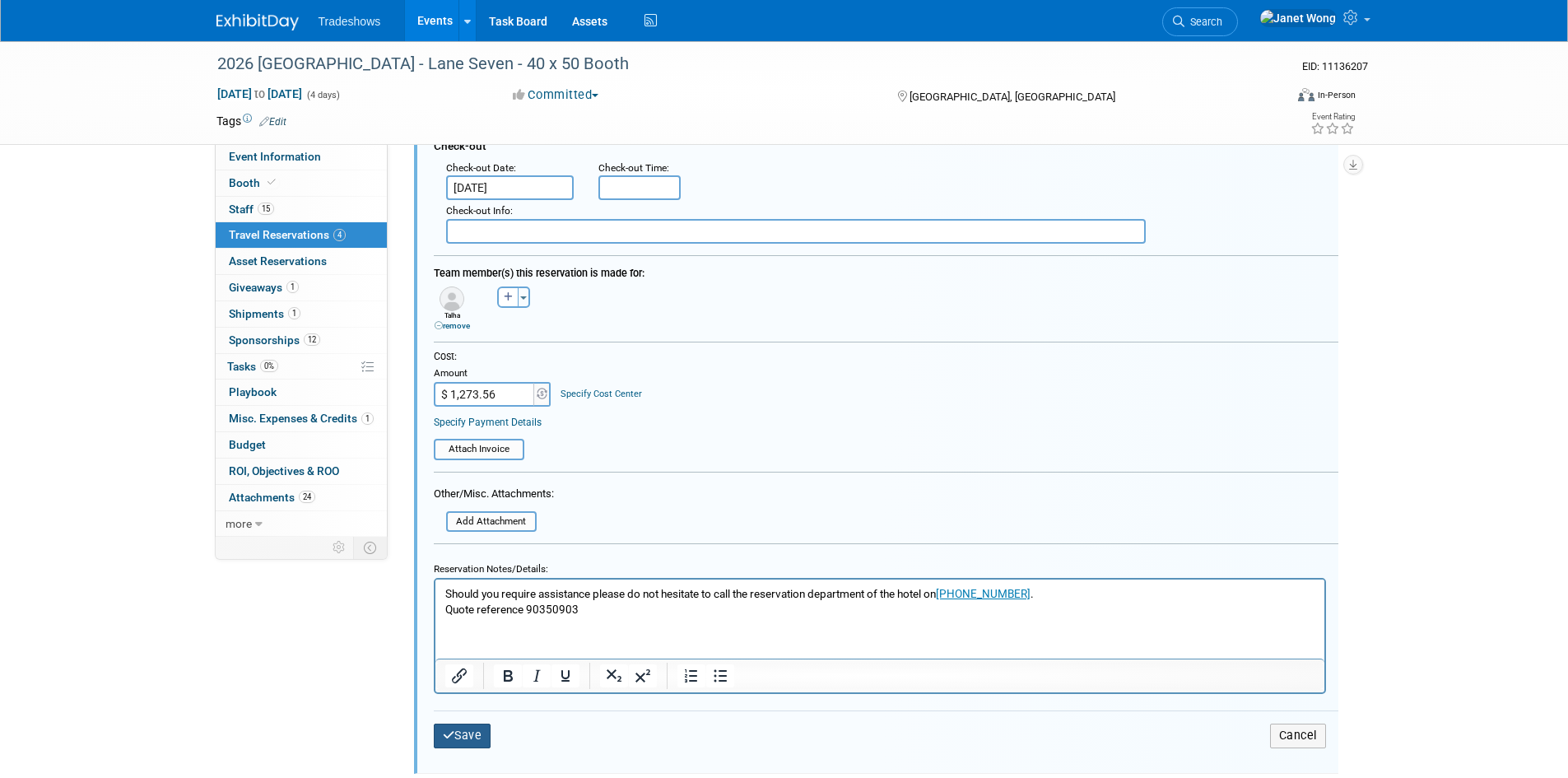
click at [470, 732] on button "Save" at bounding box center [462, 735] width 57 height 24
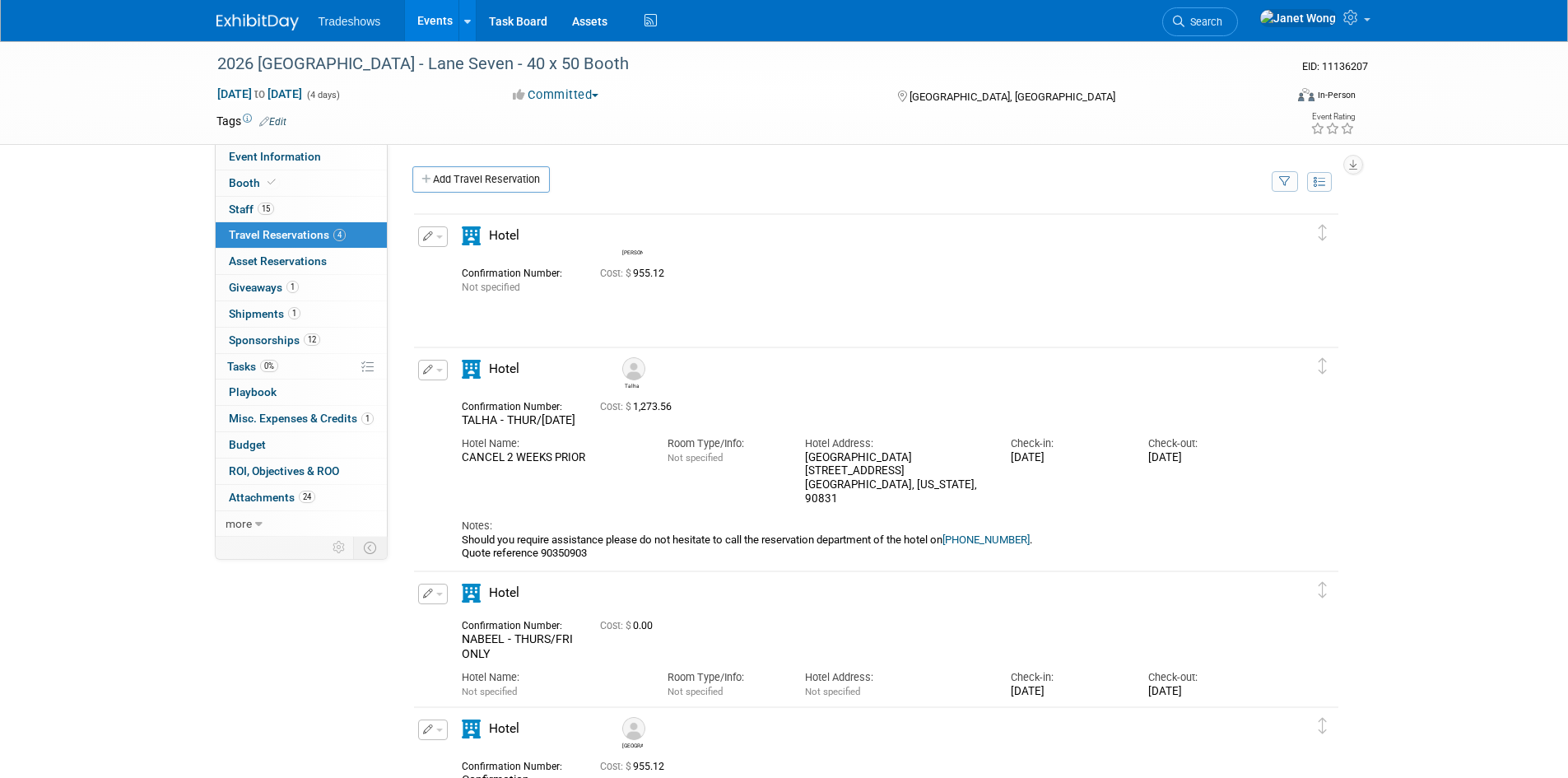
scroll to position [303, 0]
